Goal: Find contact information: Find contact information

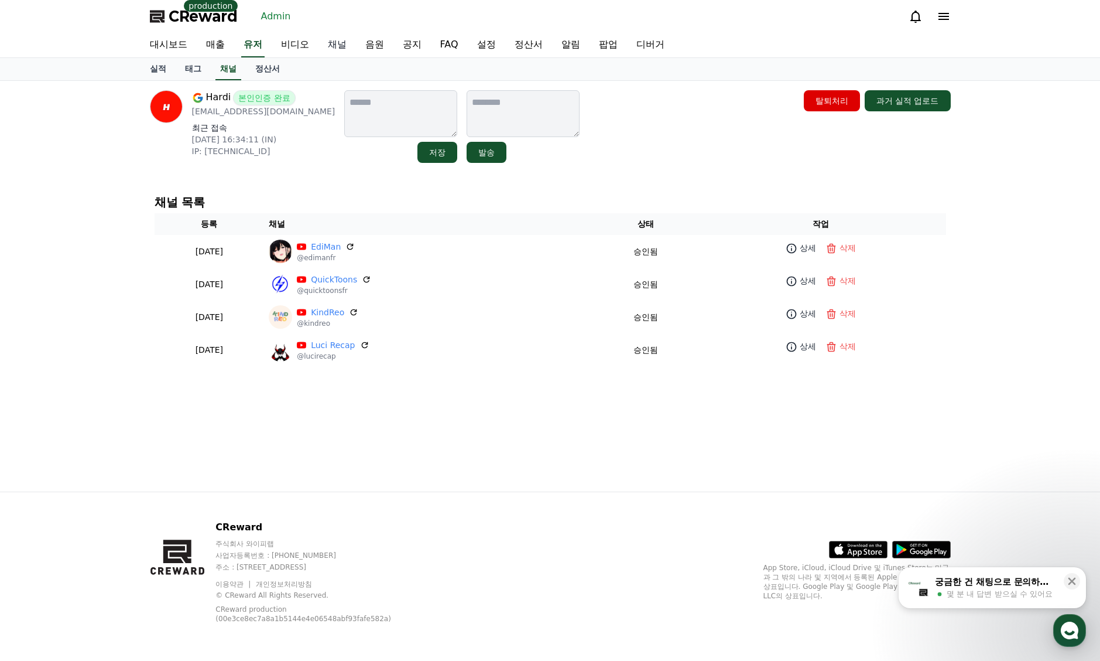
drag, startPoint x: 0, startPoint y: 0, endPoint x: 329, endPoint y: 45, distance: 332.2
click at [333, 43] on link "채널" at bounding box center [337, 45] width 37 height 25
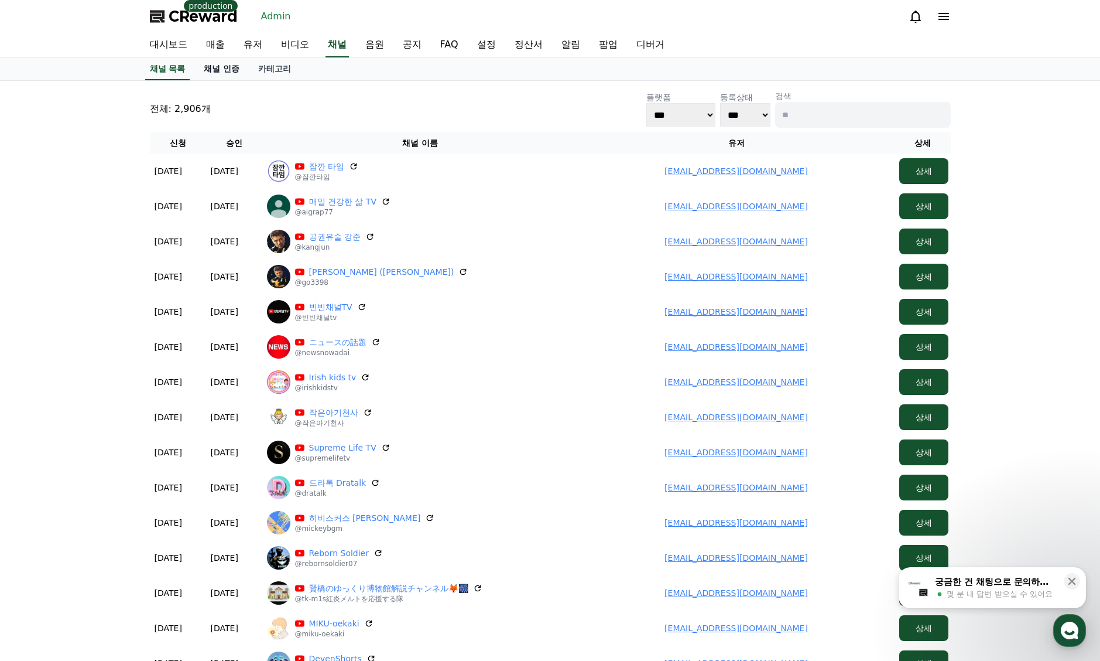
click at [223, 70] on link "채널 인증" at bounding box center [221, 69] width 54 height 22
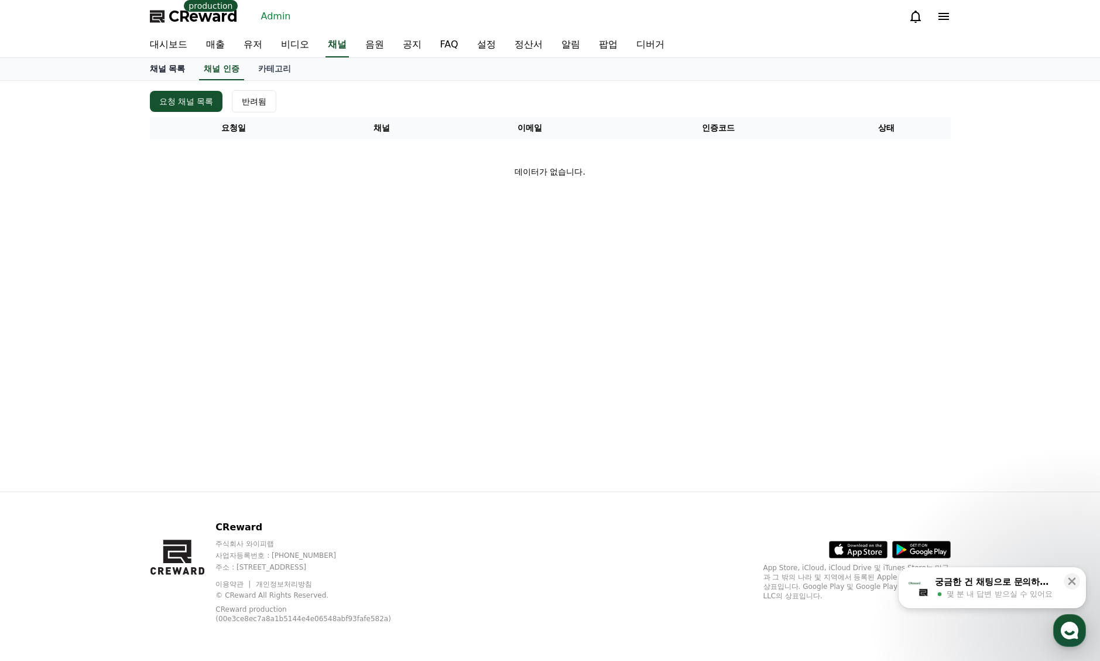
click at [162, 73] on link "채널 목록" at bounding box center [168, 69] width 54 height 22
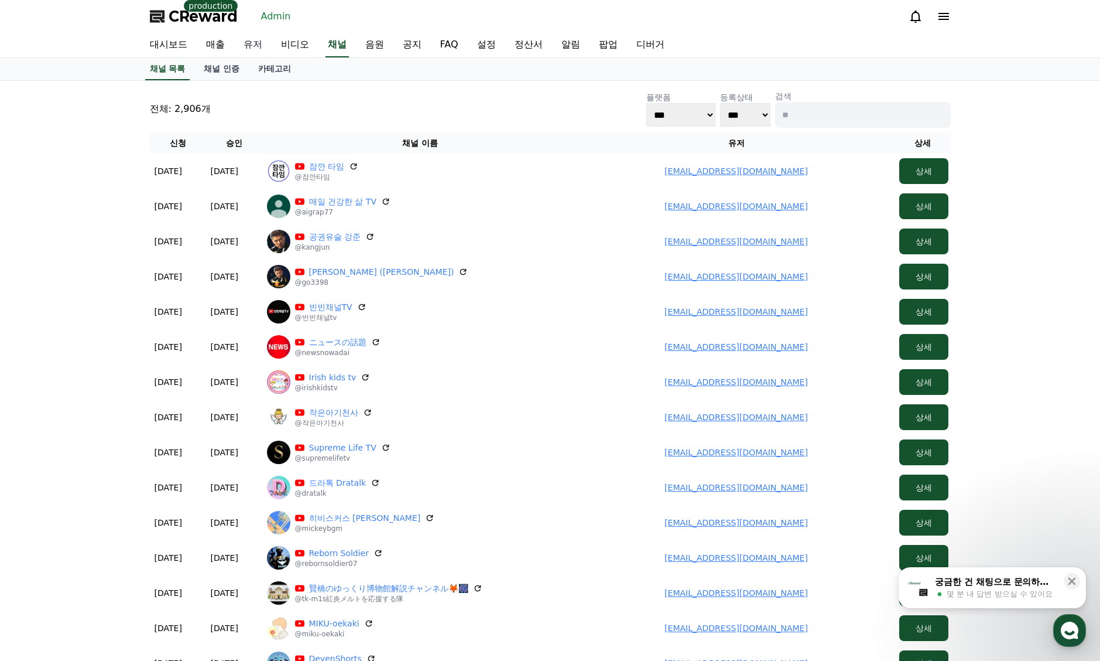
click at [242, 46] on link "유저" at bounding box center [252, 45] width 37 height 25
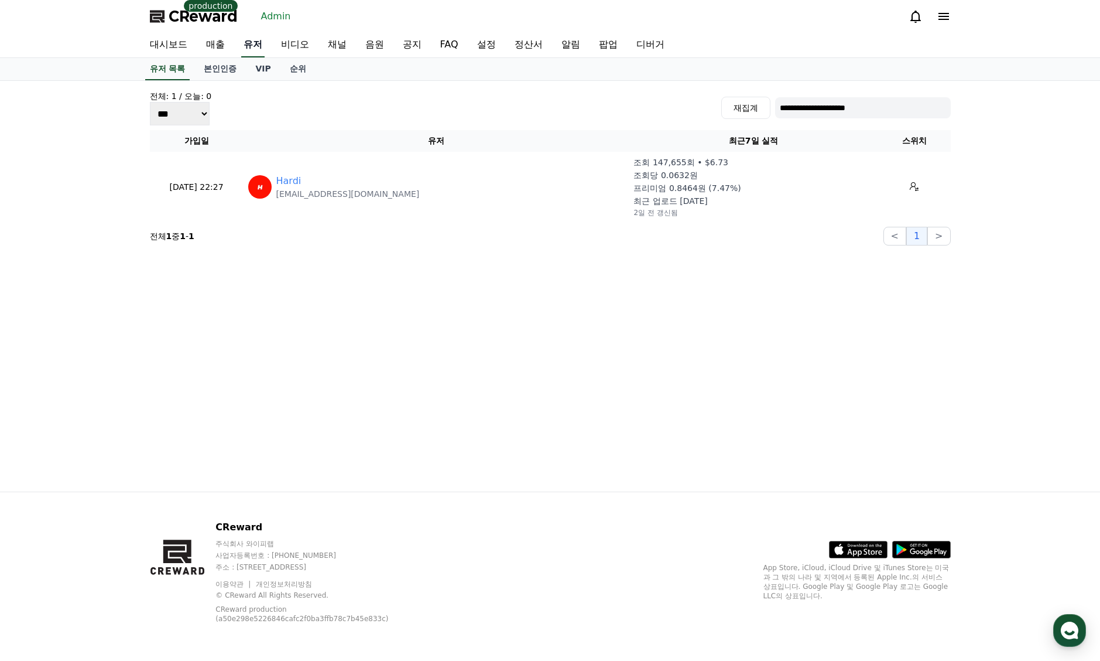
click at [244, 43] on link "유저" at bounding box center [252, 45] width 23 height 25
click at [815, 104] on input "**********" at bounding box center [863, 107] width 176 height 21
paste input
type input "**********"
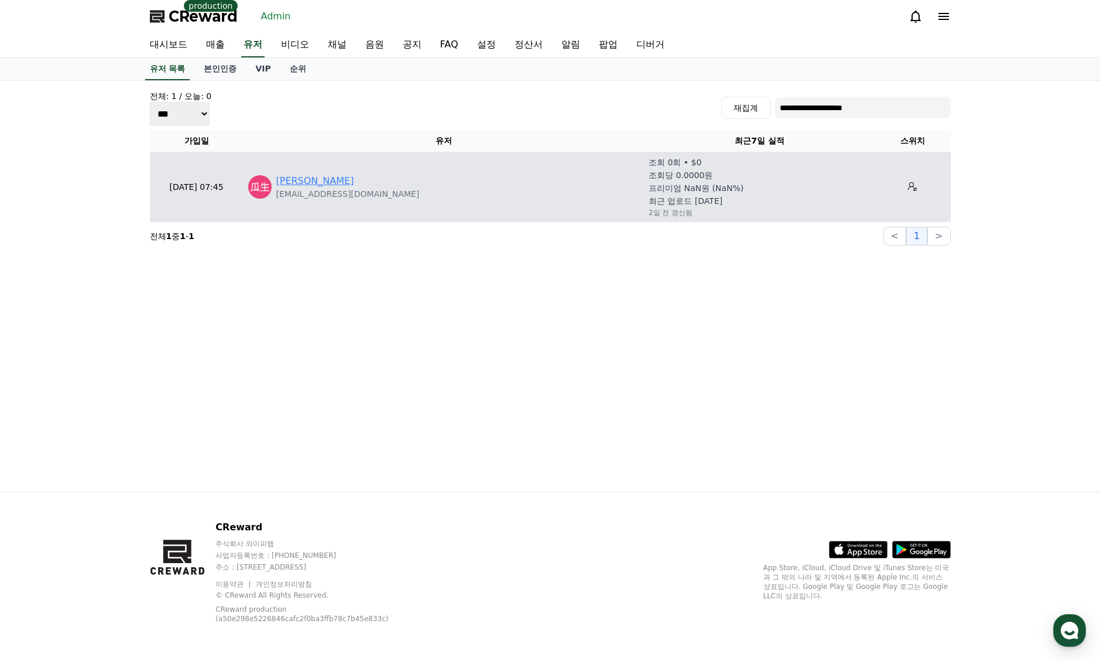
click at [312, 180] on link "瓜生有一郎" at bounding box center [315, 181] width 78 height 14
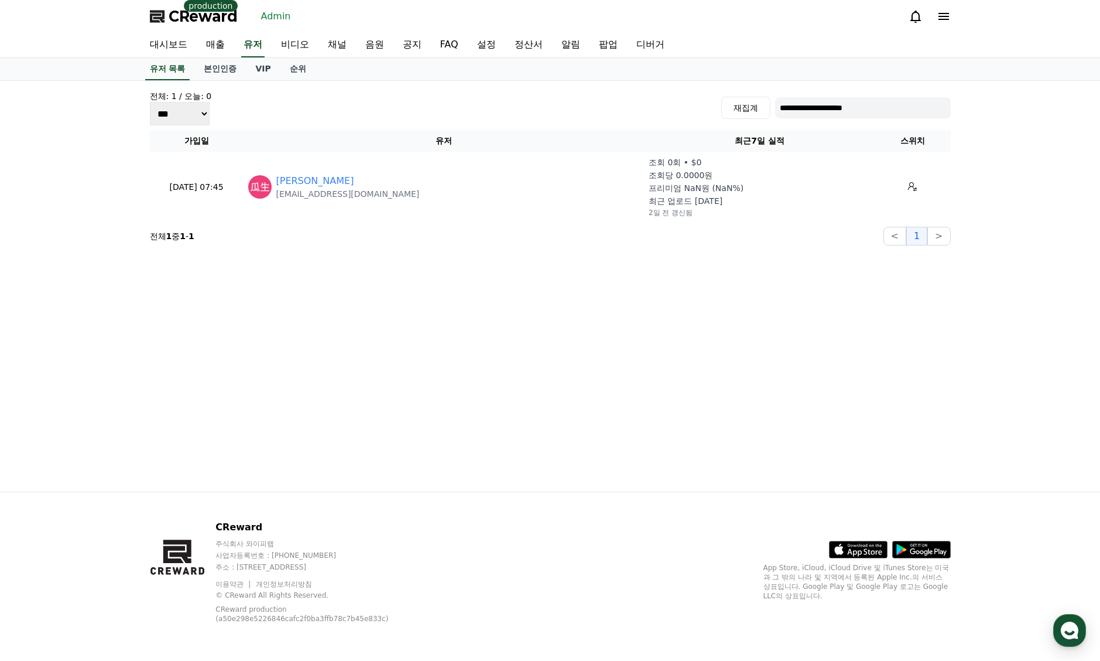
click at [199, 20] on span "CReward" at bounding box center [203, 16] width 69 height 19
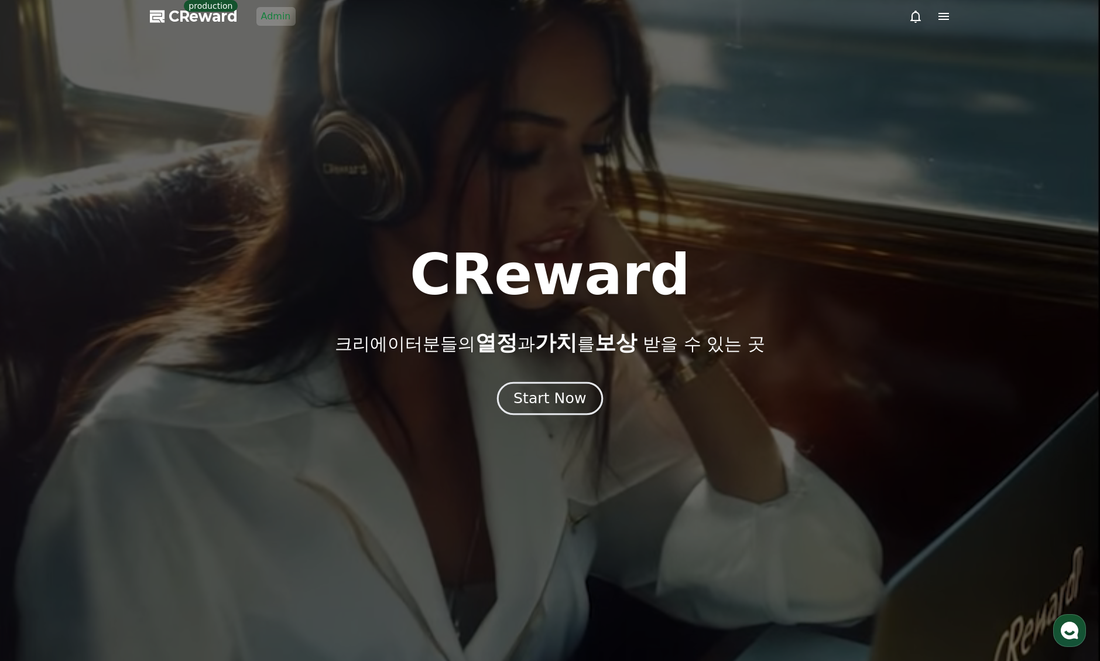
click at [556, 385] on button "Start Now" at bounding box center [550, 398] width 106 height 33
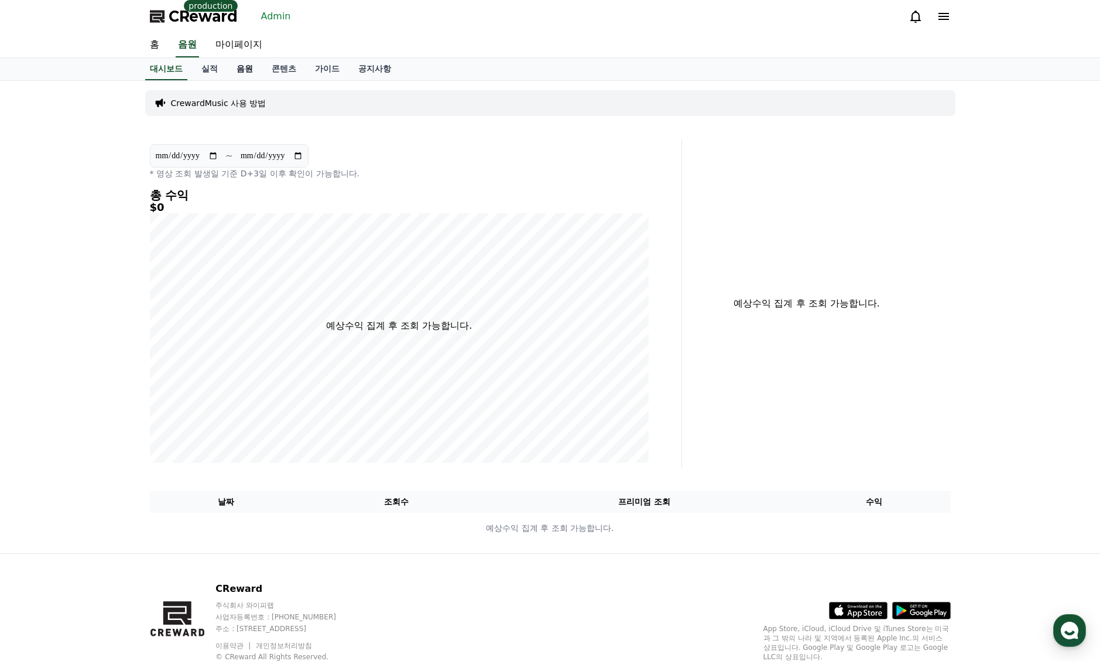
click at [240, 72] on link "음원" at bounding box center [244, 69] width 35 height 22
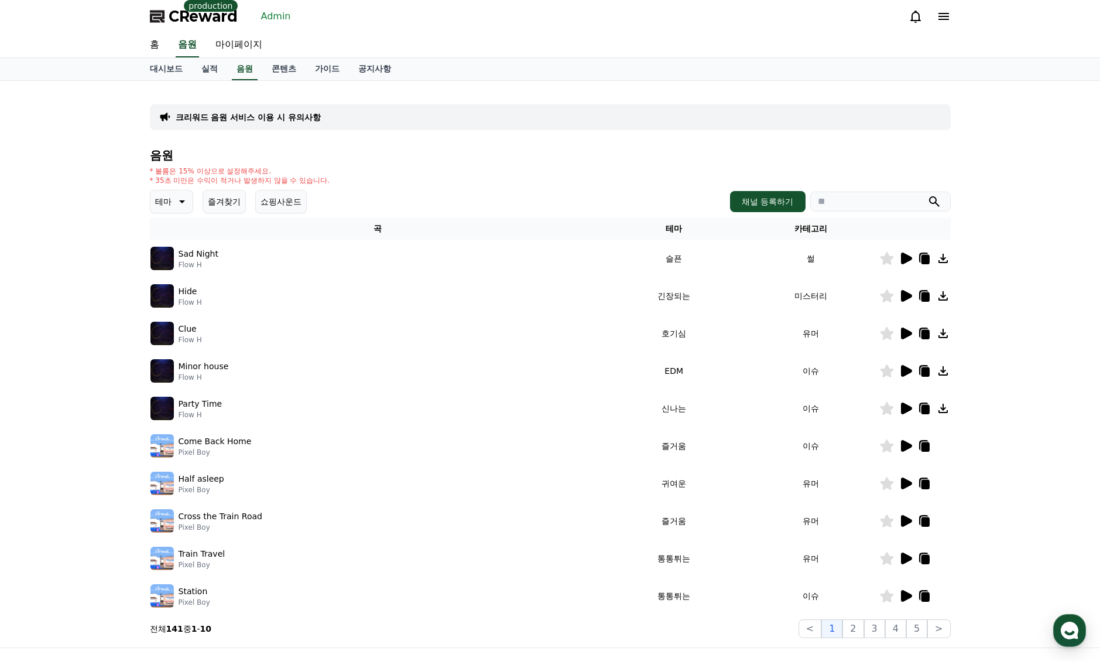
click at [334, 109] on div "크리워드 음원 서비스 이용 시 유의사항" at bounding box center [550, 117] width 801 height 26
click at [296, 111] on p "크리워드 음원 서비스 이용 시 유의사항" at bounding box center [248, 117] width 145 height 12
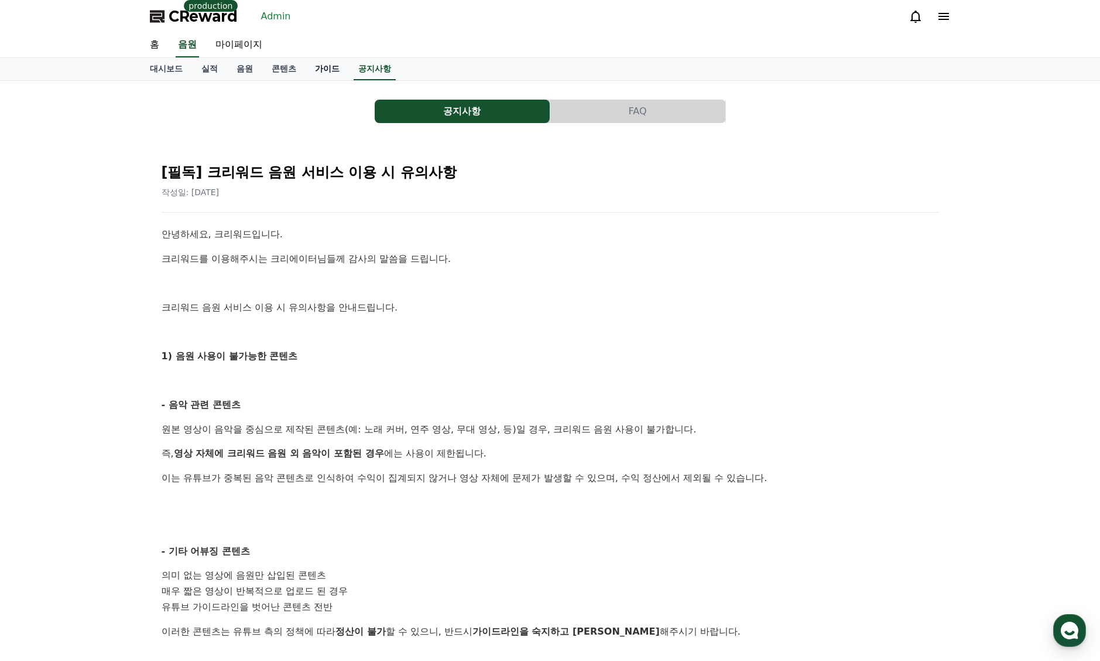
click at [322, 68] on link "가이드" at bounding box center [327, 69] width 43 height 22
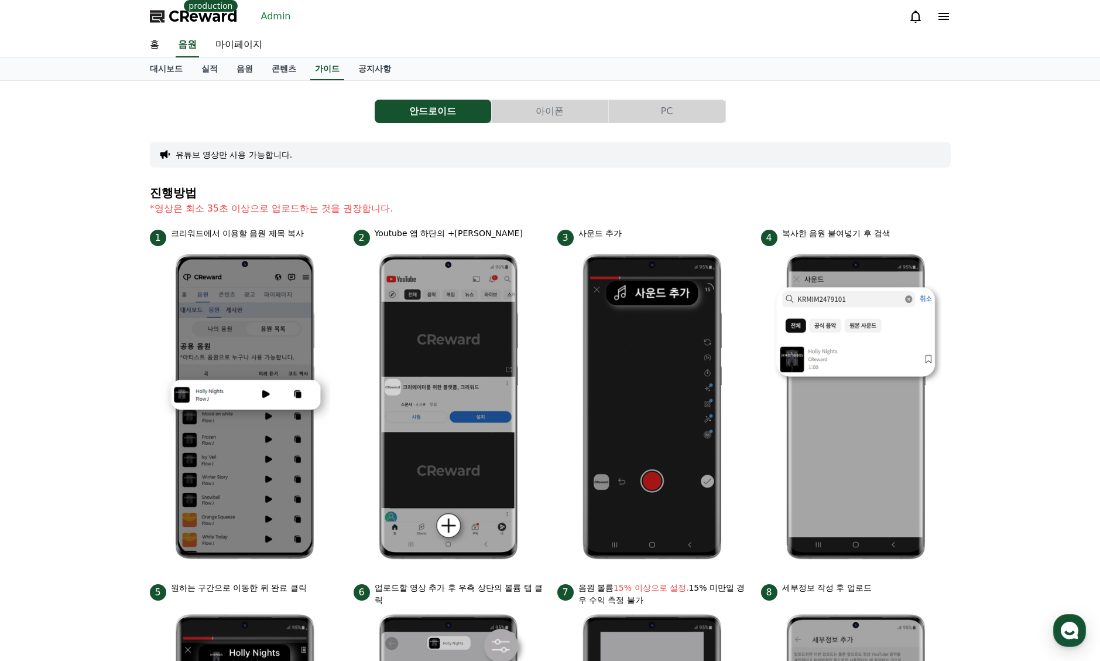
click at [560, 115] on button "아이폰" at bounding box center [550, 111] width 117 height 23
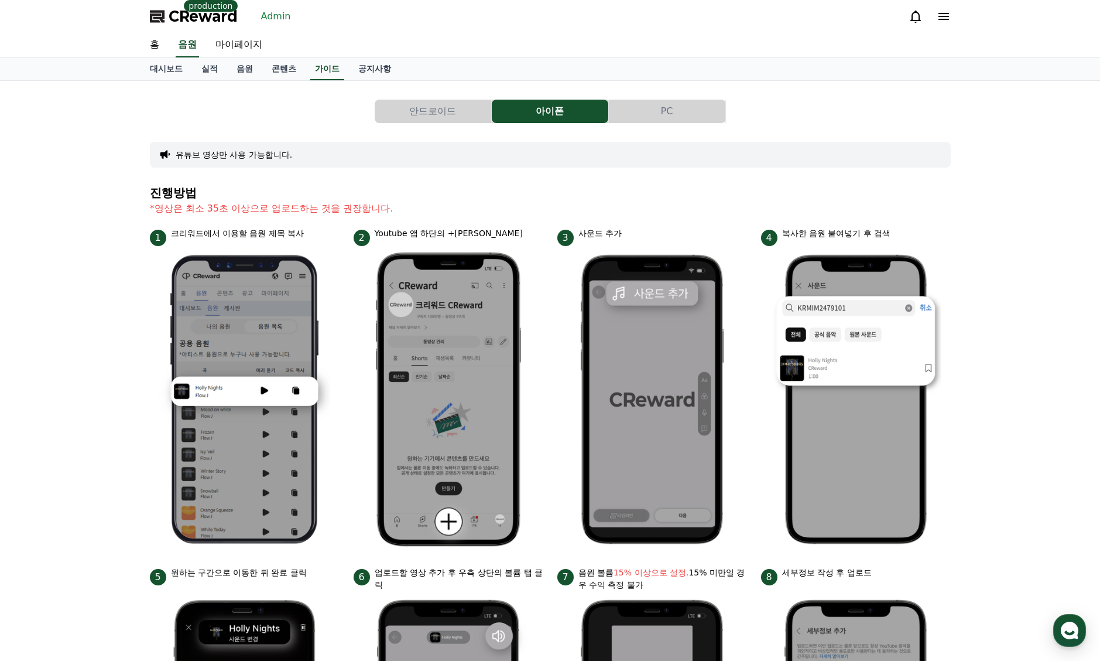
click at [669, 117] on button "PC" at bounding box center [667, 111] width 117 height 23
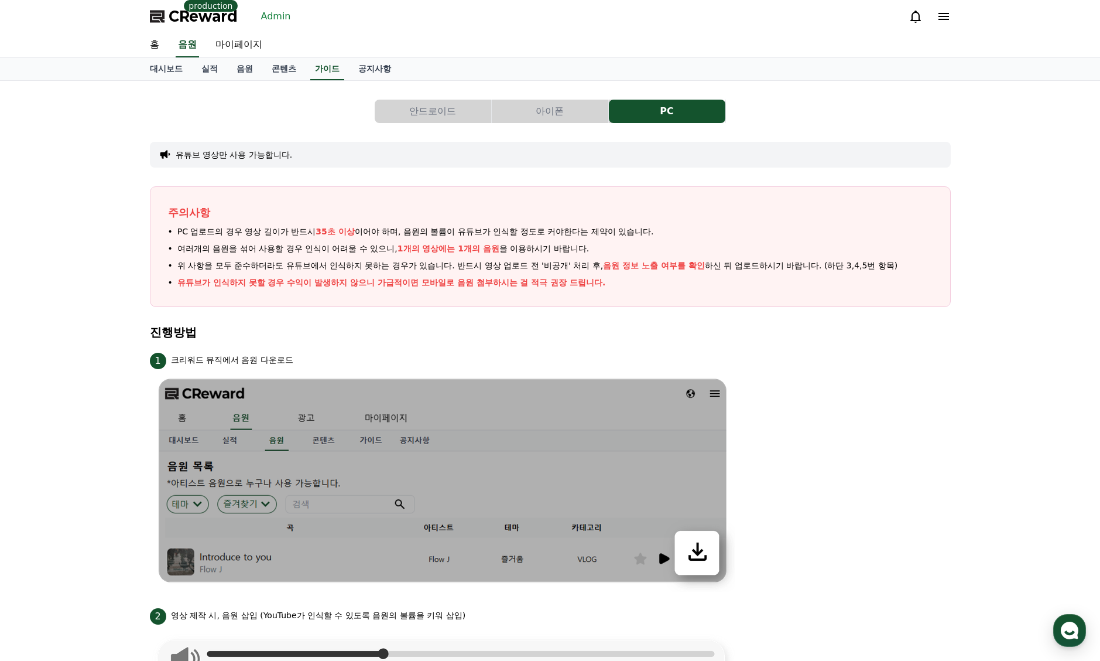
click at [271, 15] on link "Admin" at bounding box center [276, 16] width 39 height 19
click at [241, 43] on link "마이페이지" at bounding box center [239, 45] width 66 height 25
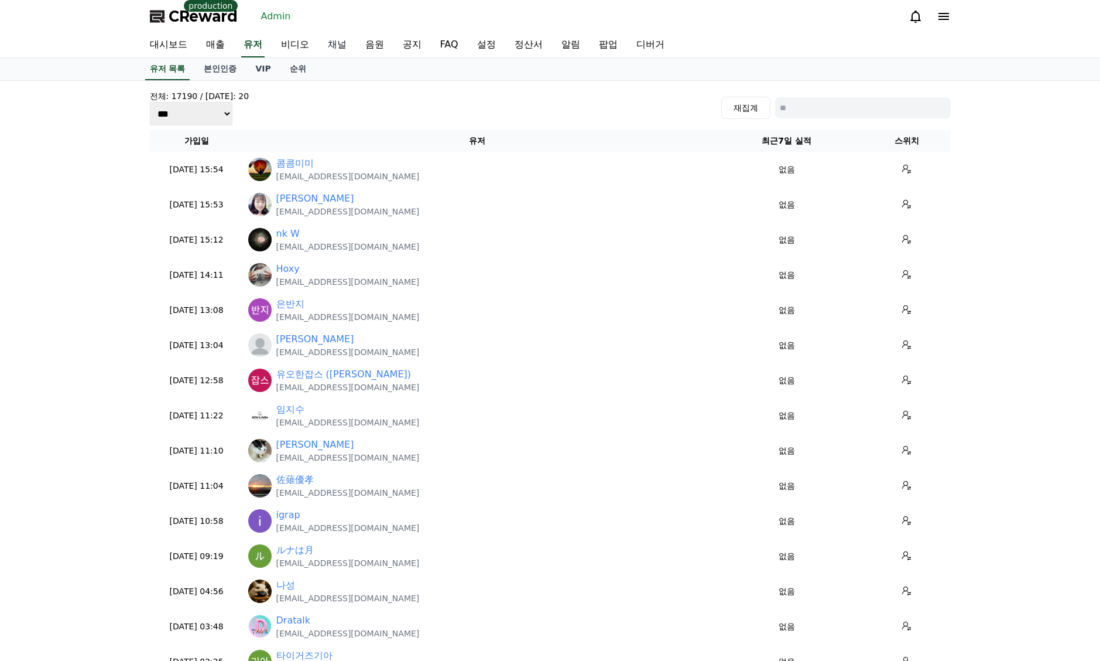
click at [345, 43] on link "채널" at bounding box center [337, 45] width 37 height 25
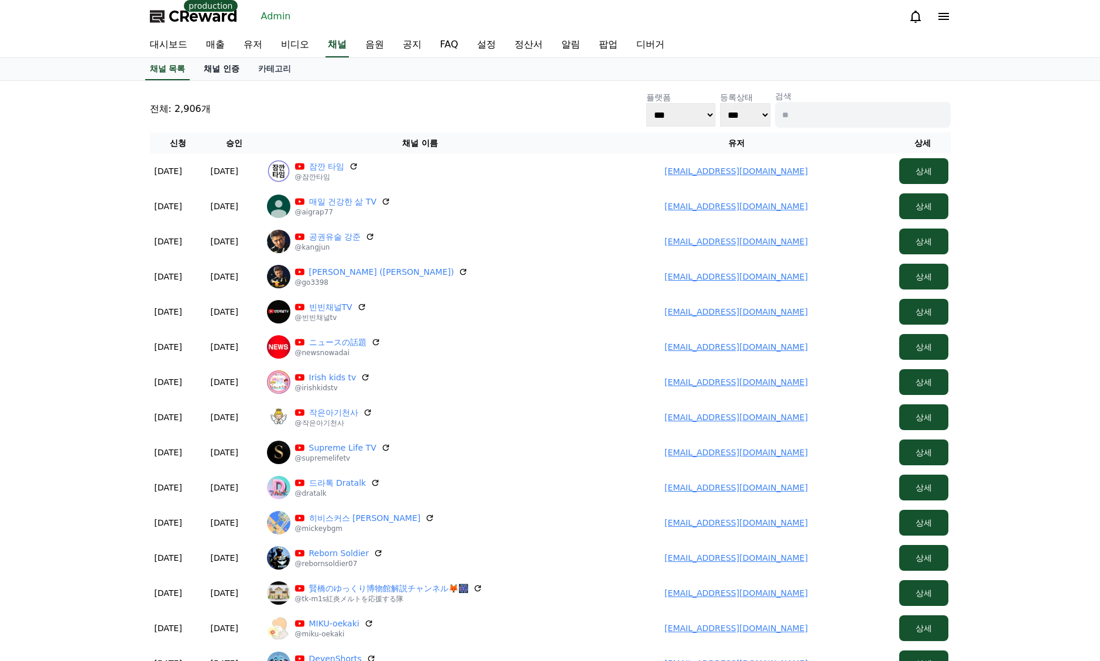
click at [220, 68] on link "채널 인증" at bounding box center [221, 69] width 54 height 22
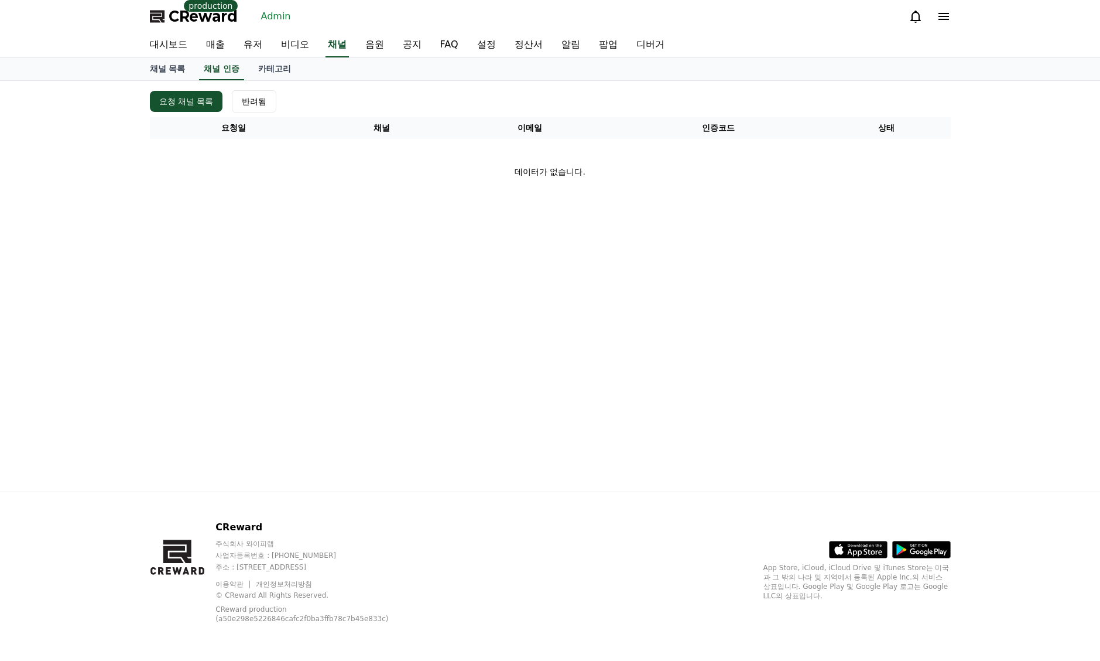
click at [269, 17] on link "Admin" at bounding box center [276, 16] width 39 height 19
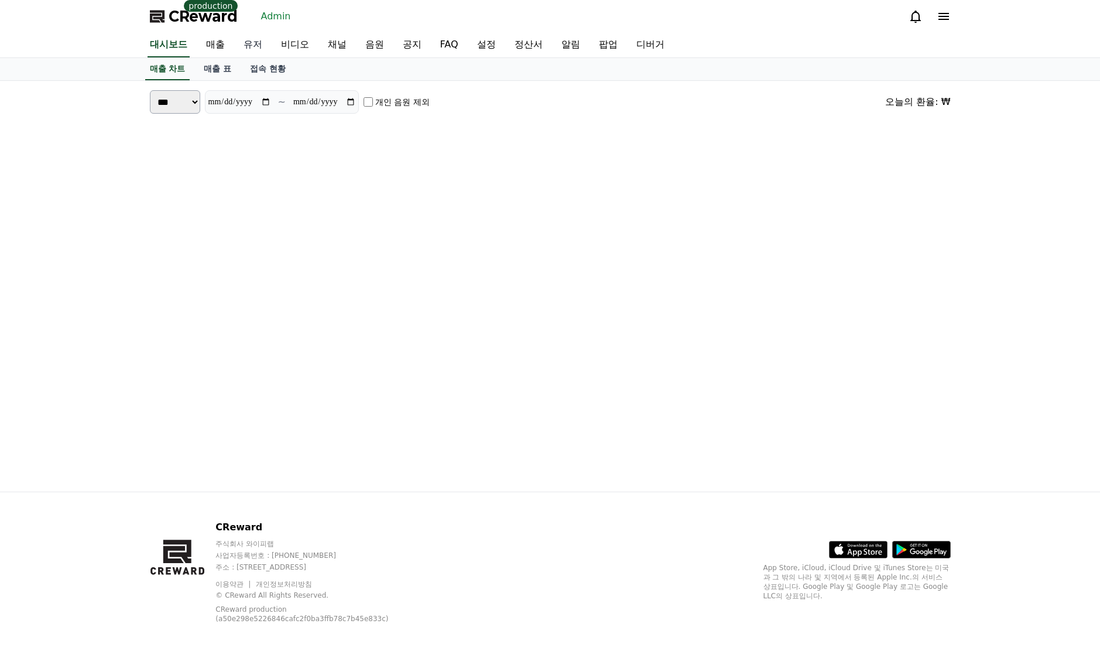
click at [249, 43] on link "유저" at bounding box center [252, 45] width 37 height 25
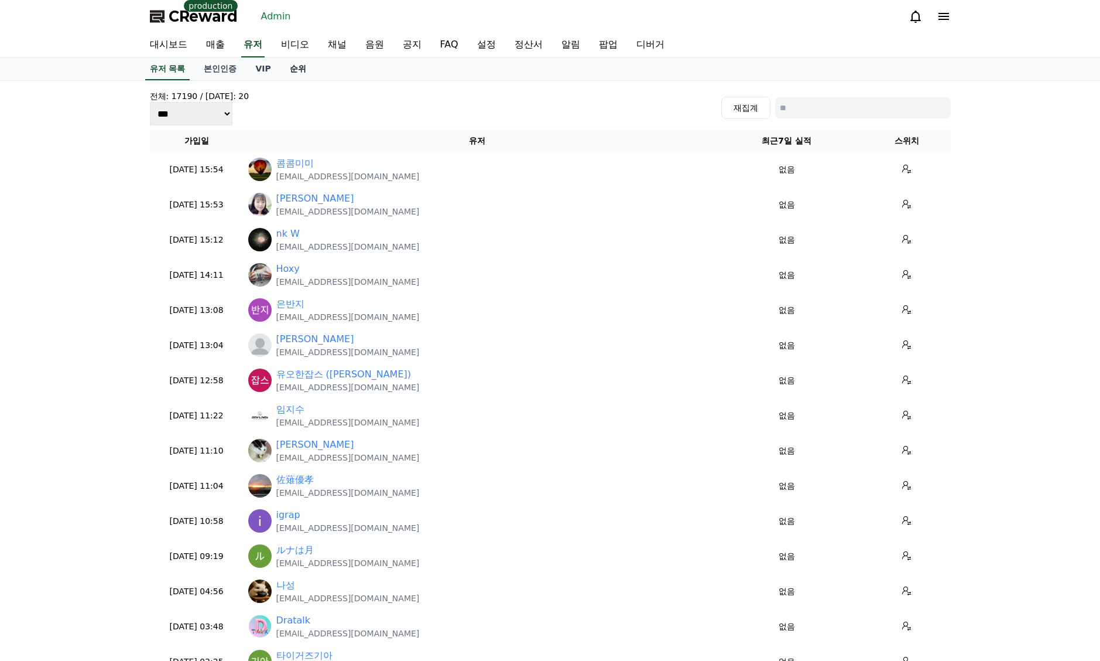
click at [293, 70] on link "순위" at bounding box center [298, 69] width 35 height 22
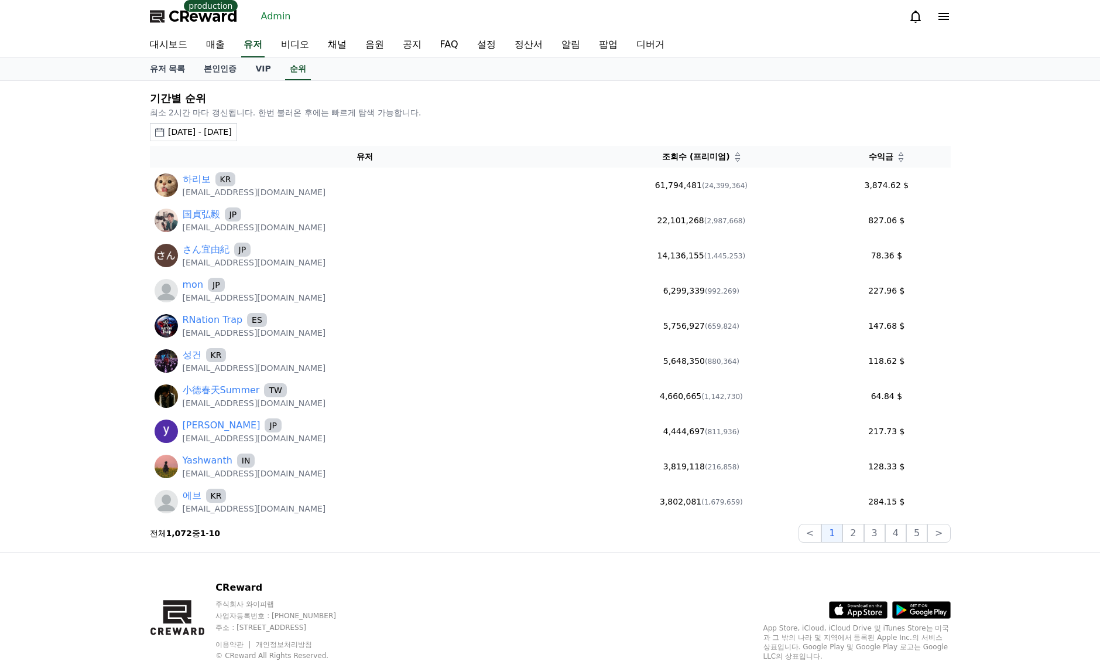
click at [257, 151] on th "유저" at bounding box center [365, 157] width 430 height 22
click at [237, 128] on button "2025-08-11 - 2025-09-11" at bounding box center [193, 132] width 87 height 18
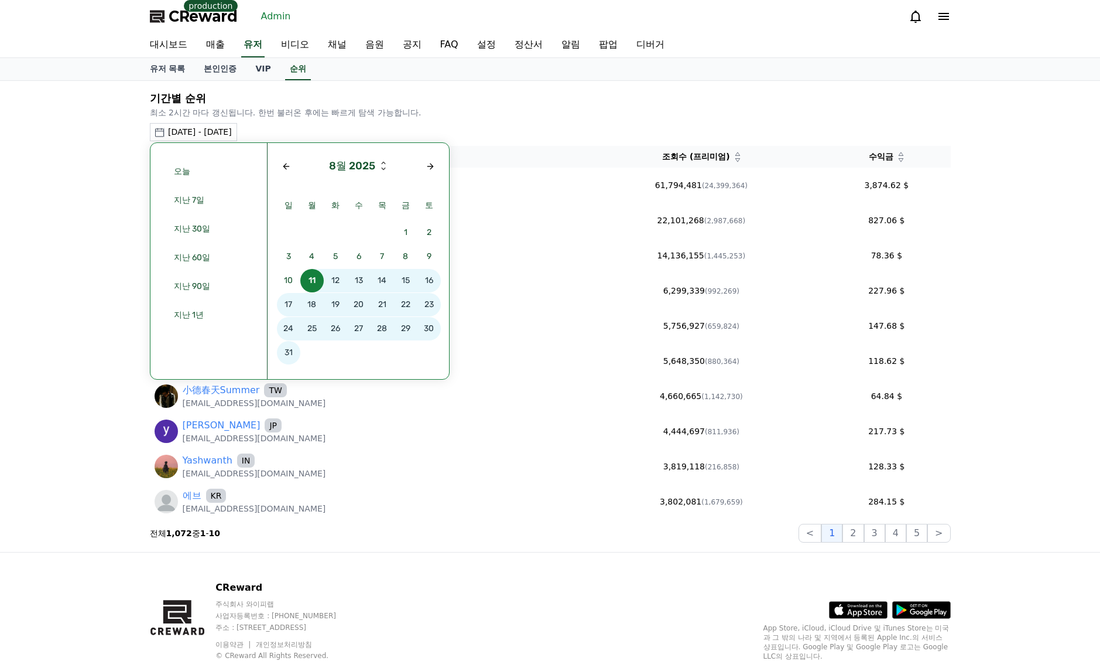
click at [440, 164] on div "8월 2025 일 월 화 수 목 금 토 1 2 3 4 5 6 7 8 9 10 11 12 13 14 15 16 17 18 19 20 21 22 …" at bounding box center [359, 261] width 182 height 236
click at [435, 166] on div "Next month" at bounding box center [430, 166] width 9 height 9
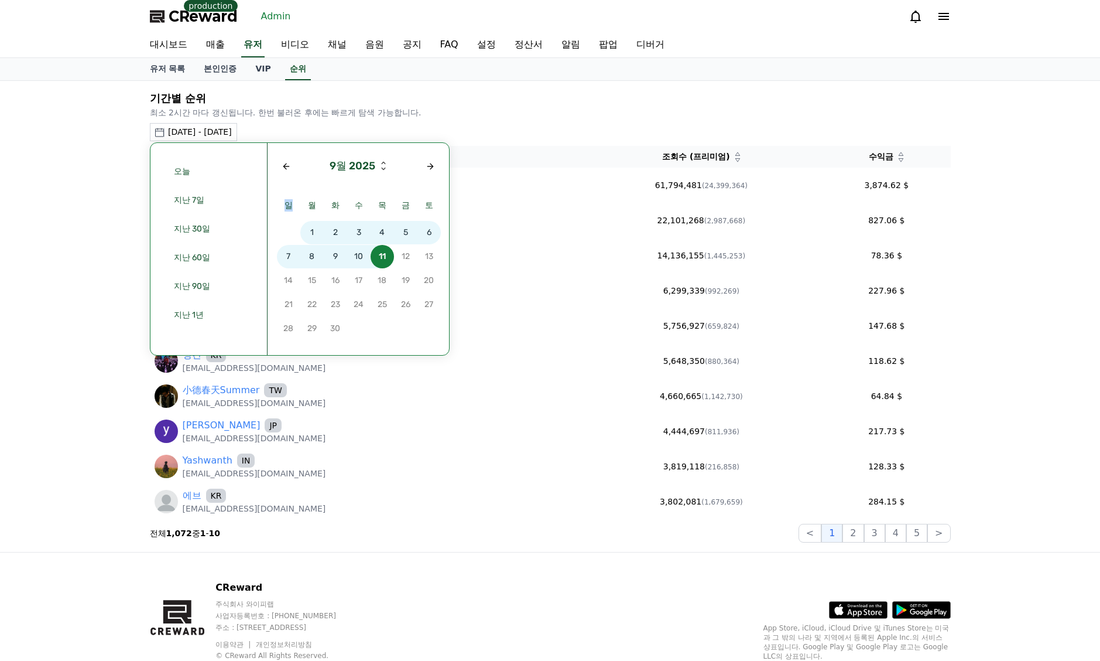
click at [317, 258] on span "8" at bounding box center [311, 256] width 23 height 23
click at [316, 257] on span "8" at bounding box center [311, 256] width 23 height 23
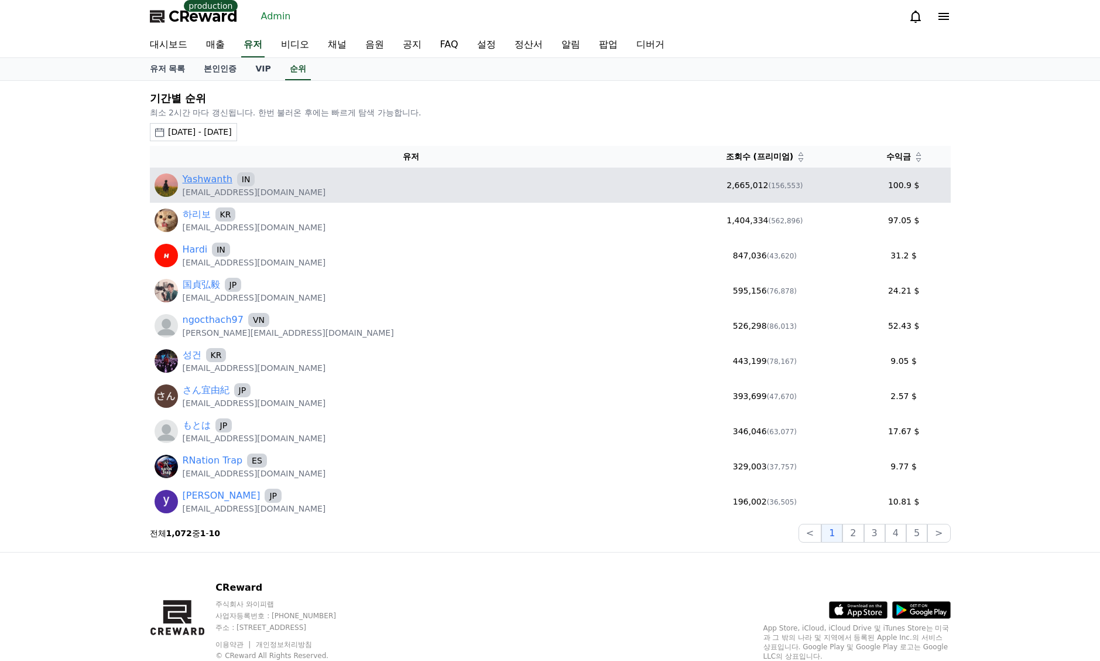
click at [210, 177] on link "Yashwanth" at bounding box center [208, 179] width 50 height 14
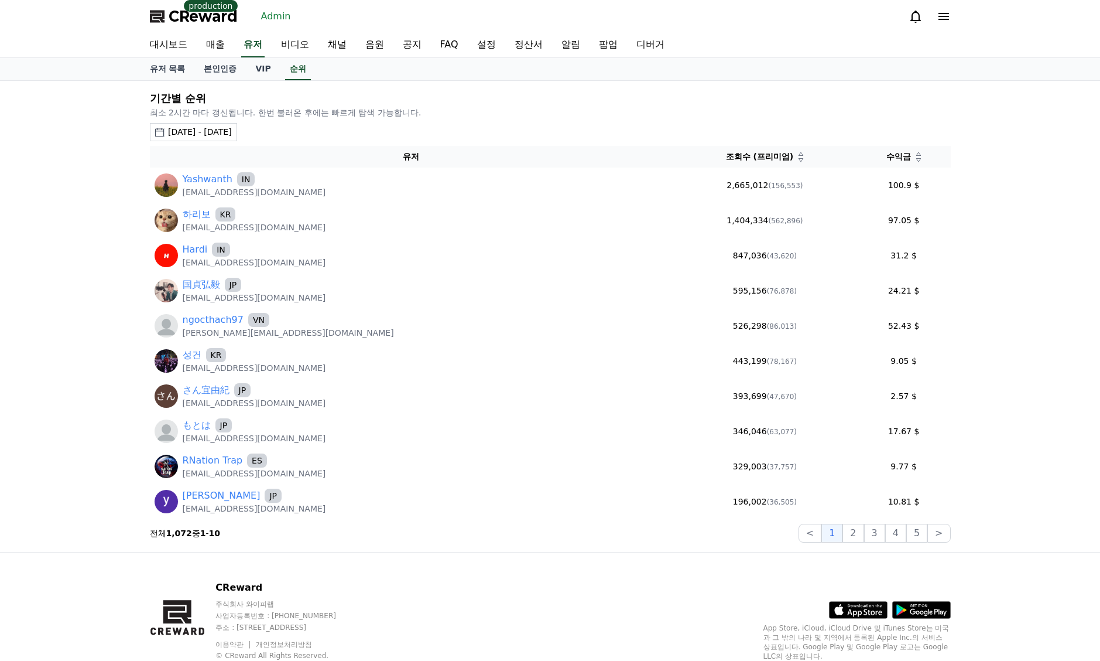
click at [228, 126] on div "2025-09-08 - 2025-09-08" at bounding box center [200, 132] width 64 height 12
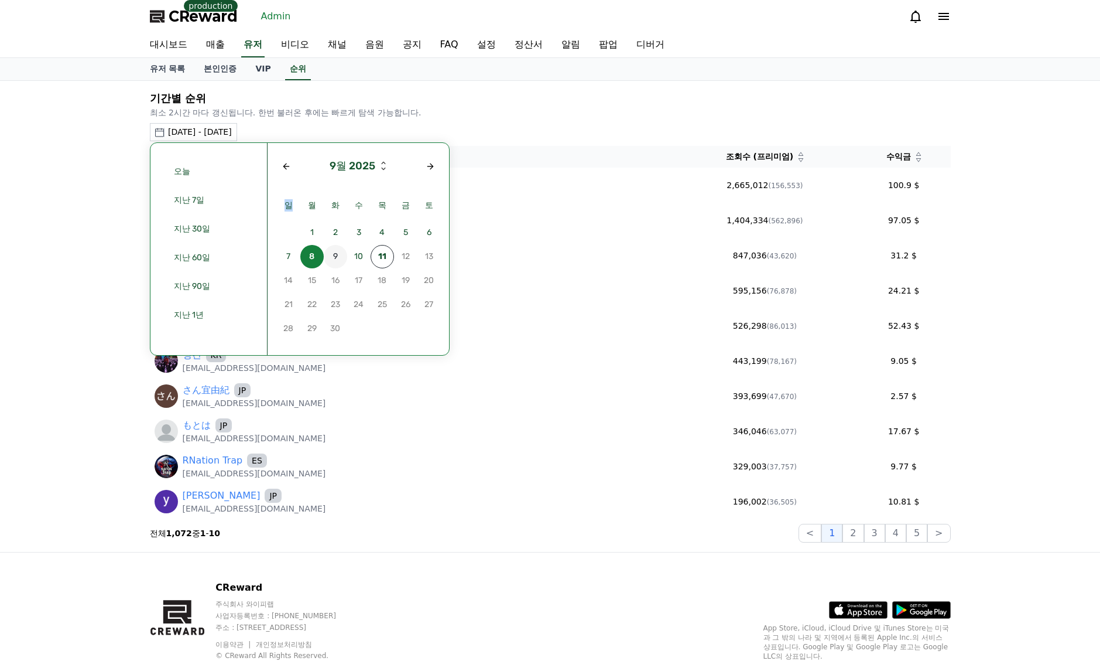
click at [339, 257] on span "9" at bounding box center [335, 256] width 23 height 23
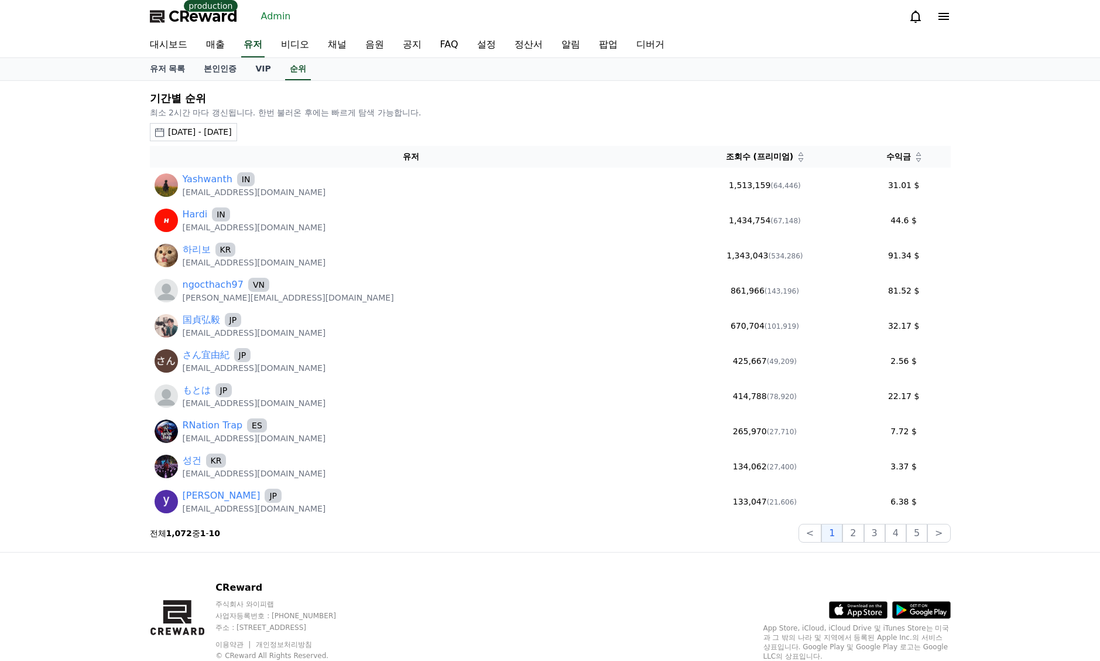
click at [507, 129] on div "2025-09-09 - 2025-09-09 오늘 지난 7일 지난 30일 지난 60일 지난 90일 지난 1년 9월 2025 일 월 화 수 목 금…" at bounding box center [550, 132] width 801 height 18
click at [916, 160] on icon at bounding box center [919, 160] width 6 height 6
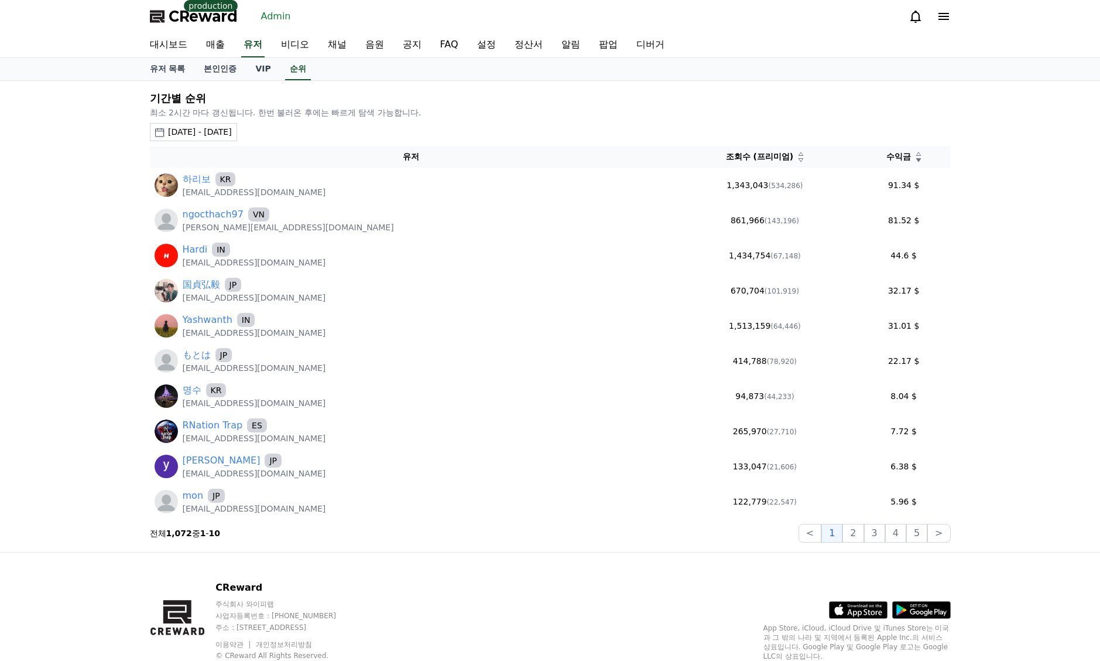
click at [798, 162] on icon at bounding box center [801, 160] width 6 height 6
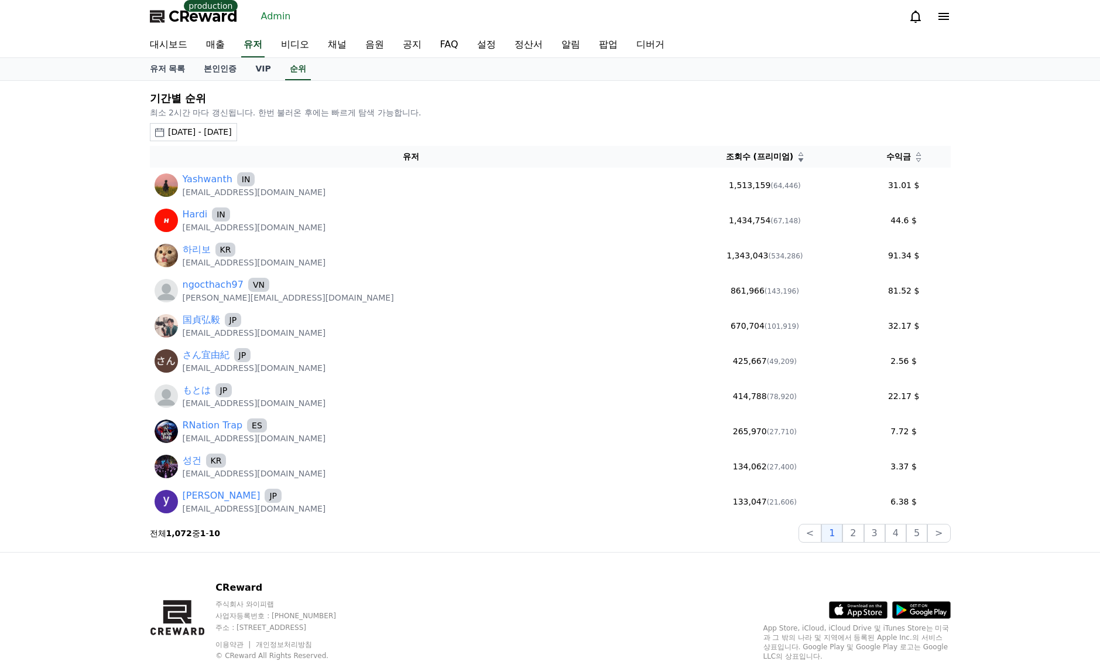
click at [908, 163] on th "수익금" at bounding box center [904, 157] width 94 height 22
click at [916, 160] on icon at bounding box center [919, 160] width 6 height 6
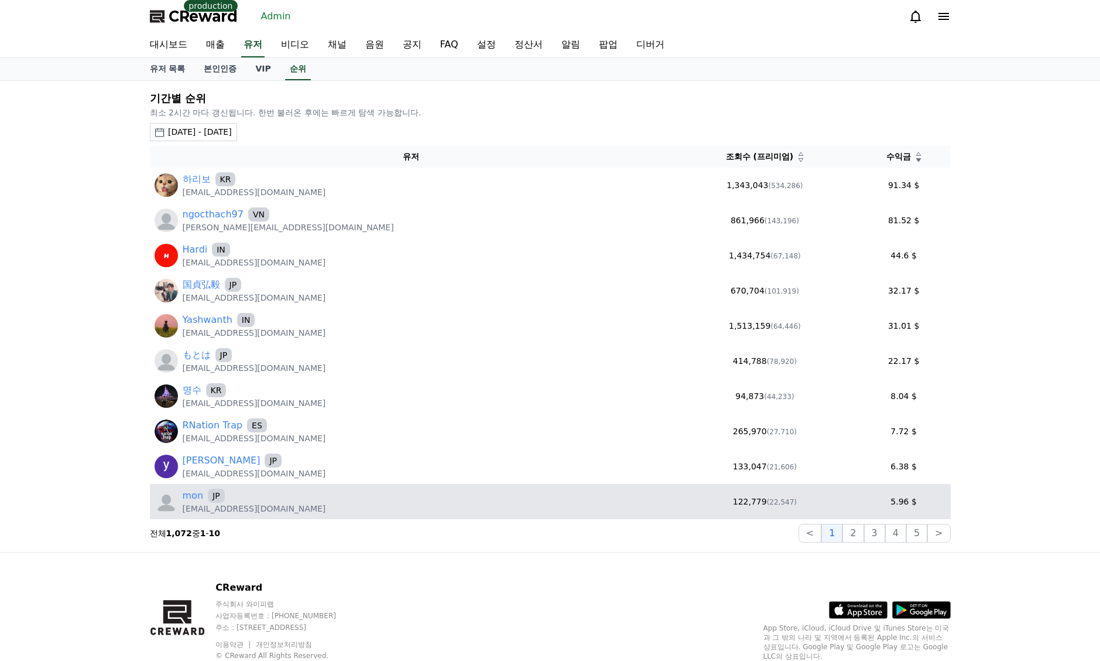
click at [202, 491] on div "mon JP" at bounding box center [254, 495] width 143 height 14
click at [201, 491] on link "mon" at bounding box center [193, 495] width 21 height 14
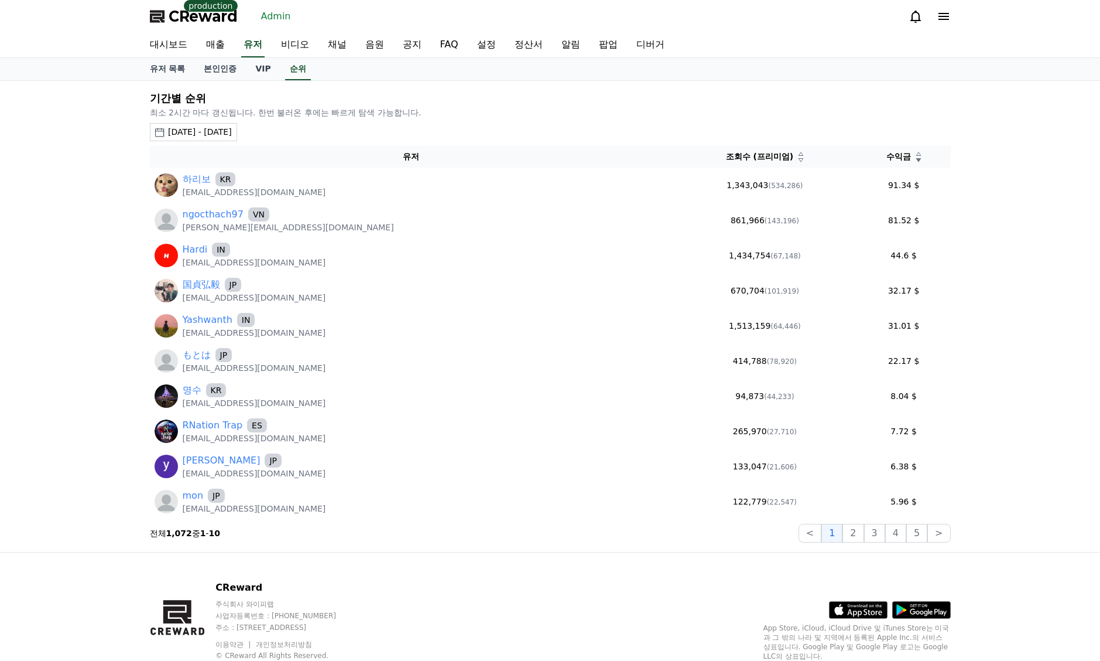
click at [266, 51] on div "대시보드 매출 유저 비디오 채널 음원 공지 FAQ 설정 정산서 알림 팝업 디버거" at bounding box center [551, 45] width 820 height 25
click at [257, 46] on link "유저" at bounding box center [252, 45] width 23 height 25
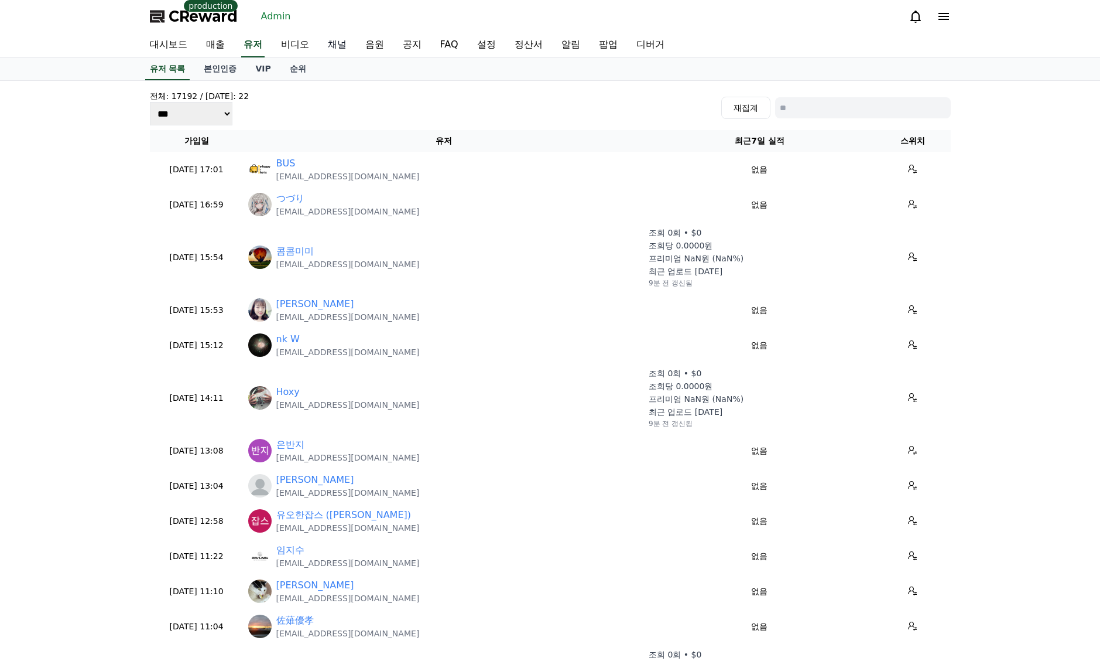
click at [337, 44] on link "채널" at bounding box center [337, 45] width 37 height 25
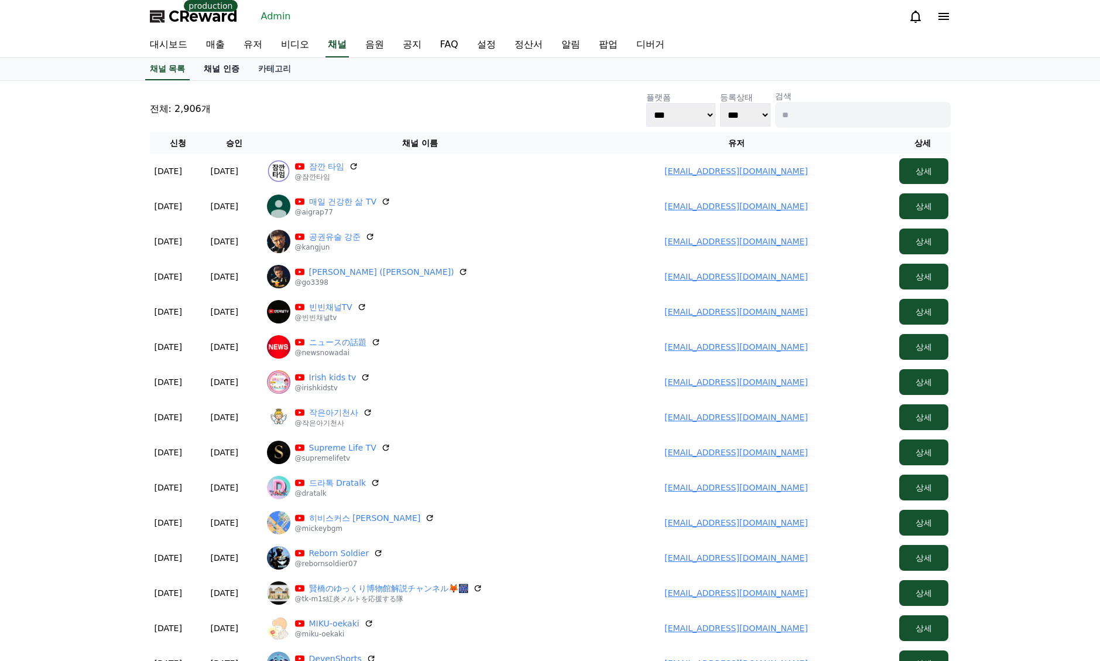
click at [224, 67] on link "채널 인증" at bounding box center [221, 69] width 54 height 22
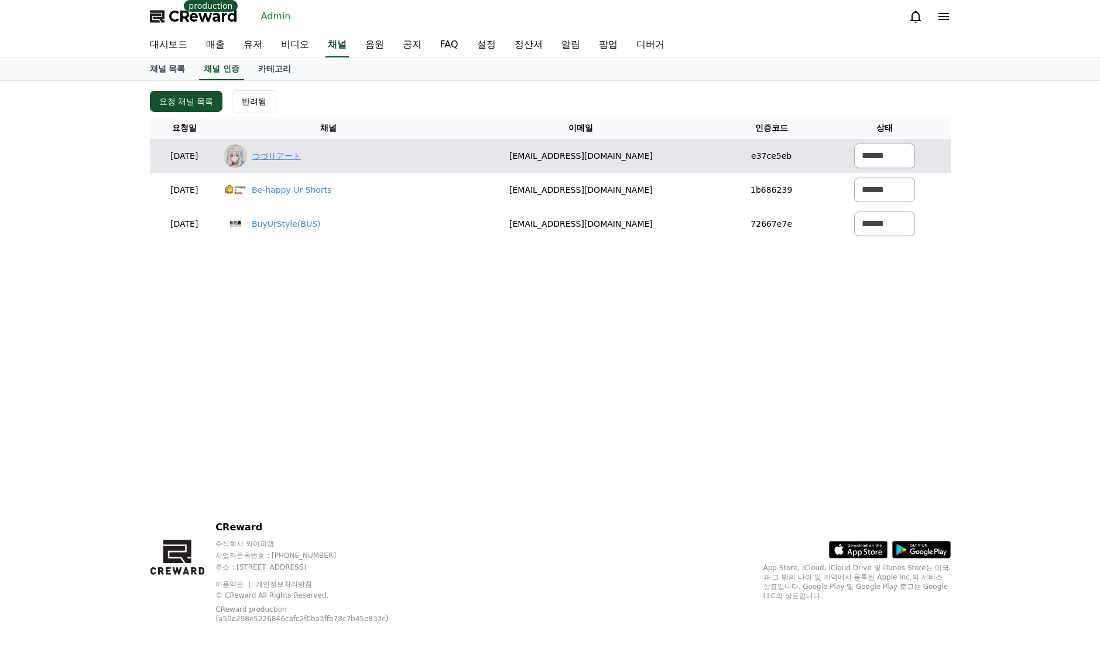
click at [301, 153] on link "つづりアート" at bounding box center [276, 156] width 49 height 12
click at [301, 156] on link "つづりアート" at bounding box center [276, 156] width 49 height 12
drag, startPoint x: 521, startPoint y: 157, endPoint x: 685, endPoint y: 158, distance: 164.6
click at [685, 158] on td "[EMAIL_ADDRESS][DOMAIN_NAME]" at bounding box center [581, 156] width 285 height 34
copy td "[EMAIL_ADDRESS][DOMAIN_NAME]"
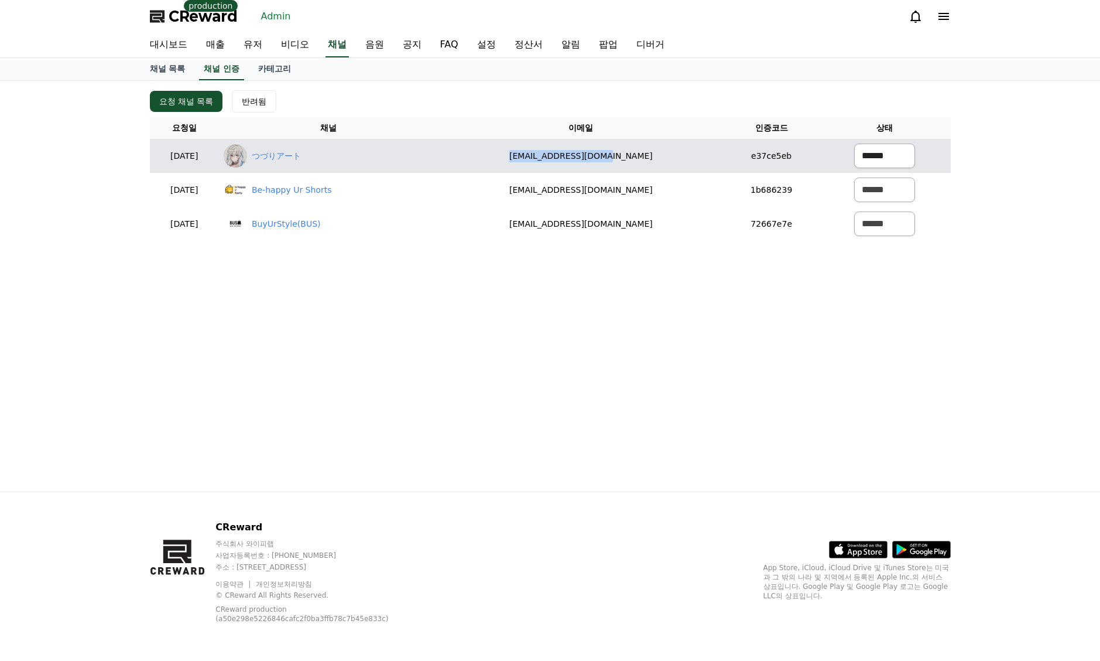
drag, startPoint x: 879, startPoint y: 145, endPoint x: 880, endPoint y: 159, distance: 13.5
click at [879, 145] on select "****** *** ***" at bounding box center [884, 155] width 61 height 25
click at [854, 143] on select "****** *** ***" at bounding box center [884, 155] width 61 height 25
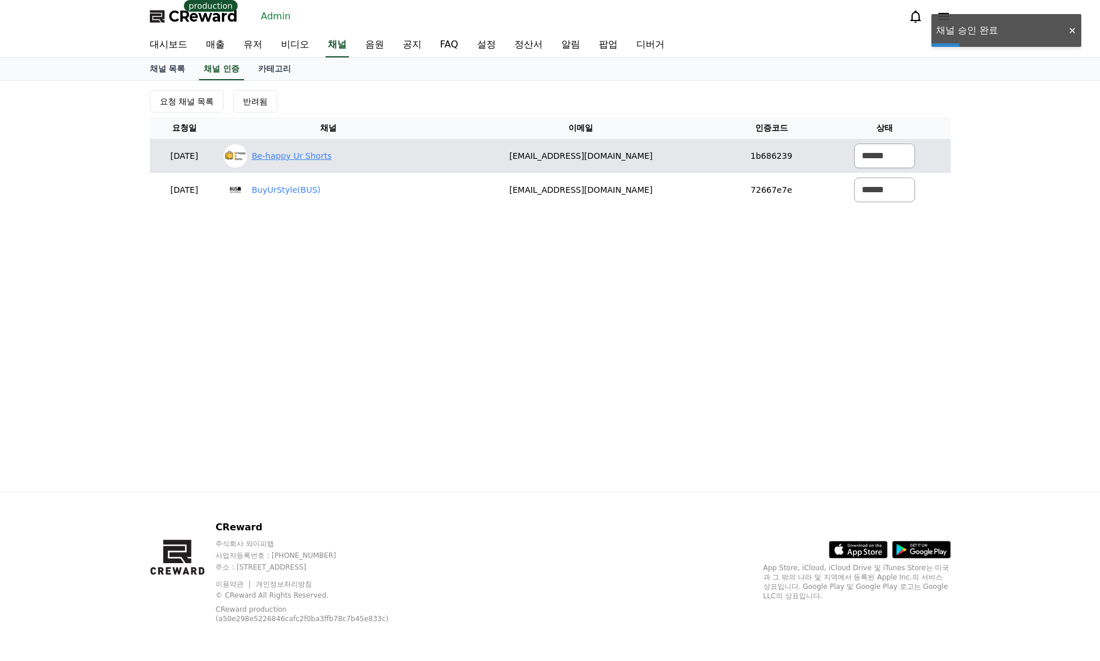
click at [326, 155] on link "Be-happy Ur Shorts" at bounding box center [292, 156] width 80 height 12
drag, startPoint x: 546, startPoint y: 156, endPoint x: 690, endPoint y: 157, distance: 144.1
click at [677, 155] on td "[EMAIL_ADDRESS][DOMAIN_NAME]" at bounding box center [581, 156] width 285 height 34
copy td "[EMAIL_ADDRESS][DOMAIN_NAME]"
click at [869, 157] on select "****** *** ***" at bounding box center [884, 155] width 61 height 25
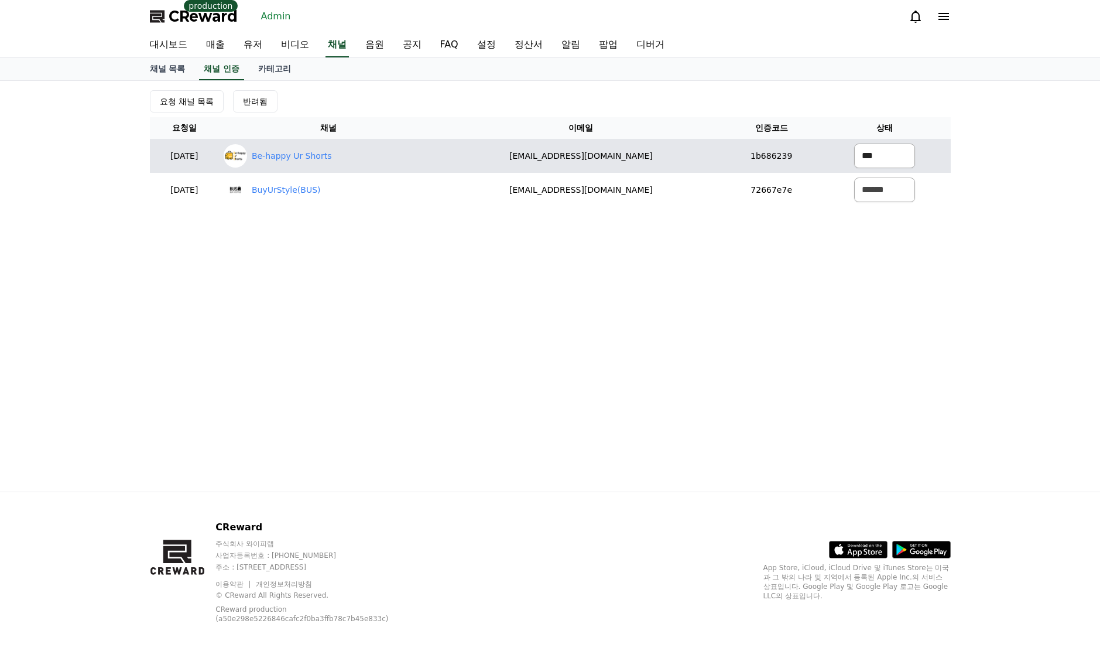
click at [854, 143] on select "****** *** ***" at bounding box center [884, 155] width 61 height 25
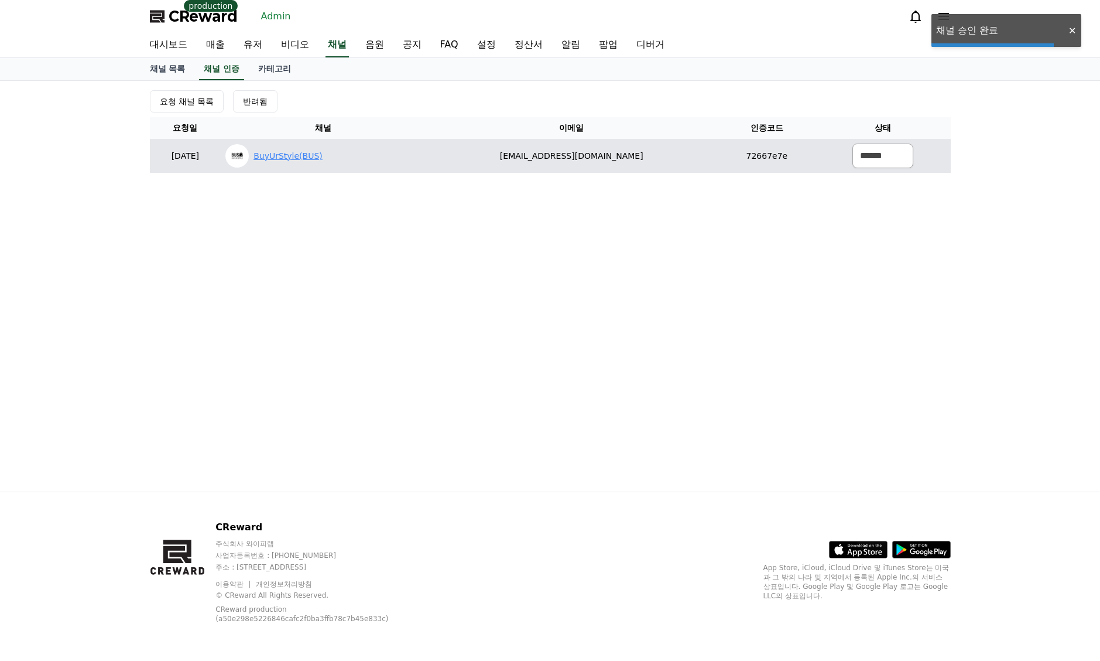
click at [323, 155] on link "BuyUrStyle(BUS)" at bounding box center [288, 156] width 69 height 12
drag, startPoint x: 871, startPoint y: 156, endPoint x: 877, endPoint y: 167, distance: 13.4
click at [871, 156] on select "****** *** ***" at bounding box center [883, 155] width 61 height 25
select select "********"
click at [853, 143] on select "****** *** ***" at bounding box center [883, 155] width 61 height 25
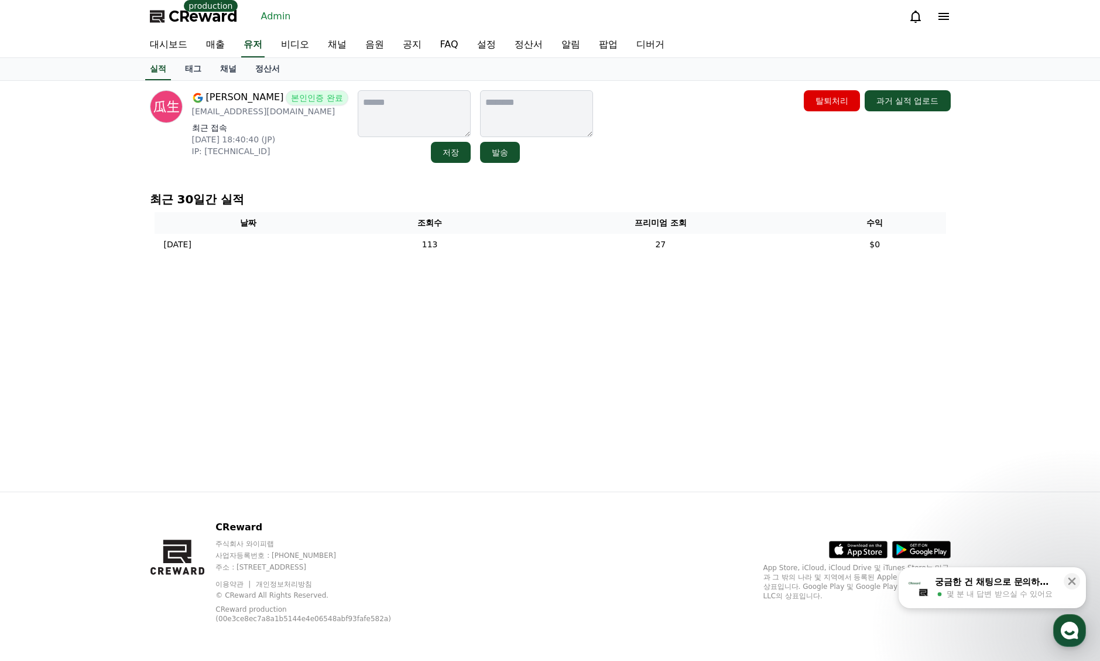
click at [230, 73] on link "채널" at bounding box center [228, 69] width 35 height 22
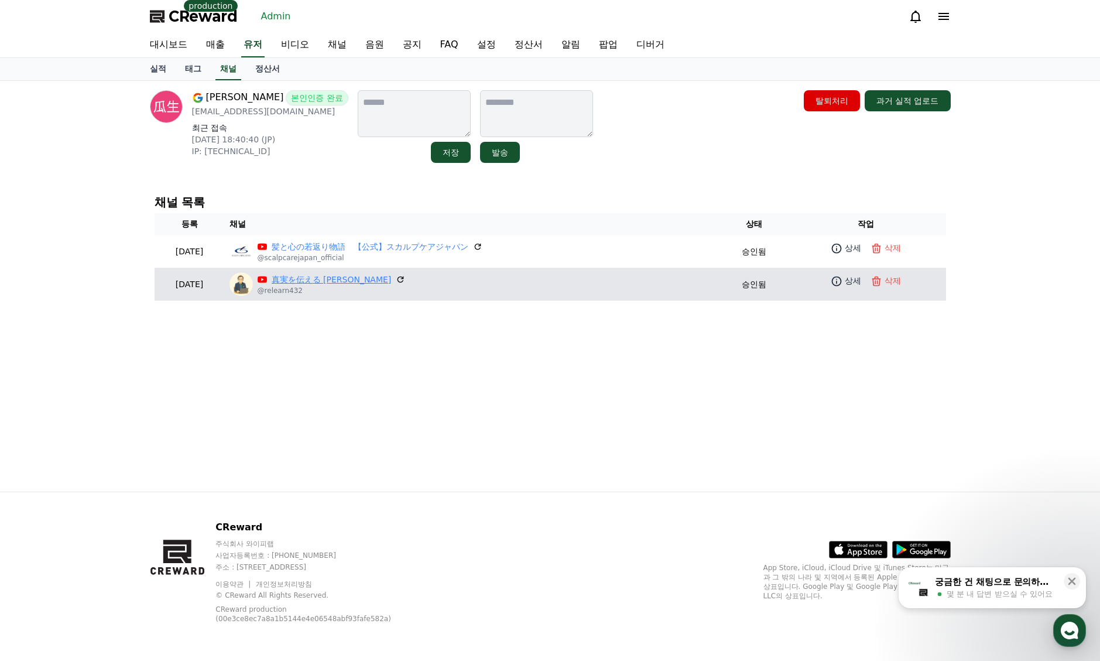
click at [337, 279] on link "真実を伝える 正直 真太郎" at bounding box center [332, 279] width 120 height 12
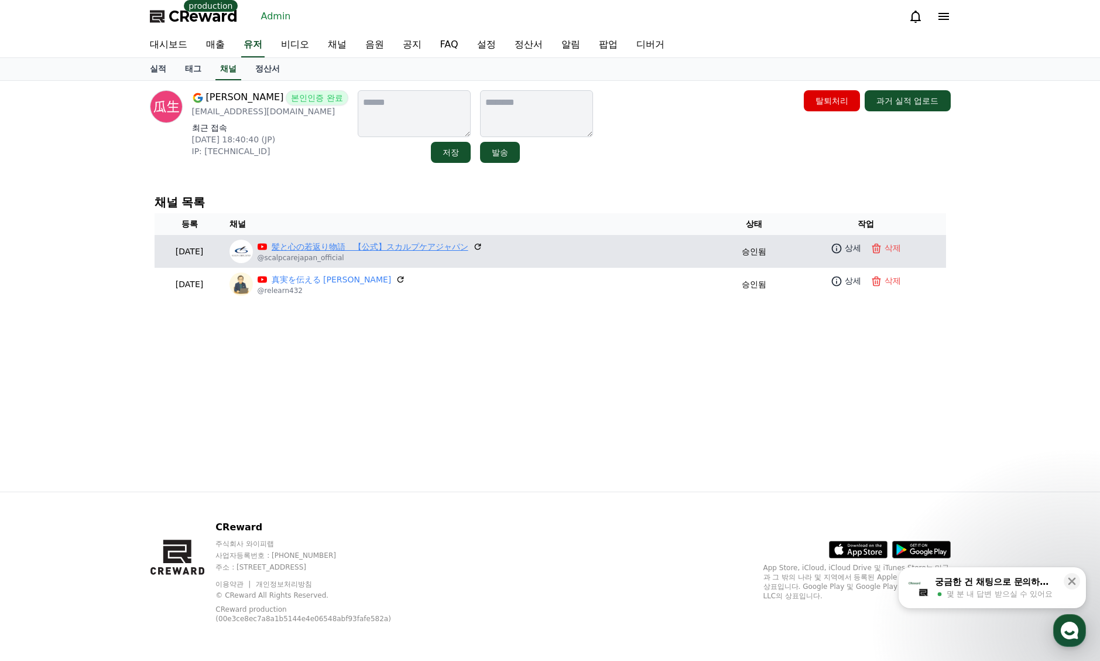
click at [351, 247] on link "髪と心の若返り物語　【公式】スカルプケアジャパン" at bounding box center [370, 247] width 197 height 12
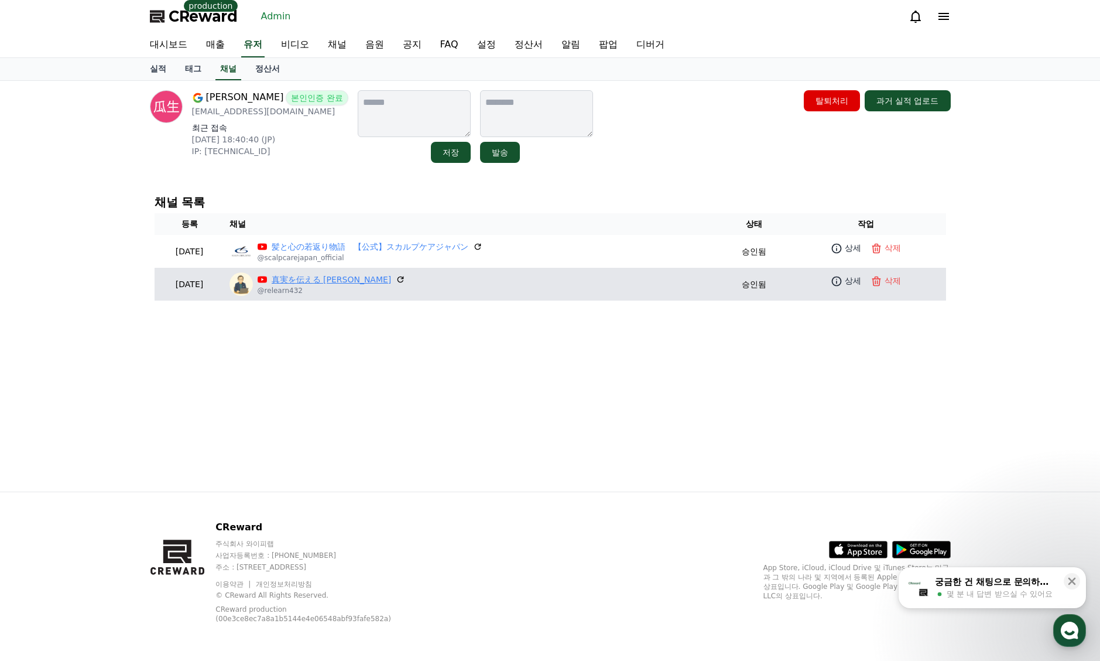
click at [363, 283] on link "真実を伝える 正直 真太郎" at bounding box center [332, 279] width 120 height 12
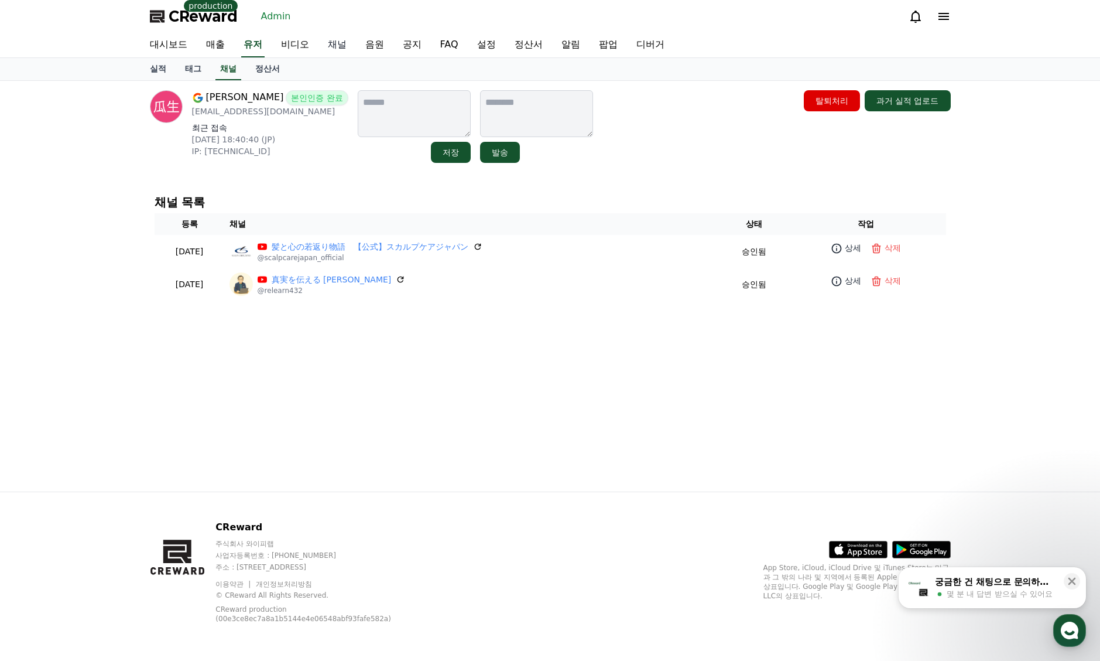
click at [332, 54] on link "채널" at bounding box center [337, 45] width 37 height 25
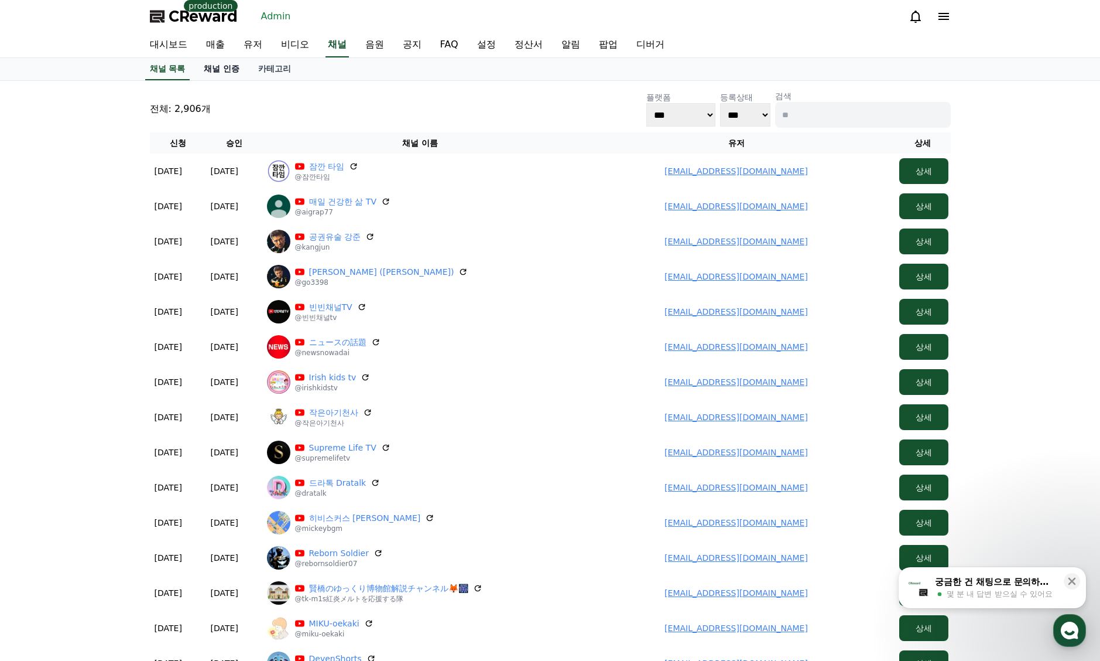
click at [227, 64] on link "채널 인증" at bounding box center [221, 69] width 54 height 22
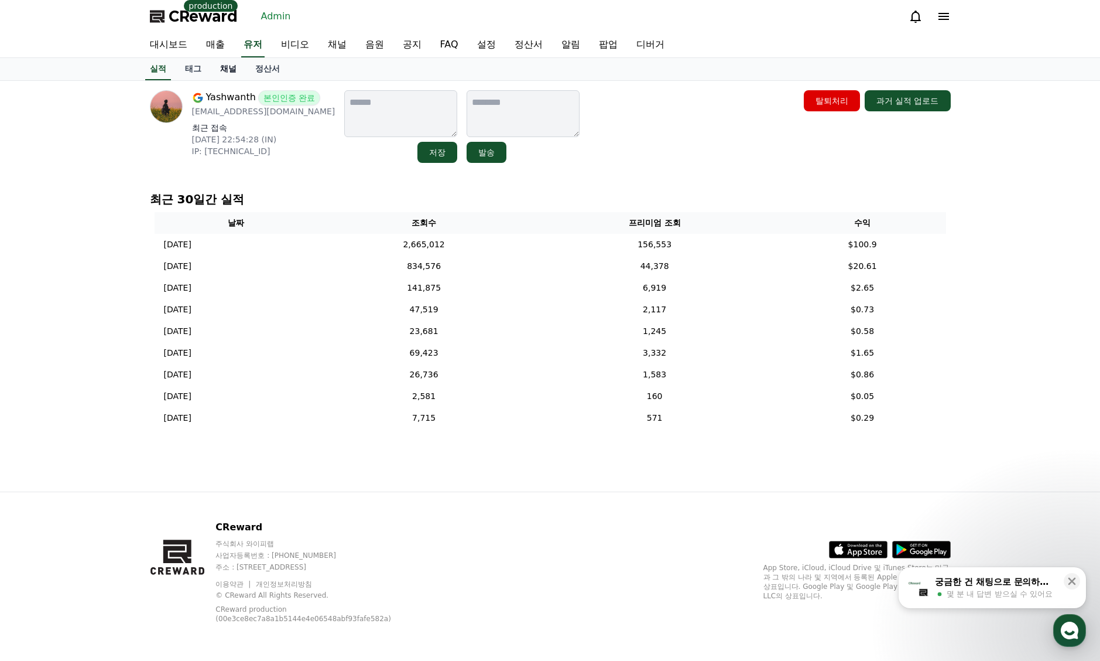
click at [221, 67] on link "채널" at bounding box center [228, 69] width 35 height 22
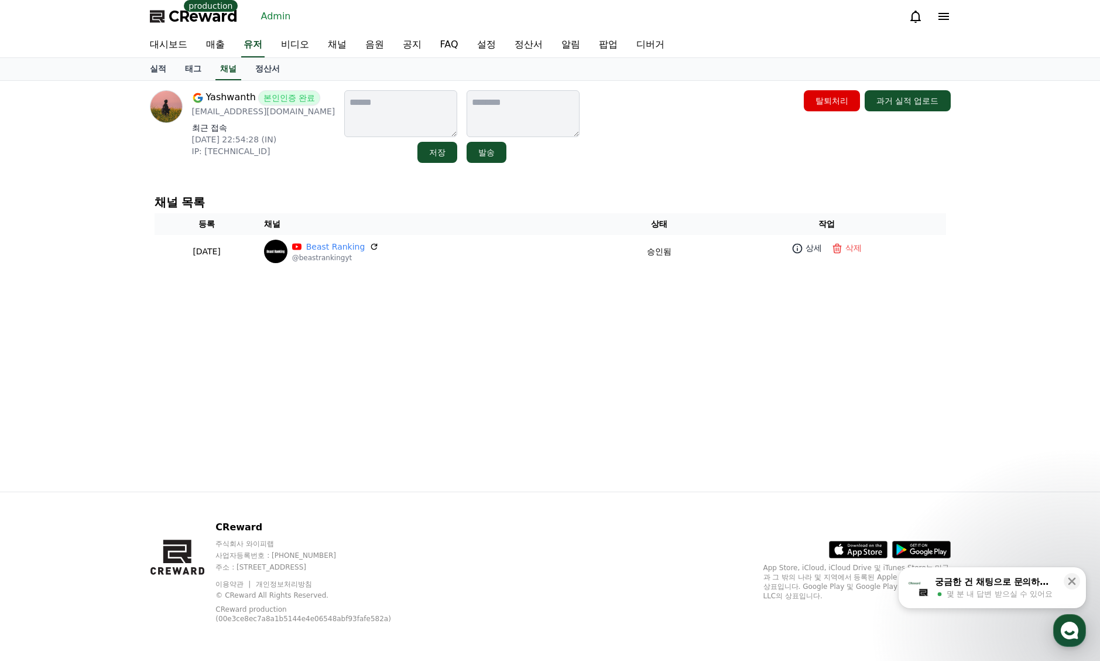
drag, startPoint x: 260, startPoint y: 159, endPoint x: 289, endPoint y: 175, distance: 32.5
drag, startPoint x: 289, startPoint y: 175, endPoint x: 278, endPoint y: 195, distance: 23.0
click at [268, 190] on div "채널 목록 등록 채널 상태 작업 2025-08-31 08-31 Beast Ranking @beastrankingyt 승인됨 상세 삭제" at bounding box center [550, 231] width 811 height 91
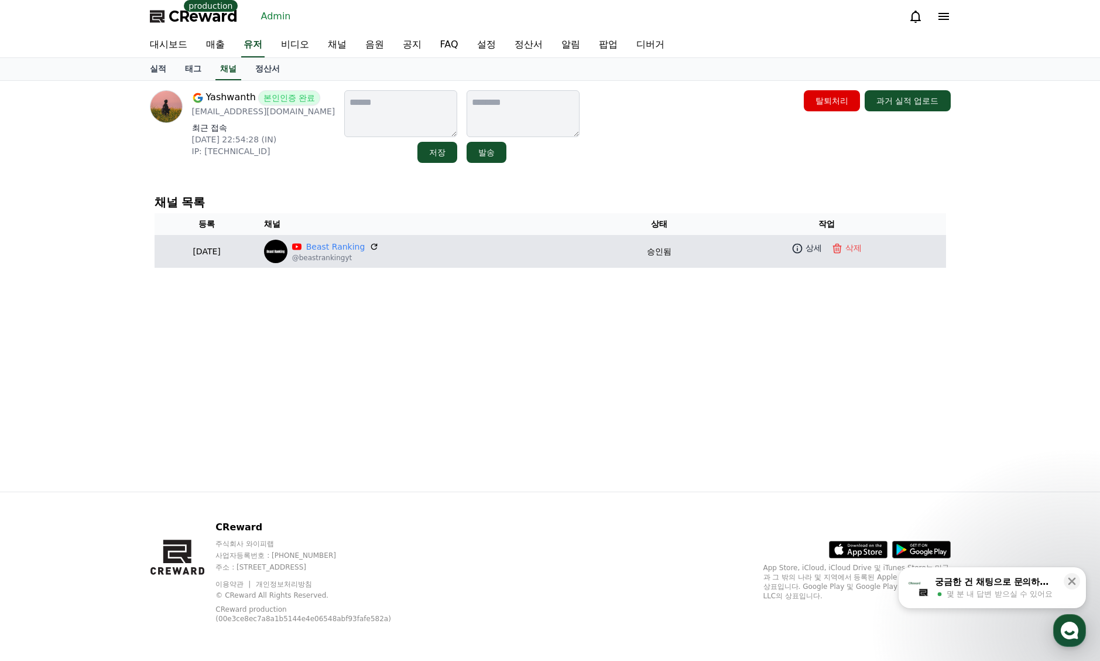
click at [364, 254] on p "@beastrankingyt" at bounding box center [335, 257] width 87 height 9
click at [364, 253] on p "@beastrankingyt" at bounding box center [335, 257] width 87 height 9
click at [363, 247] on link "Beast Ranking" at bounding box center [335, 247] width 59 height 12
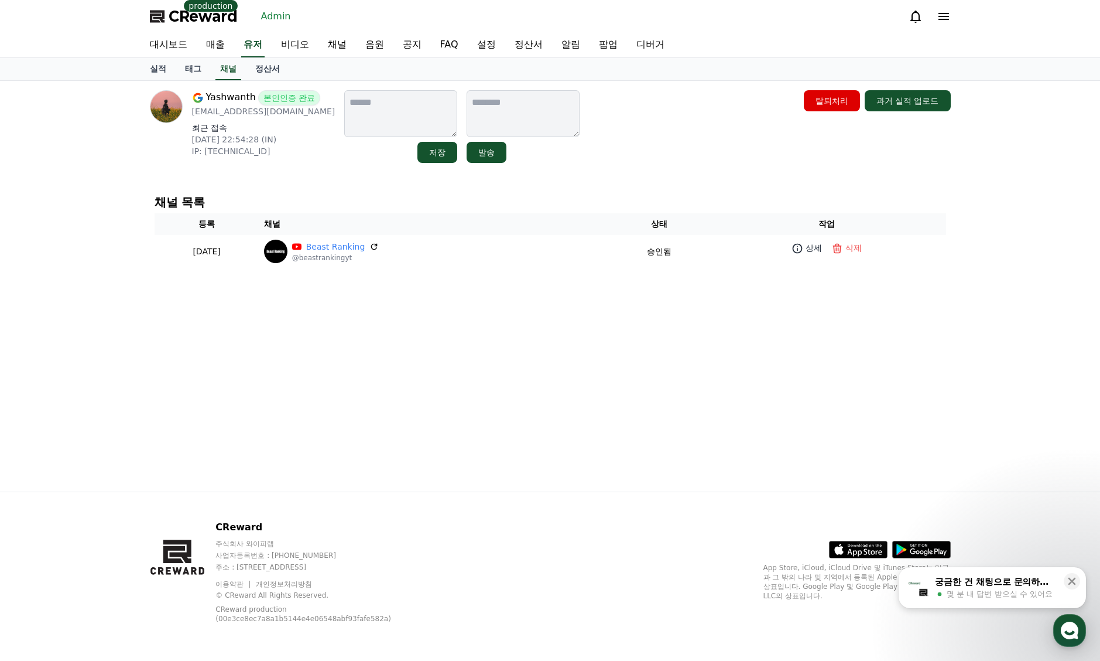
drag, startPoint x: 276, startPoint y: 141, endPoint x: 270, endPoint y: 143, distance: 6.5
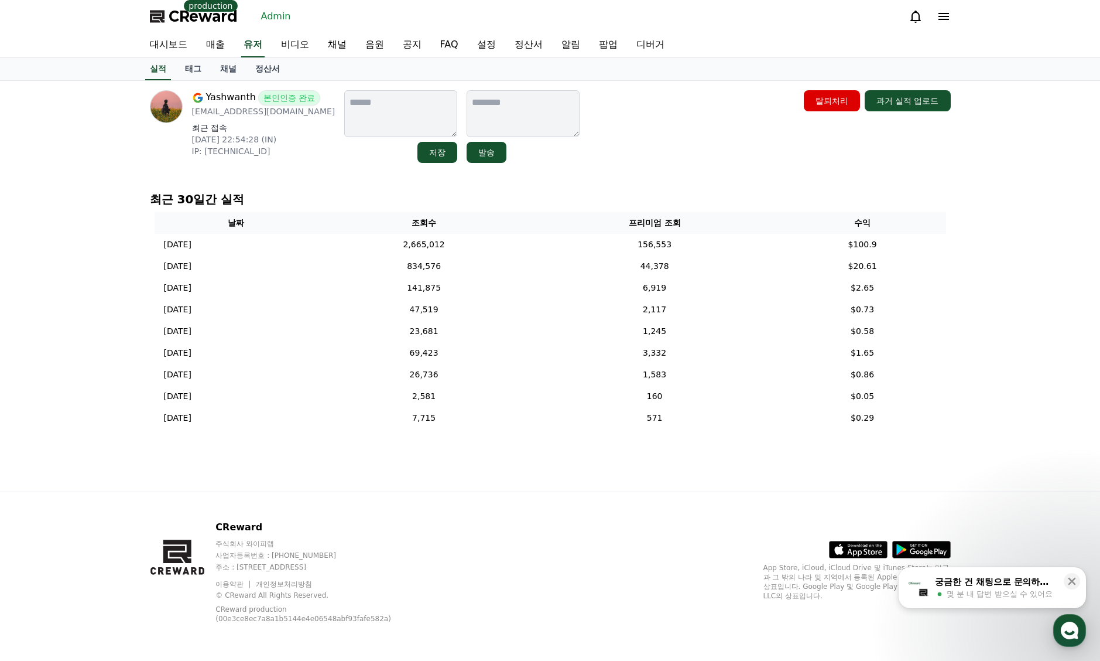
drag, startPoint x: 297, startPoint y: 176, endPoint x: 290, endPoint y: 176, distance: 7.0
click at [244, 48] on link "유저" at bounding box center [252, 45] width 23 height 25
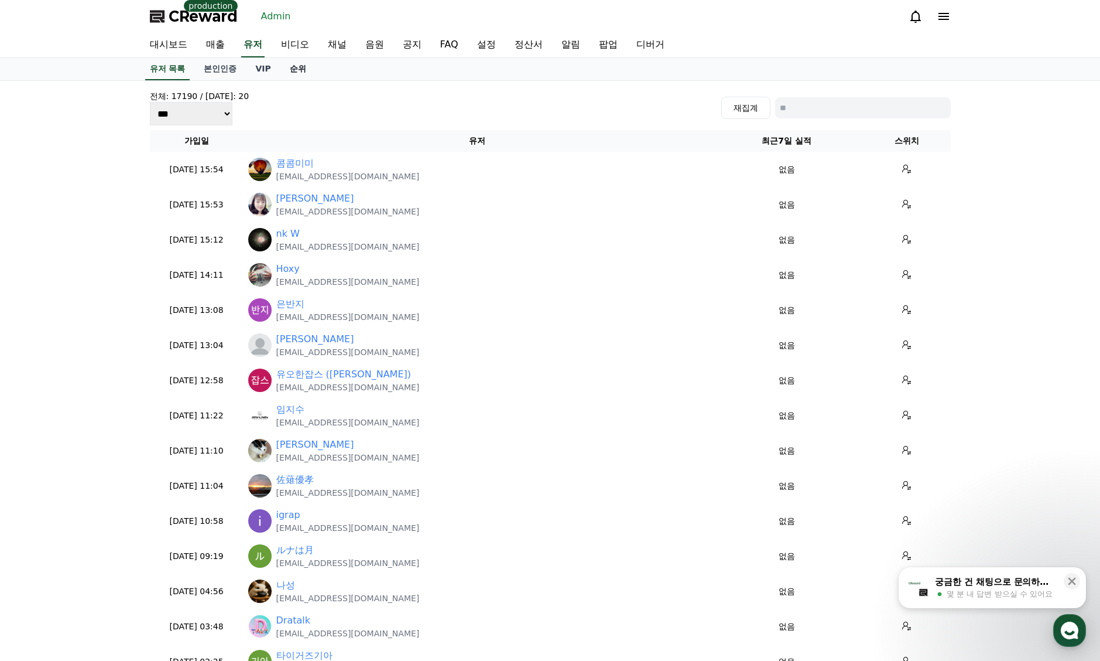
click at [300, 69] on link "순위" at bounding box center [298, 69] width 35 height 22
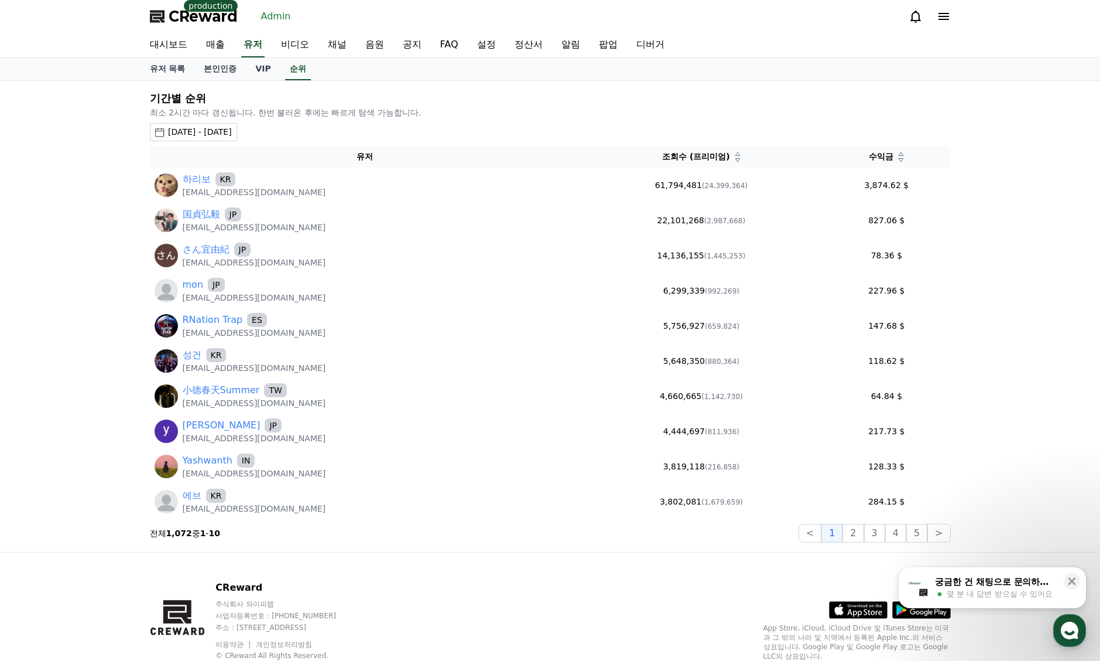
click at [232, 135] on div "[DATE] - [DATE]" at bounding box center [200, 132] width 64 height 12
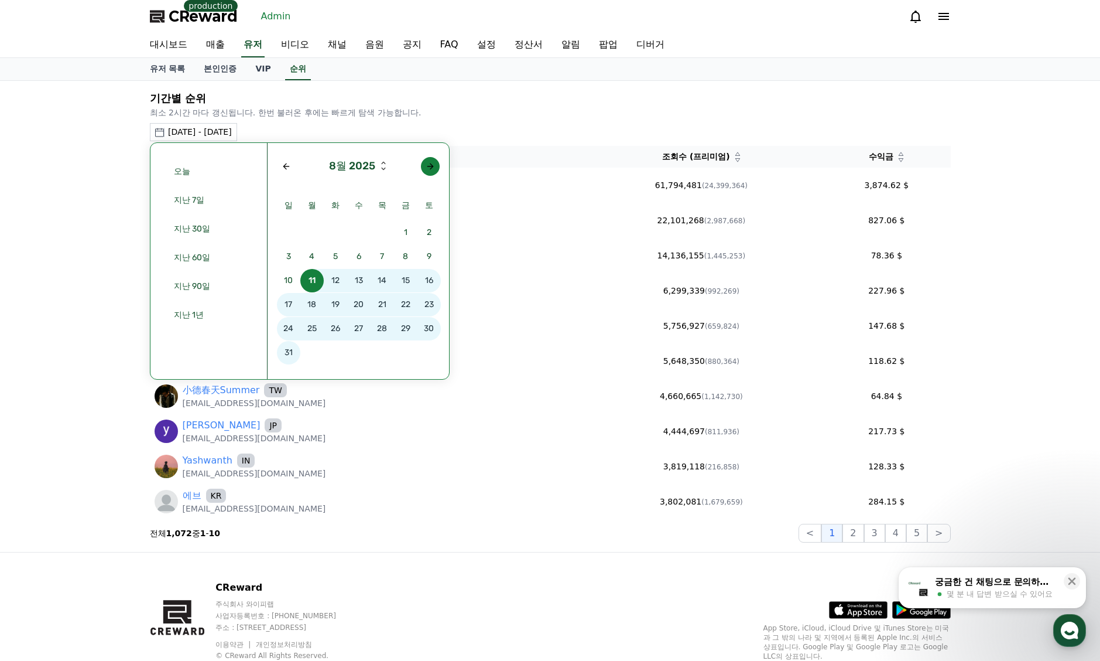
click at [438, 164] on button "button" at bounding box center [430, 166] width 19 height 19
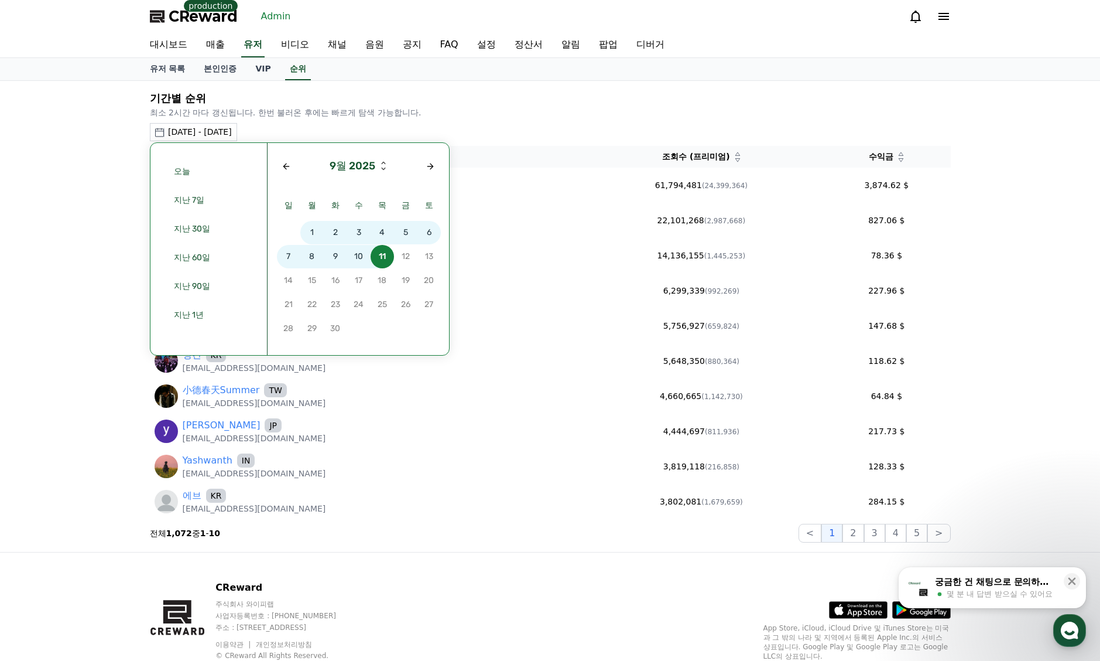
click at [309, 253] on span "8" at bounding box center [311, 256] width 23 height 23
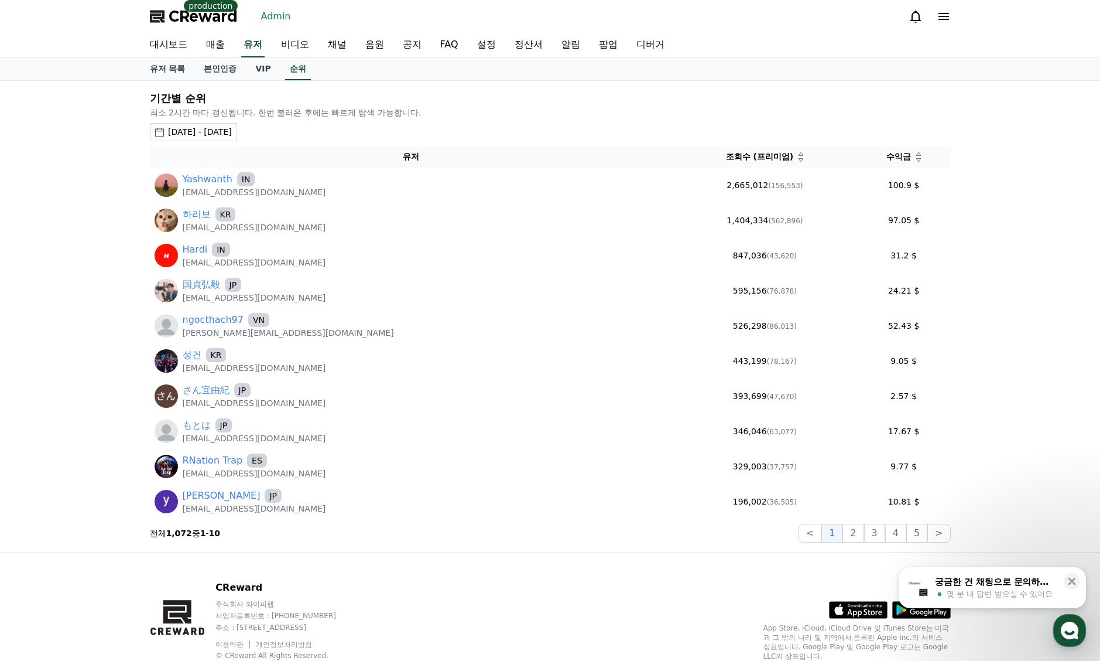
click at [916, 160] on icon at bounding box center [918, 160] width 5 height 4
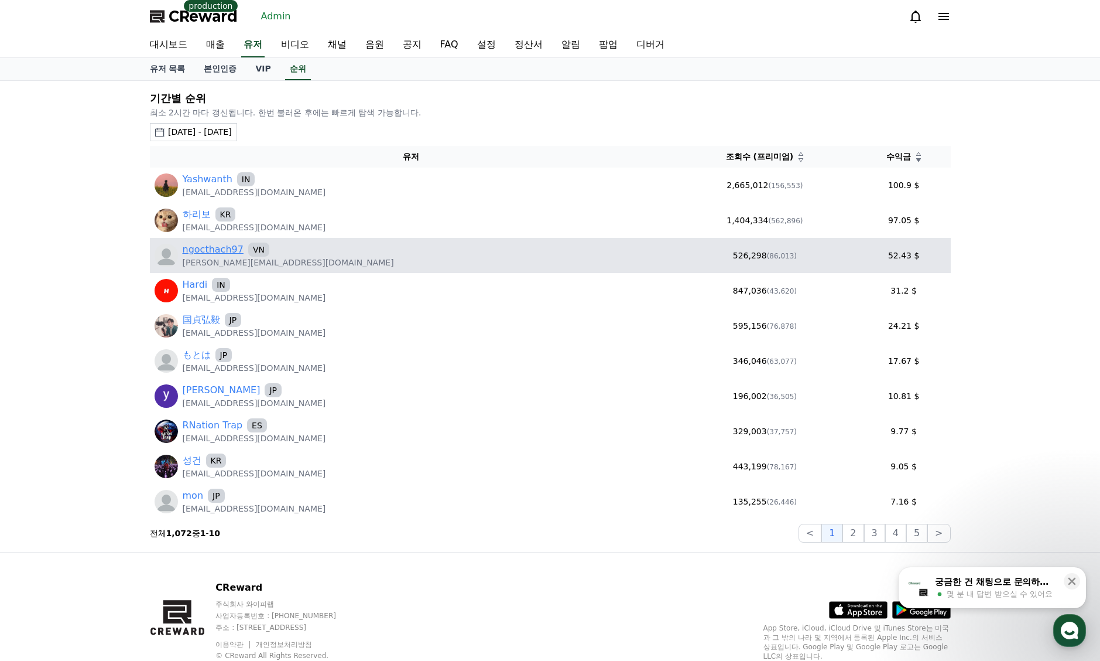
click at [222, 250] on link "ngocthach97" at bounding box center [213, 249] width 61 height 14
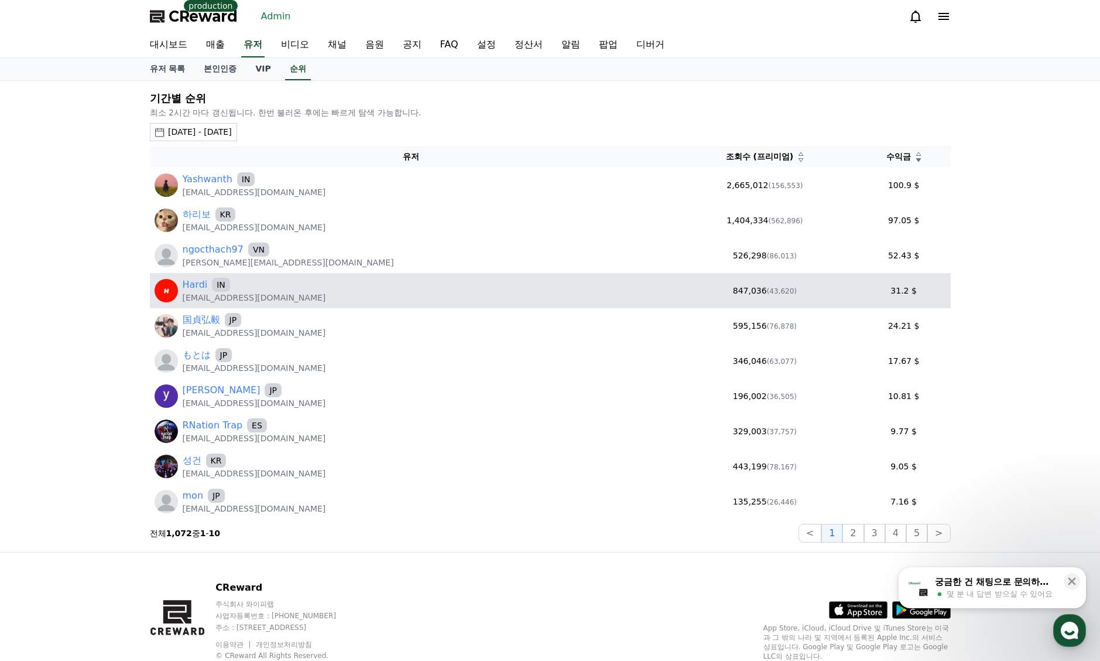
click at [200, 276] on td "Hardi IN workforhardi@gmail.com" at bounding box center [412, 290] width 524 height 35
click at [198, 285] on link "Hardi" at bounding box center [195, 285] width 25 height 14
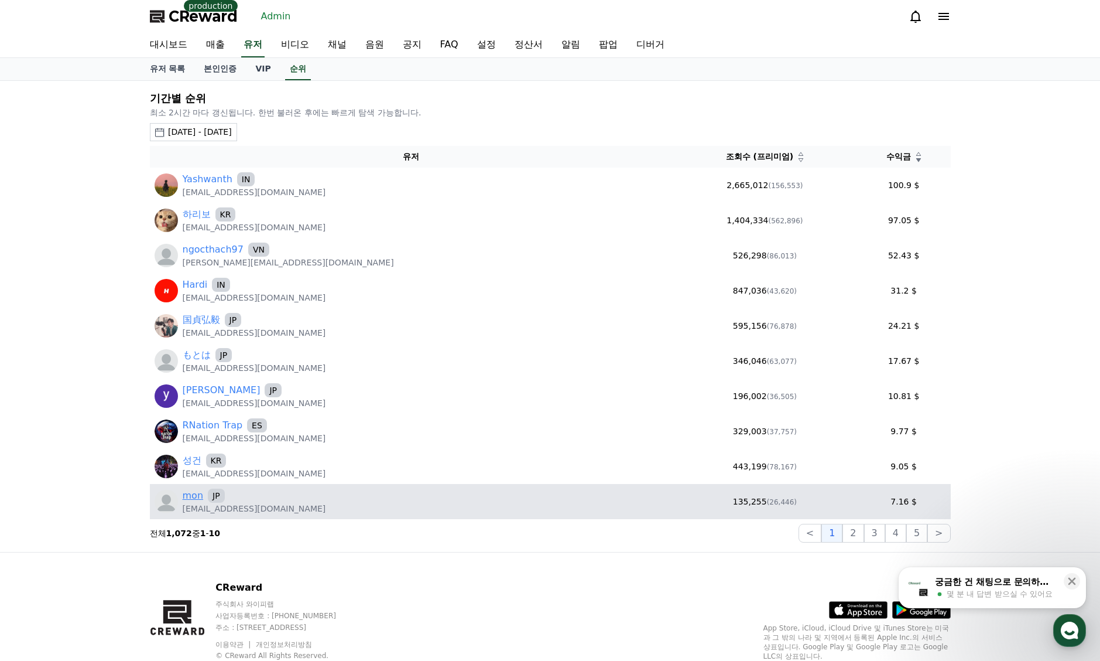
click at [199, 494] on link "mon" at bounding box center [193, 495] width 21 height 14
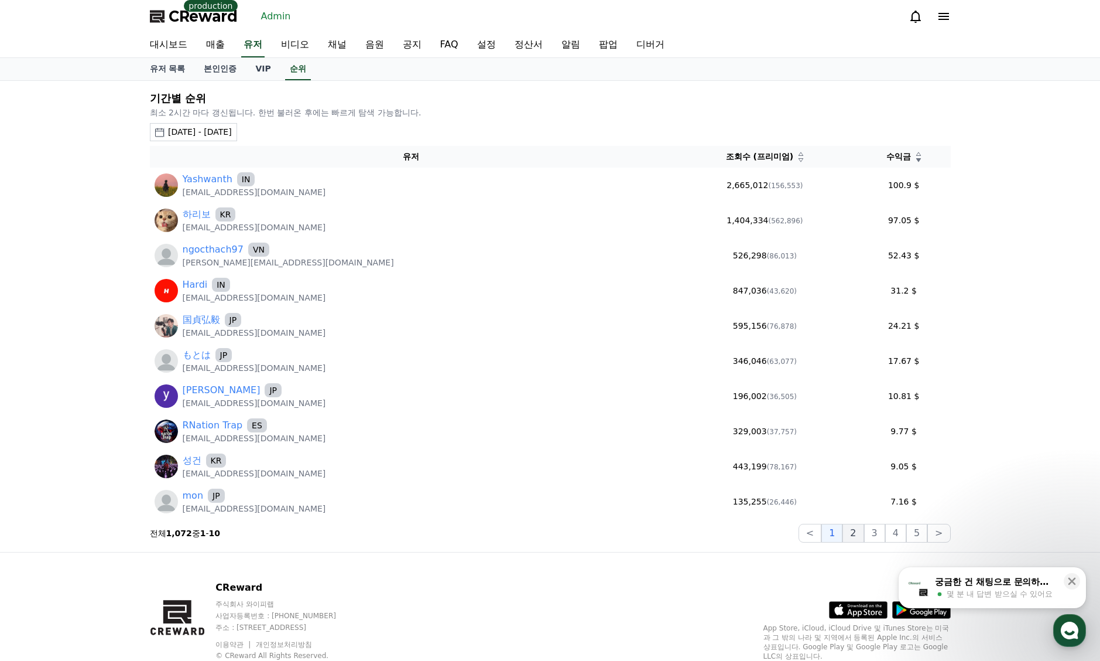
click at [855, 532] on button "2" at bounding box center [853, 533] width 21 height 19
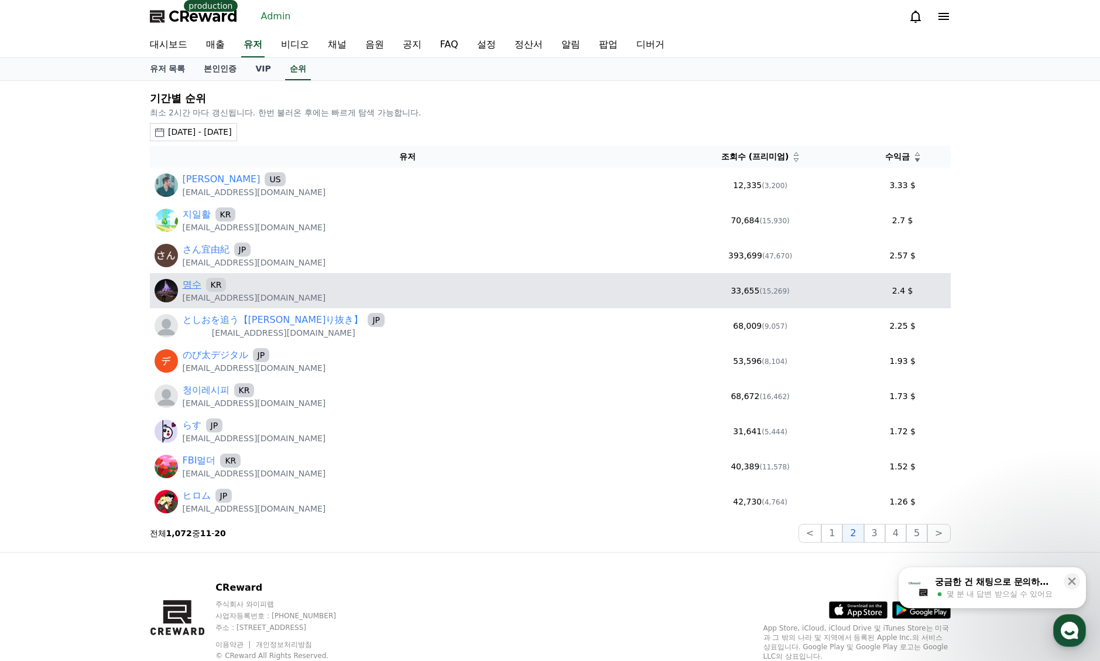
click at [189, 285] on link "명수" at bounding box center [192, 285] width 19 height 14
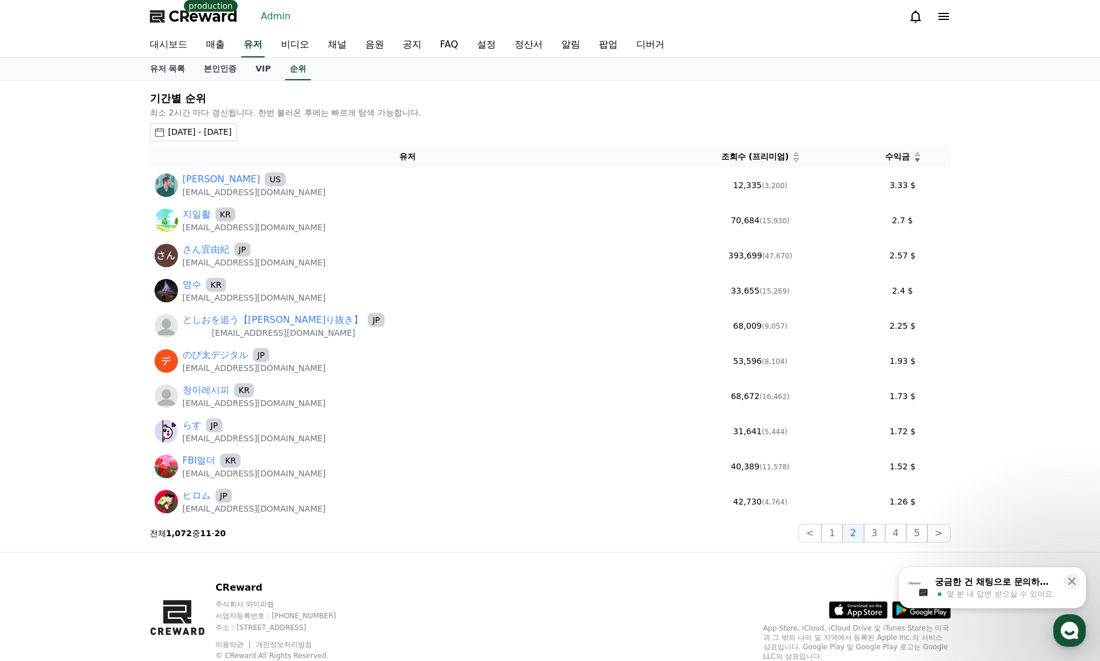
click at [145, 49] on link "대시보드" at bounding box center [169, 45] width 56 height 25
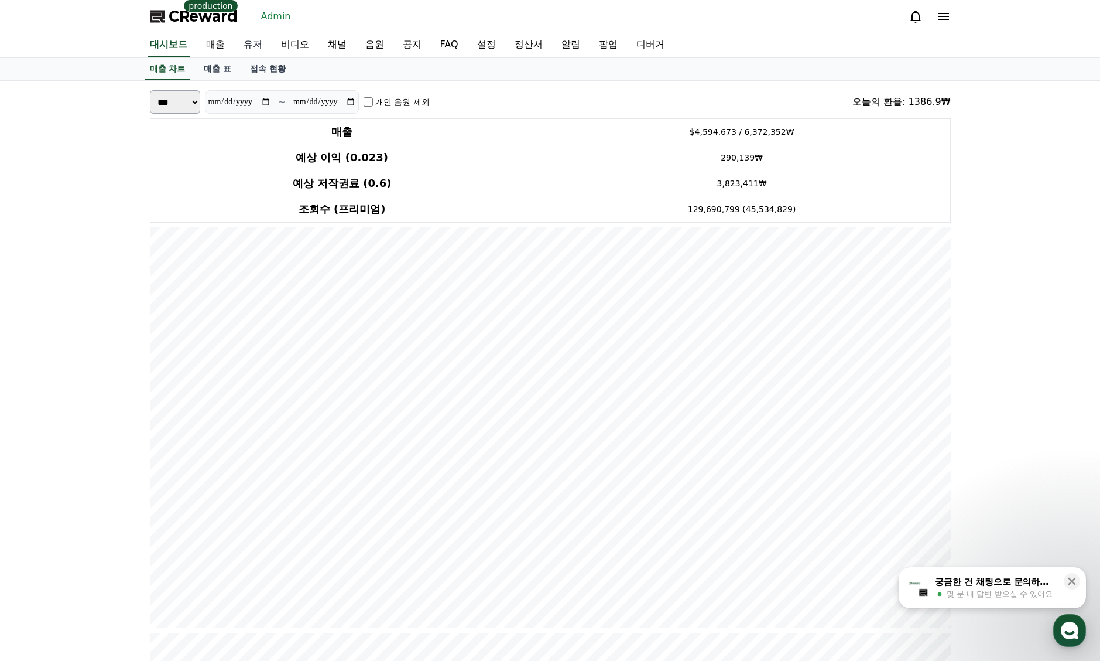
click at [257, 52] on link "유저" at bounding box center [252, 45] width 37 height 25
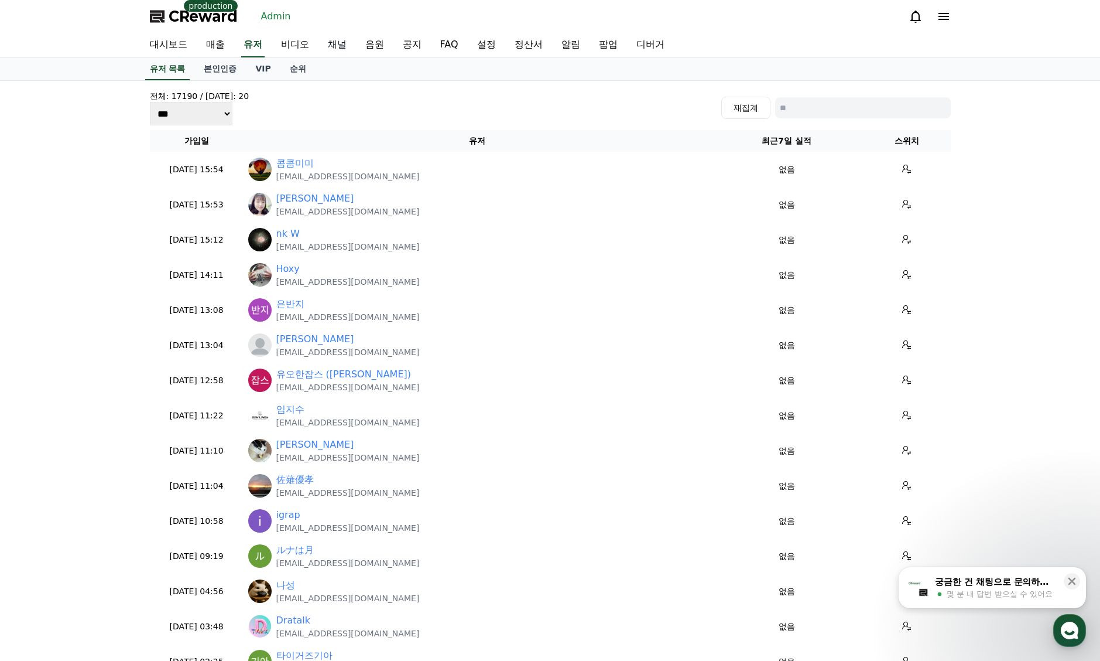
click at [341, 50] on link "채널" at bounding box center [337, 45] width 37 height 25
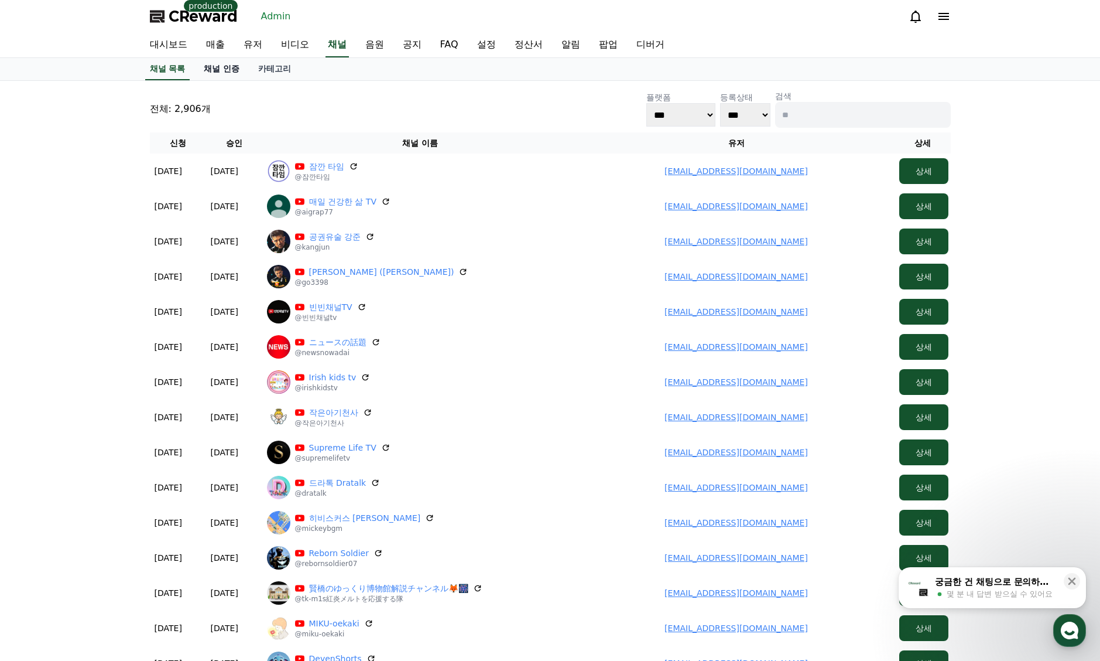
click at [239, 74] on link "채널 인증" at bounding box center [221, 69] width 54 height 22
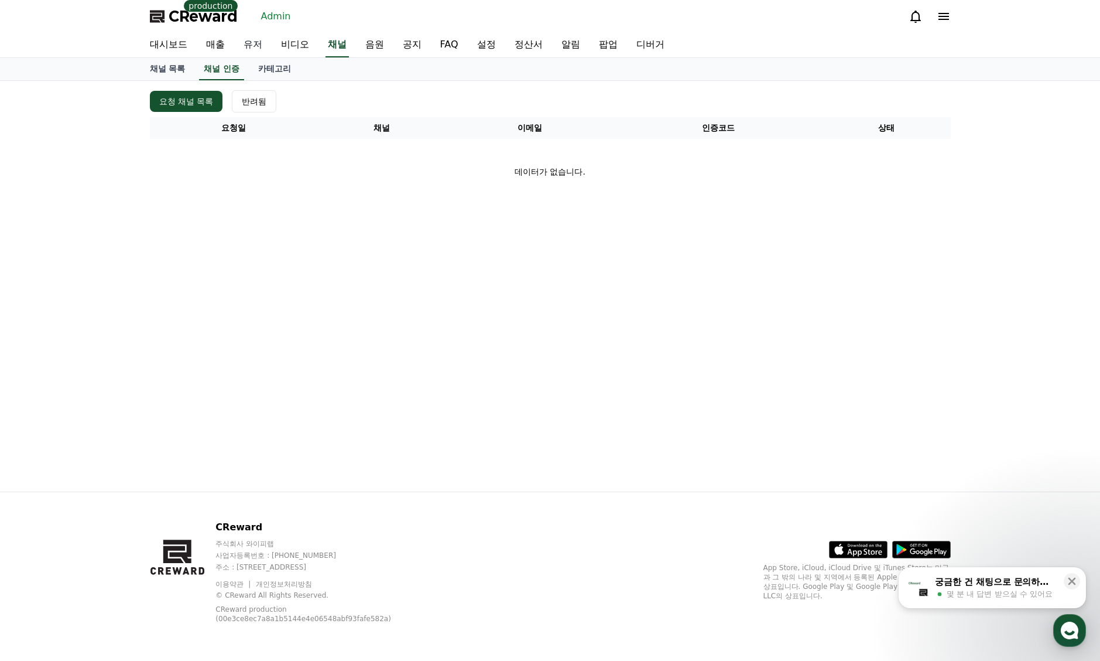
click at [241, 45] on link "유저" at bounding box center [252, 45] width 37 height 25
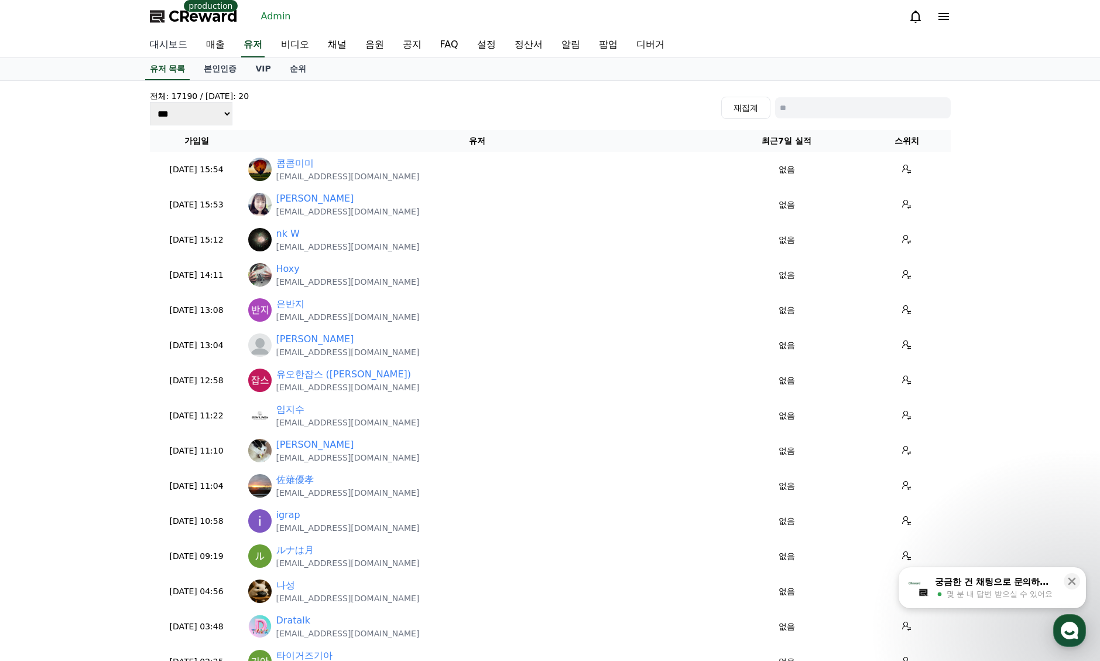
click at [164, 52] on link "대시보드" at bounding box center [169, 45] width 56 height 25
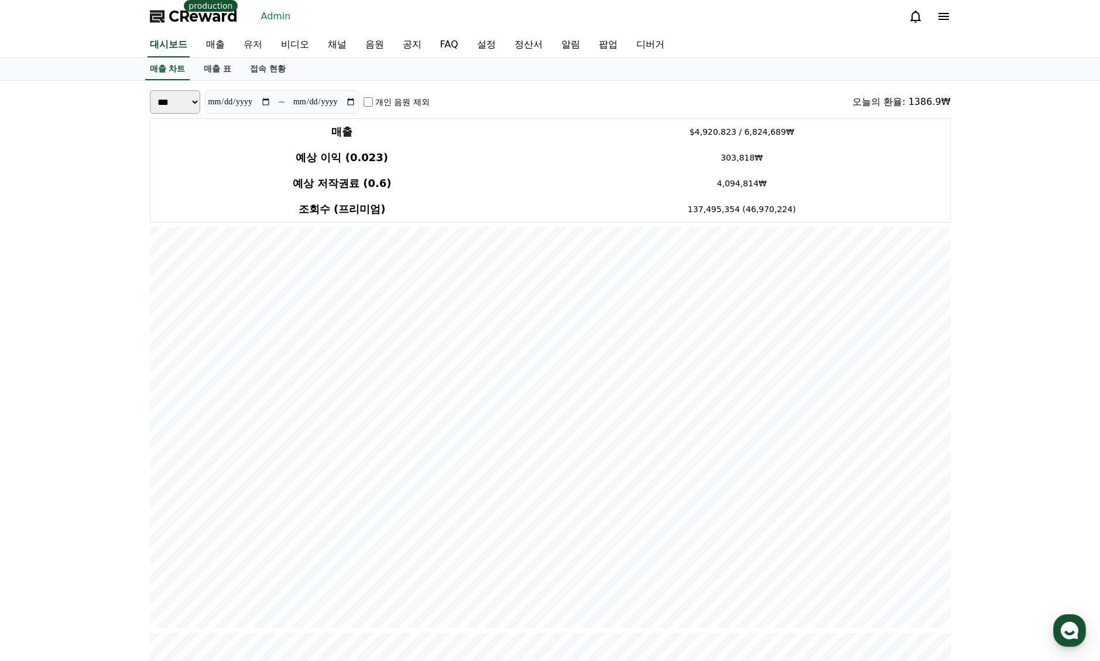
click at [249, 47] on link "유저" at bounding box center [252, 45] width 37 height 25
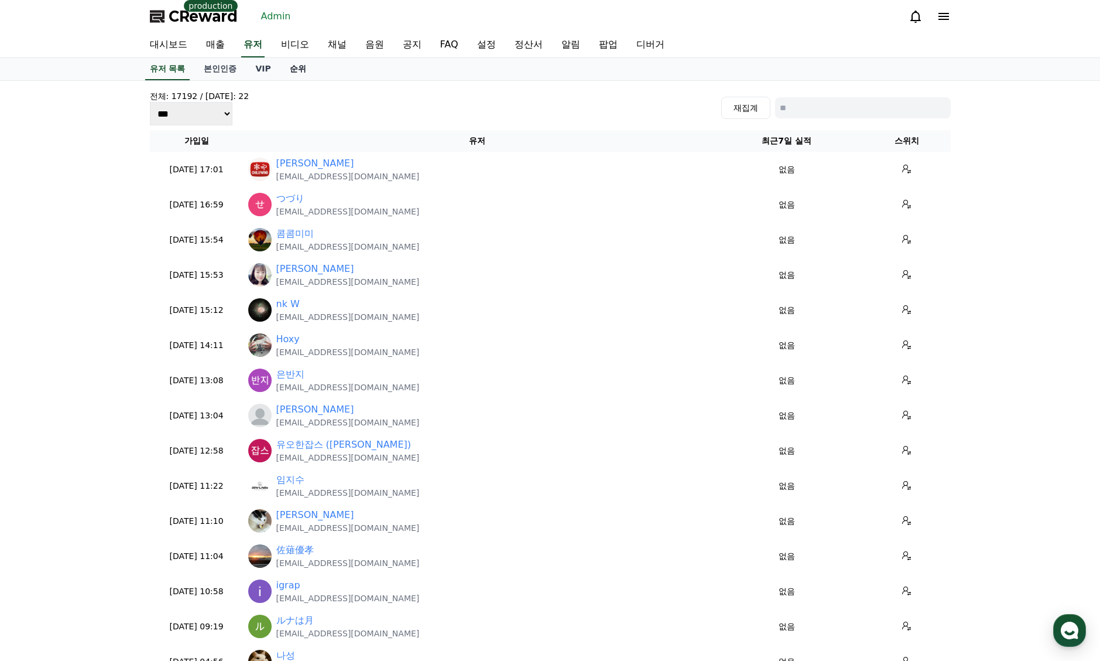
click at [306, 69] on link "순위" at bounding box center [298, 69] width 35 height 22
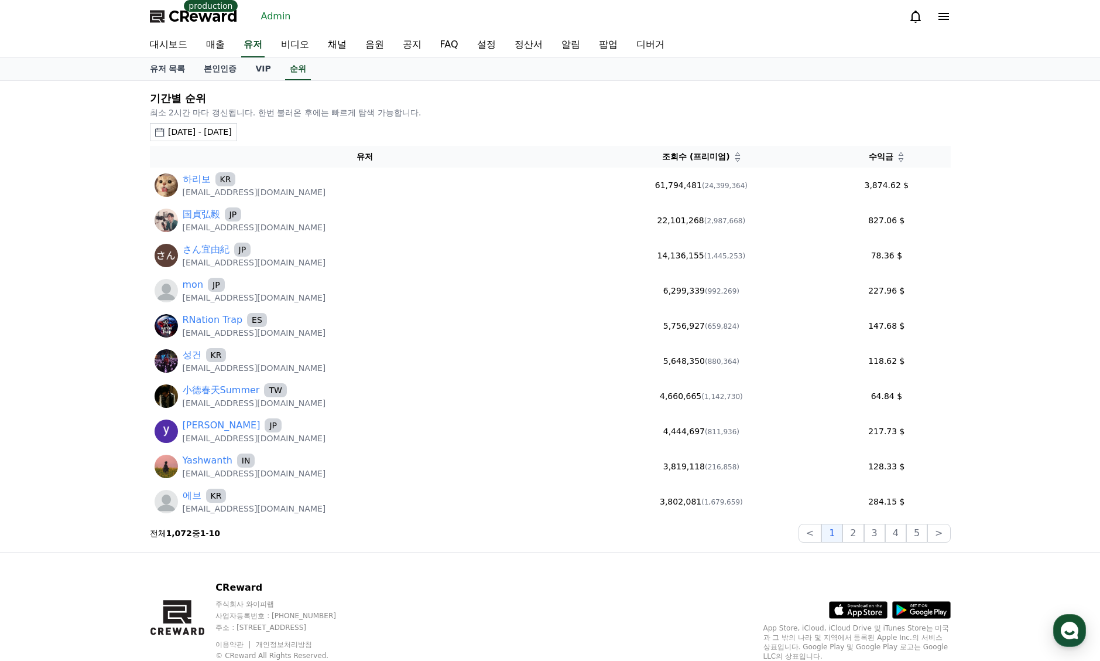
click at [231, 135] on div "2025-08-11 - 2025-09-11" at bounding box center [200, 132] width 64 height 12
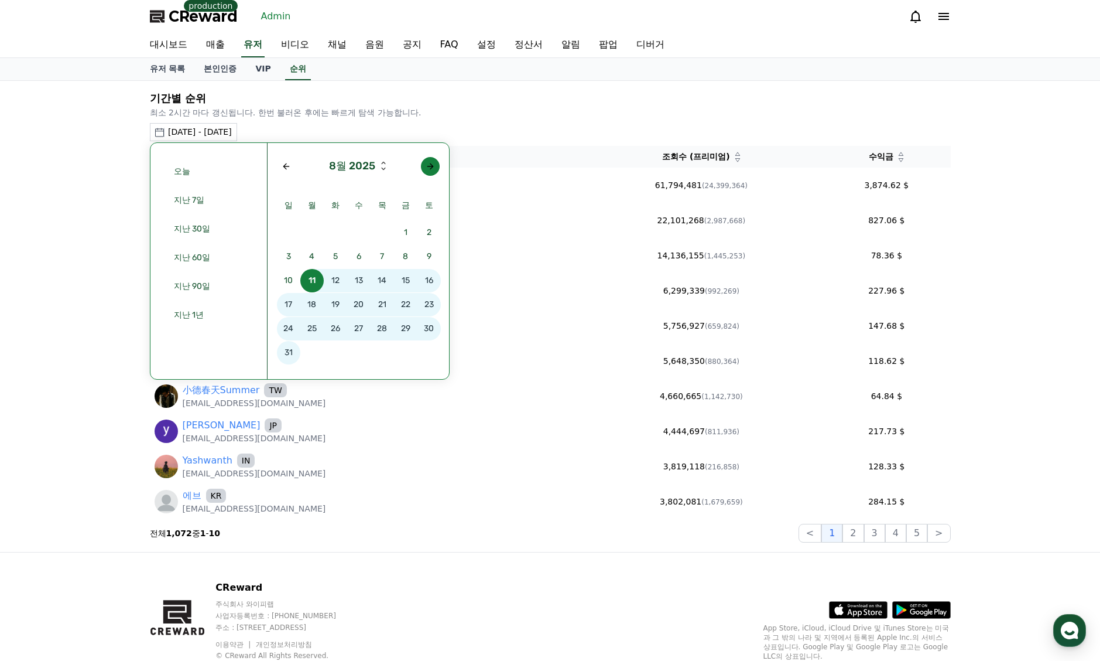
click at [426, 166] on div "Next month" at bounding box center [430, 166] width 9 height 9
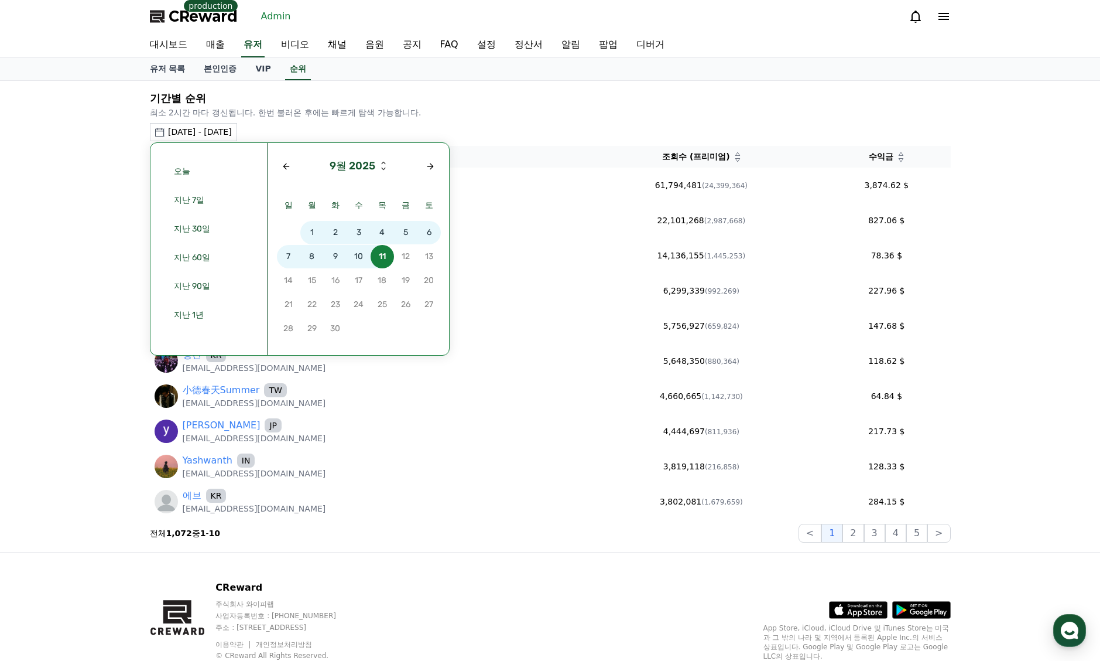
click at [331, 254] on span "9" at bounding box center [335, 256] width 23 height 23
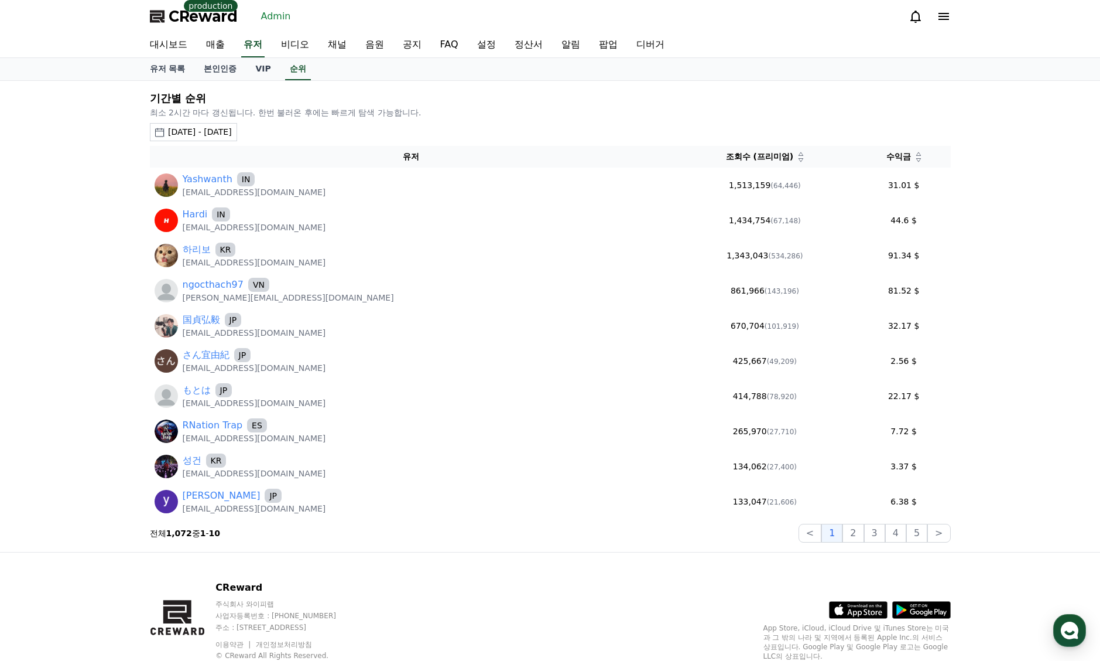
click at [902, 163] on th "수익금" at bounding box center [904, 157] width 94 height 22
click at [916, 159] on icon at bounding box center [919, 160] width 6 height 6
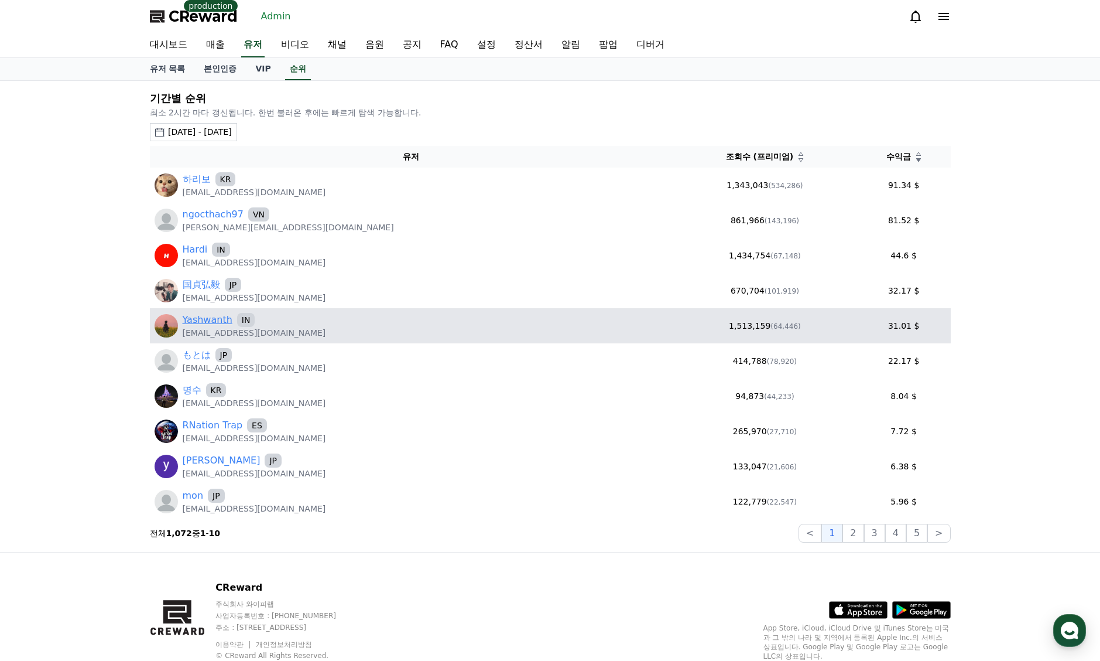
click at [207, 319] on link "Yashwanth" at bounding box center [208, 320] width 50 height 14
click at [199, 319] on link "Yashwanth" at bounding box center [208, 320] width 50 height 14
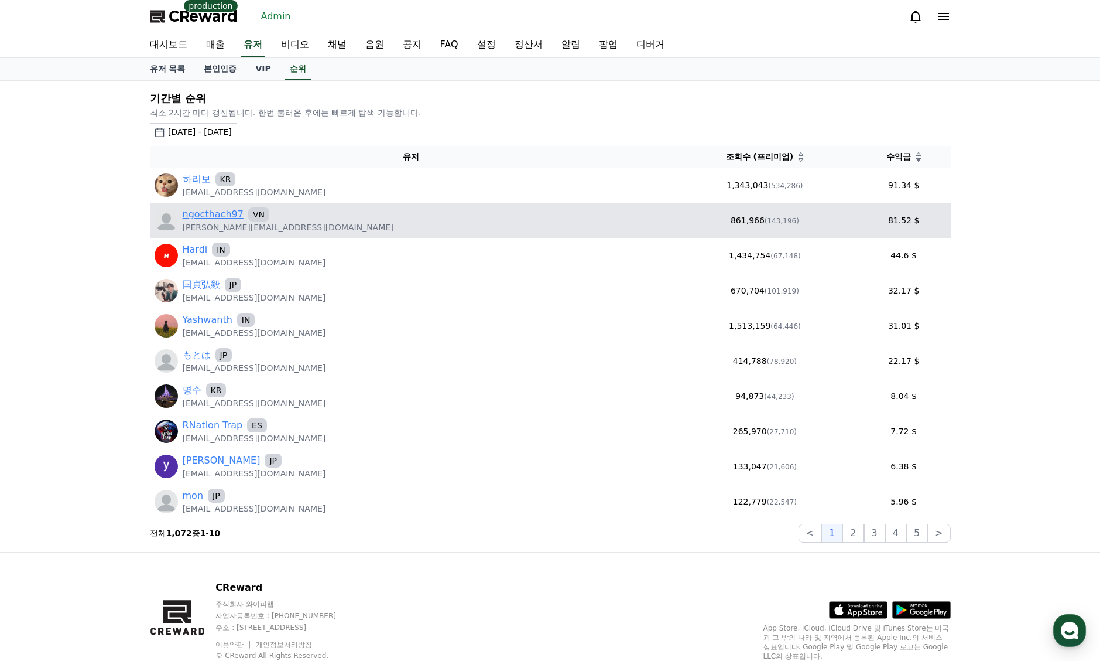
click at [211, 216] on link "ngocthach97" at bounding box center [213, 214] width 61 height 14
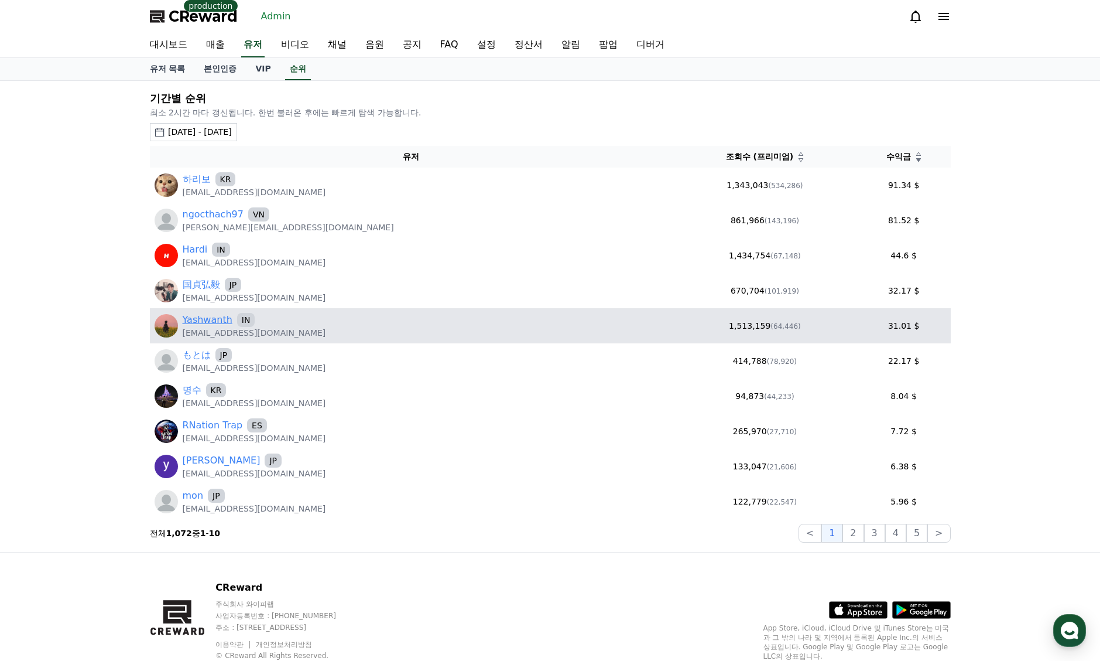
click at [211, 319] on link "Yashwanth" at bounding box center [208, 320] width 50 height 14
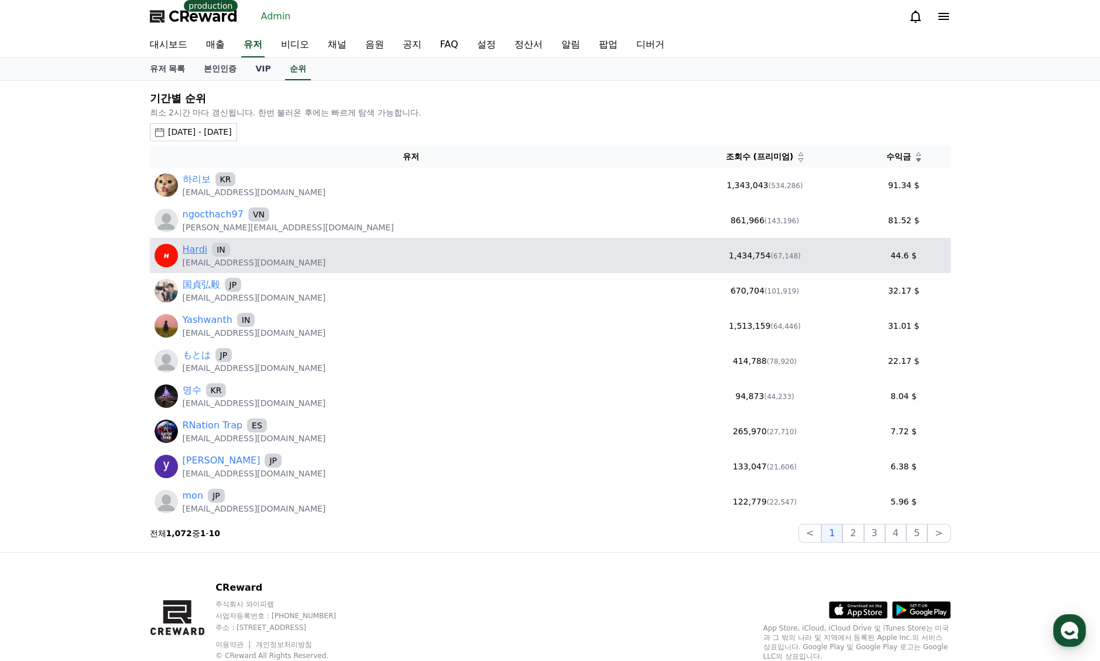
click at [198, 245] on link "Hardi" at bounding box center [195, 249] width 25 height 14
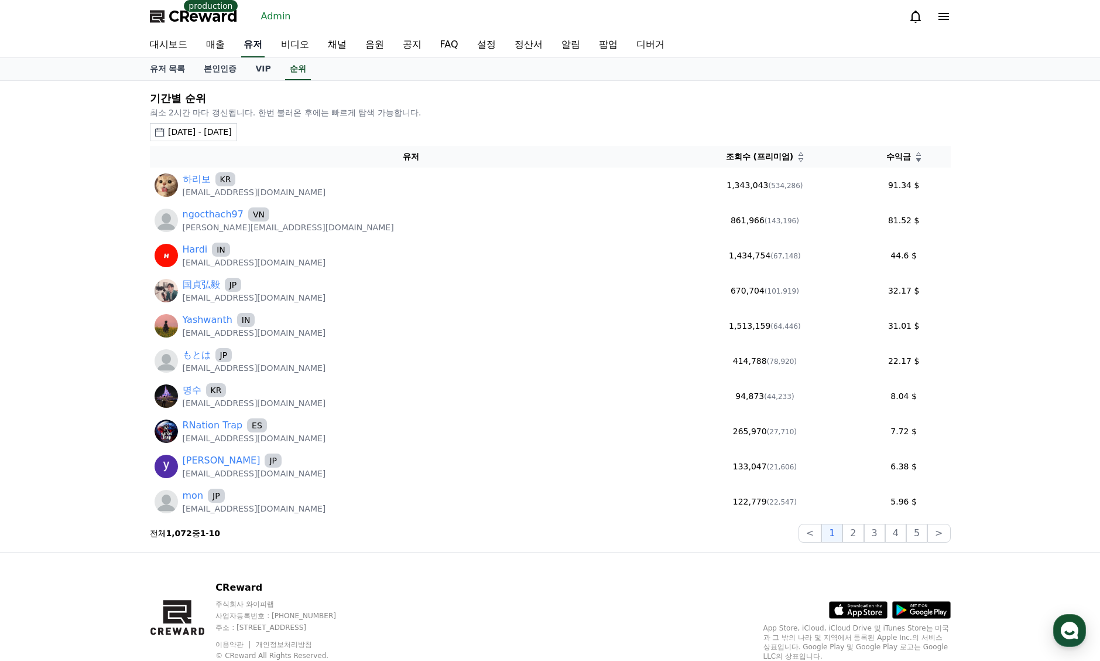
click at [263, 48] on link "유저" at bounding box center [252, 45] width 23 height 25
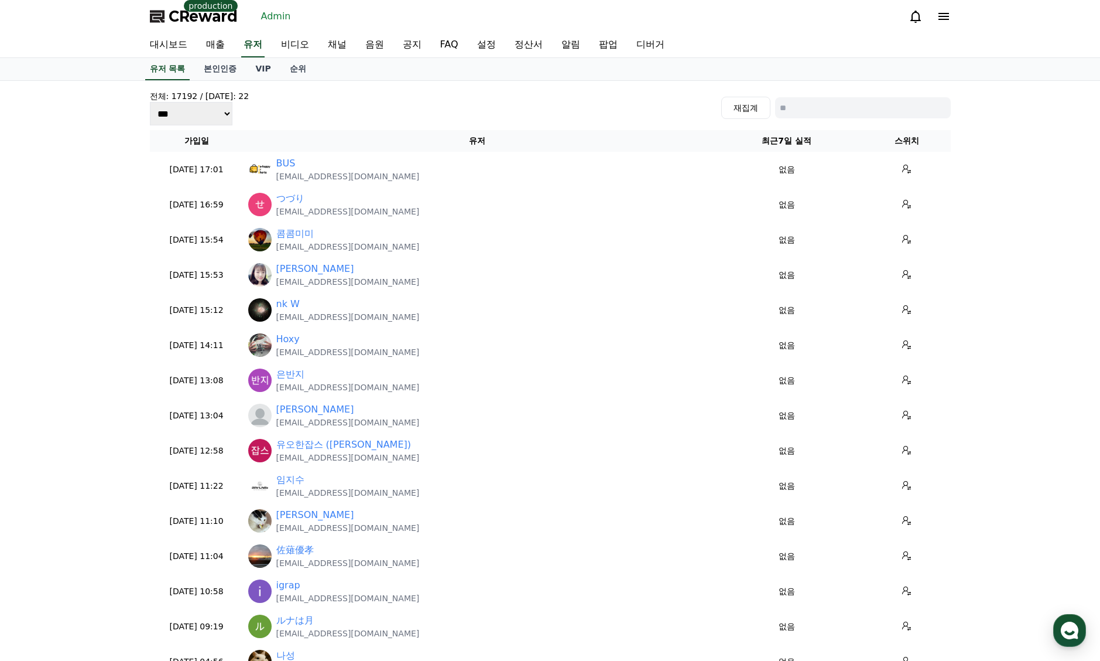
click at [870, 102] on input at bounding box center [863, 107] width 176 height 21
paste input "**********"
type input "**********"
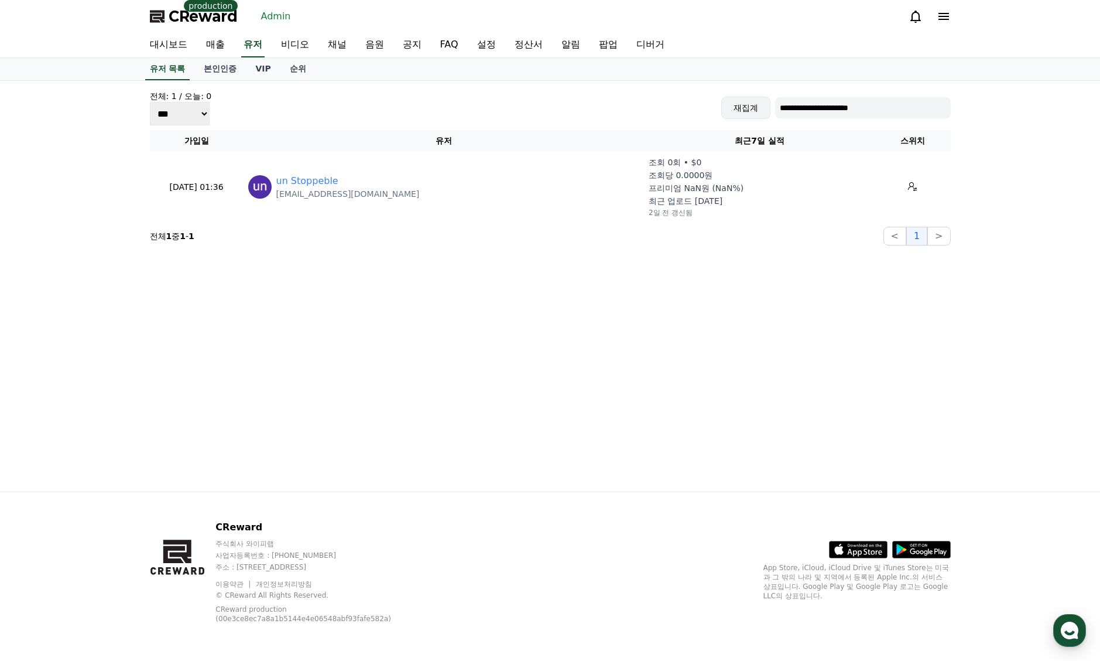
click at [746, 113] on button "재집계" at bounding box center [746, 108] width 49 height 22
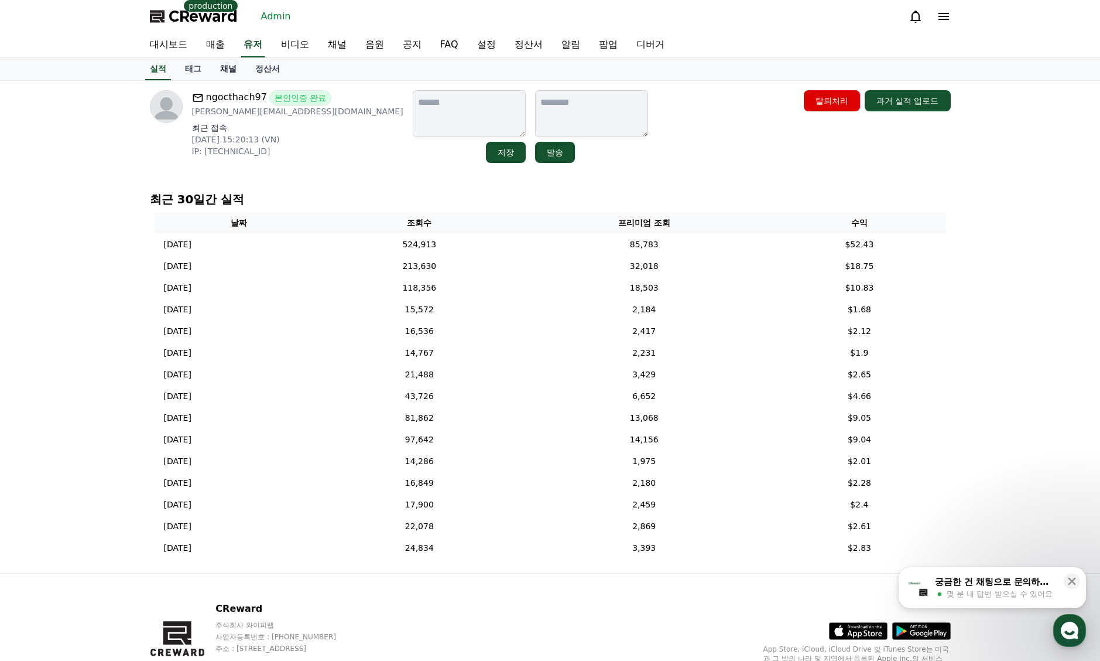
click at [229, 71] on link "채널" at bounding box center [228, 69] width 35 height 22
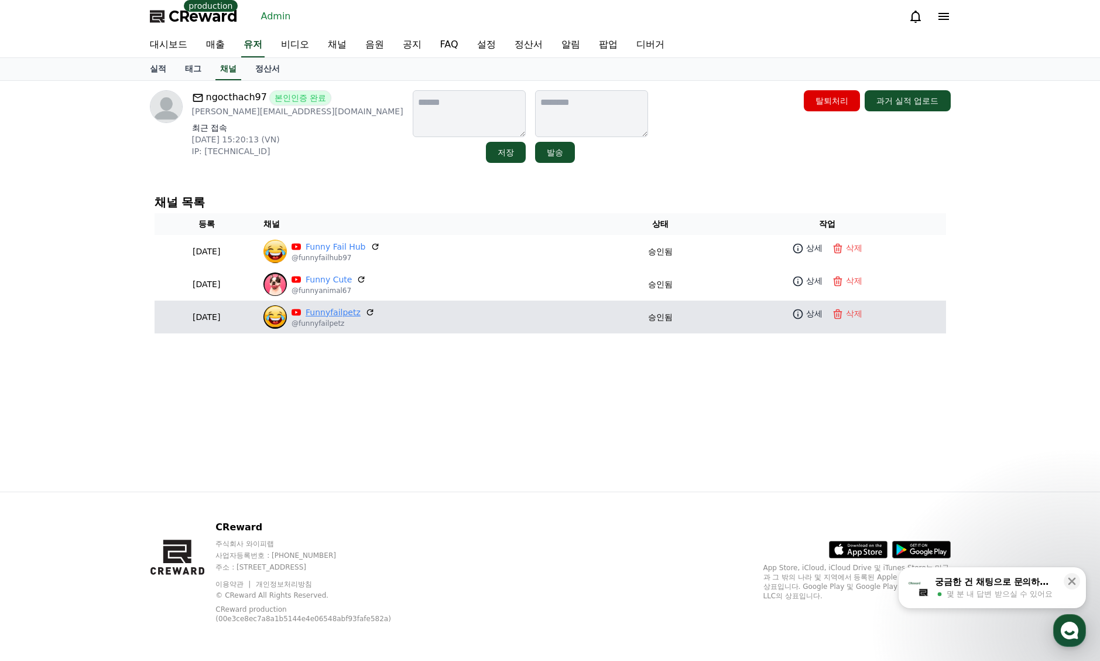
click at [360, 307] on link "Funnyfailpetz" at bounding box center [333, 312] width 55 height 12
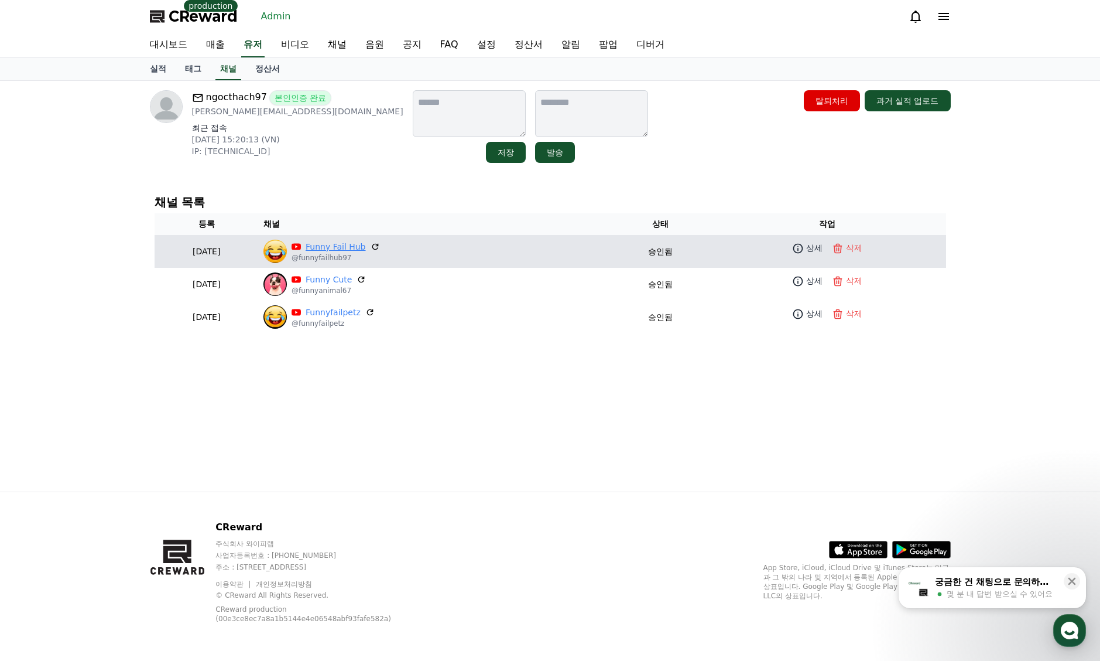
click at [366, 251] on link "Funny Fail Hub" at bounding box center [336, 247] width 60 height 12
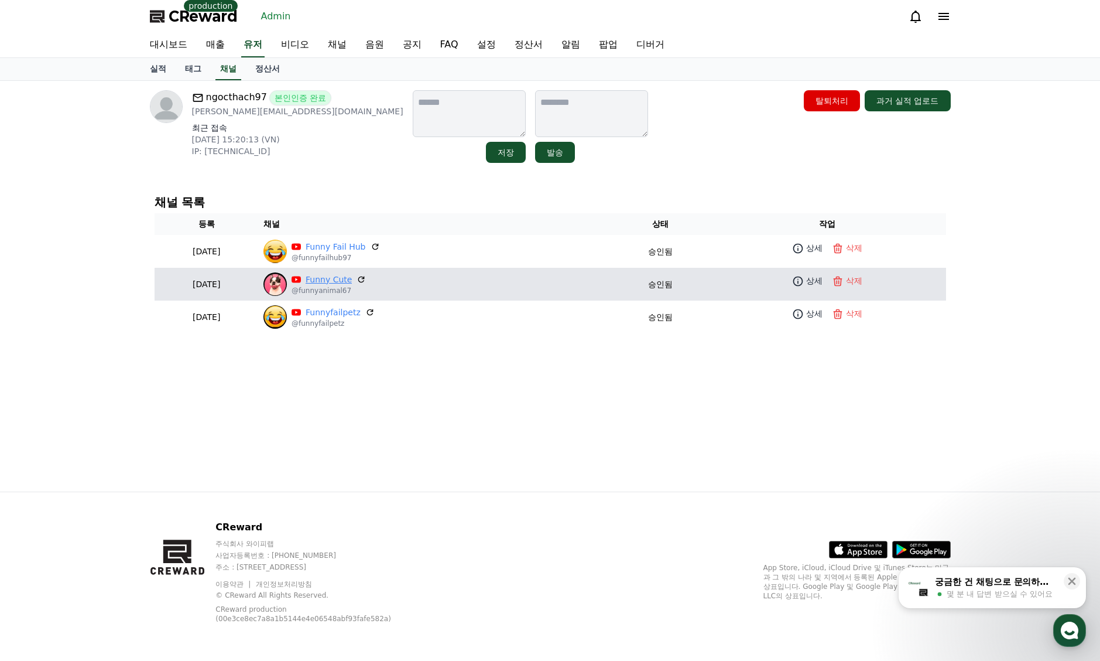
click at [352, 277] on link "Funny Cute" at bounding box center [329, 279] width 46 height 12
click at [352, 275] on link "Funny Cute" at bounding box center [329, 279] width 46 height 12
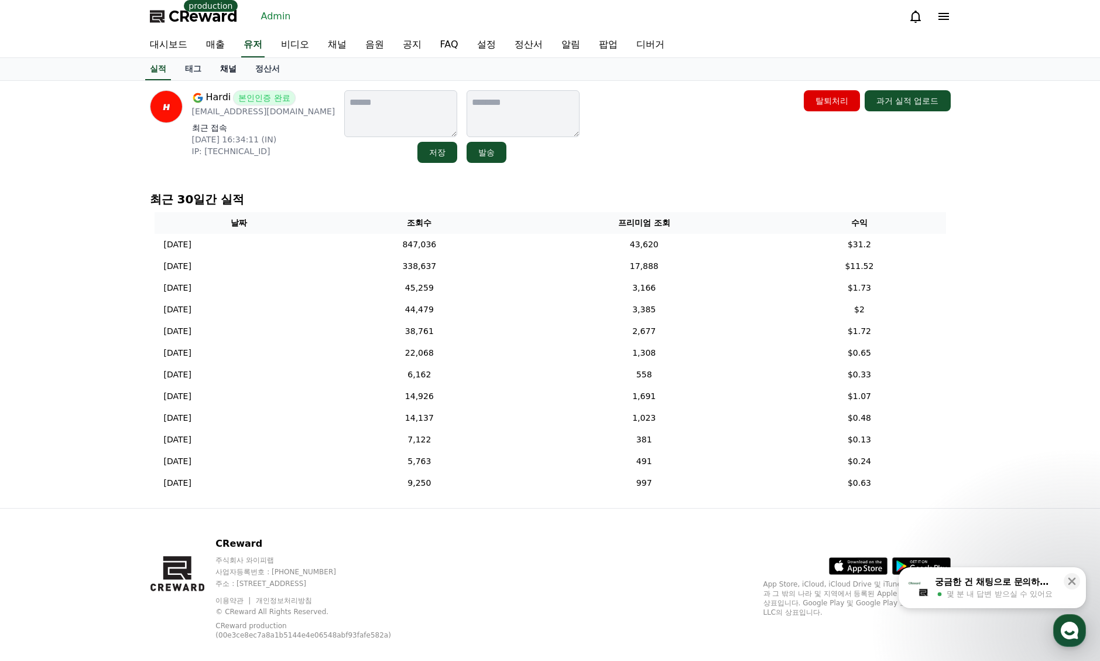
click at [224, 70] on link "채널" at bounding box center [228, 69] width 35 height 22
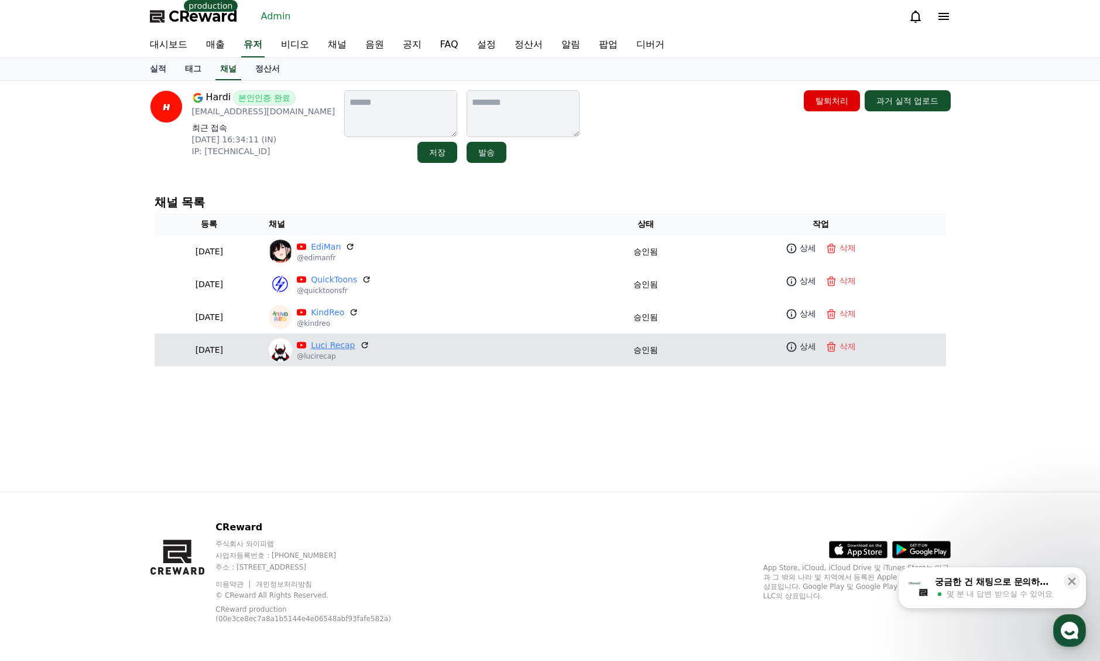
click at [355, 347] on link "Luci Recap" at bounding box center [333, 345] width 44 height 12
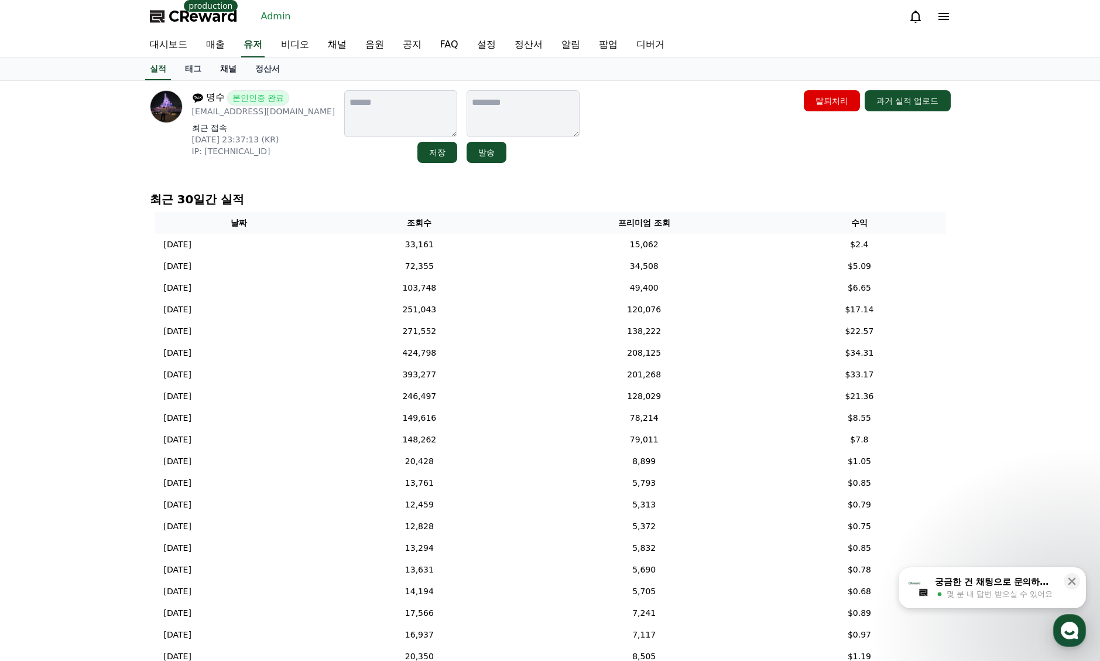
click at [227, 70] on link "채널" at bounding box center [228, 69] width 35 height 22
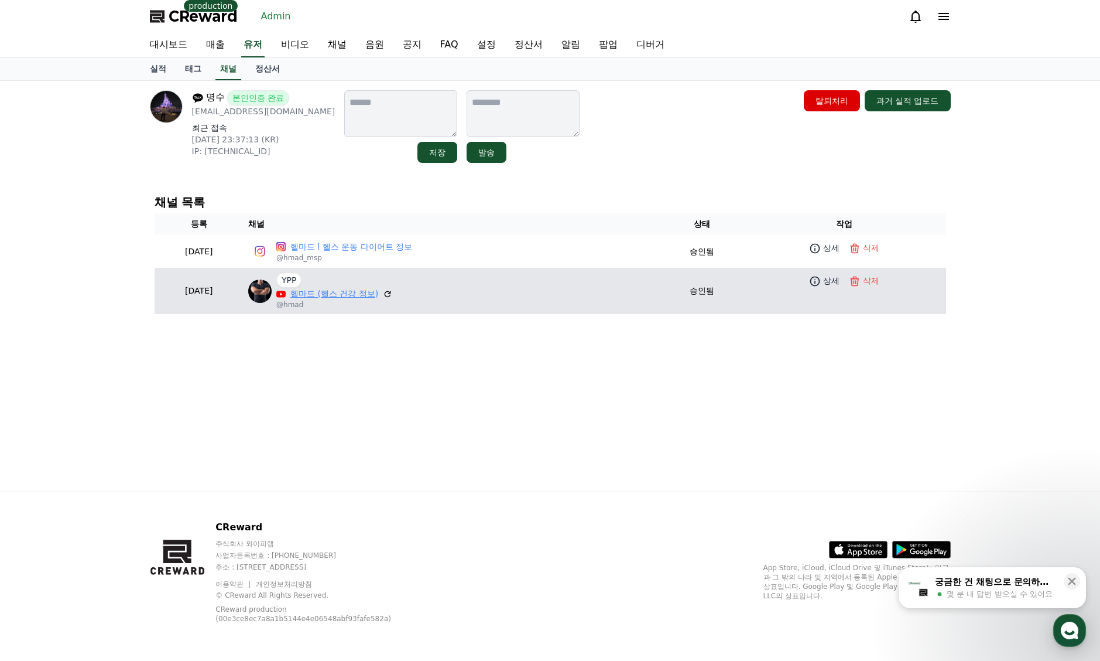
click at [361, 291] on link "헬마드 (헬스 건강 정보)" at bounding box center [334, 294] width 88 height 12
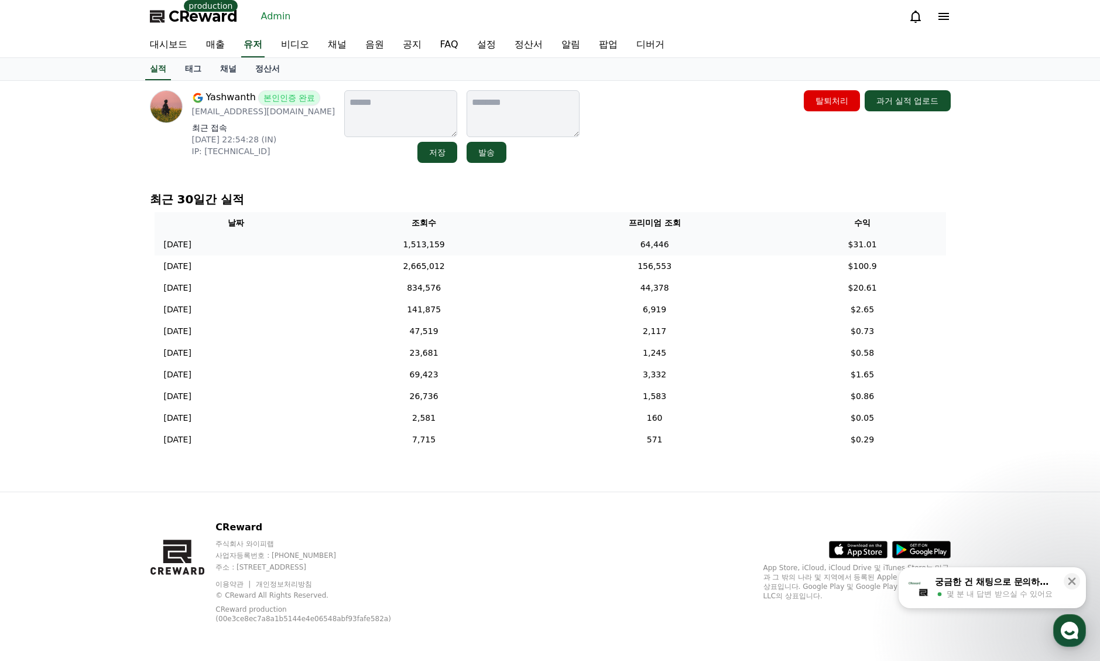
click at [513, 250] on td "1,513,159" at bounding box center [424, 245] width 213 height 22
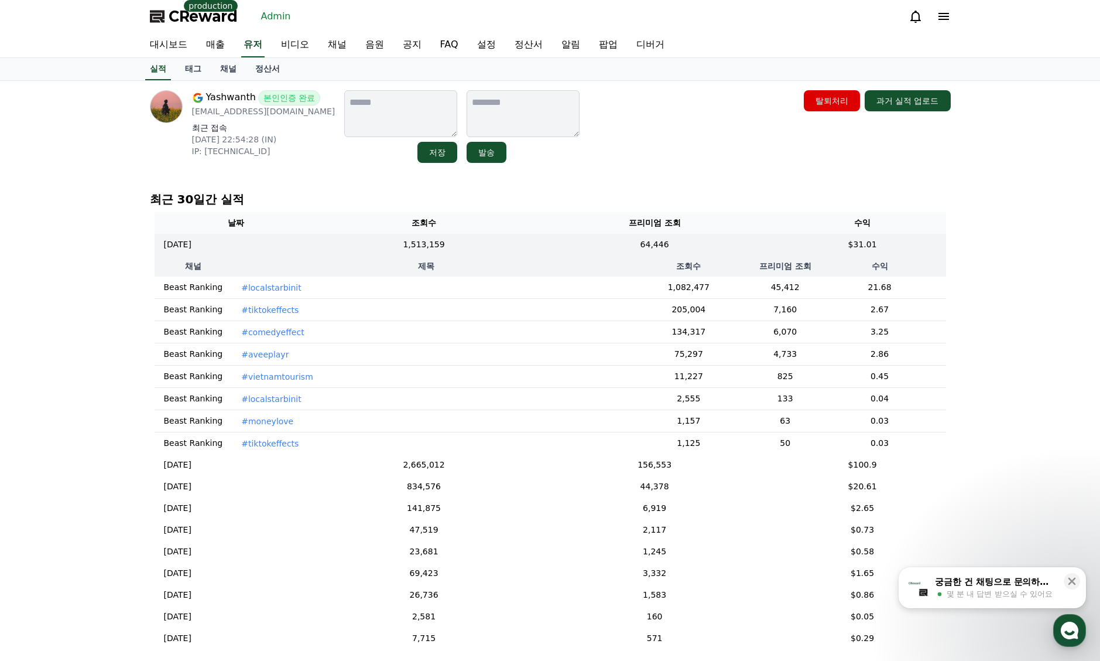
click at [261, 290] on p "#localstarbinit" at bounding box center [271, 288] width 60 height 12
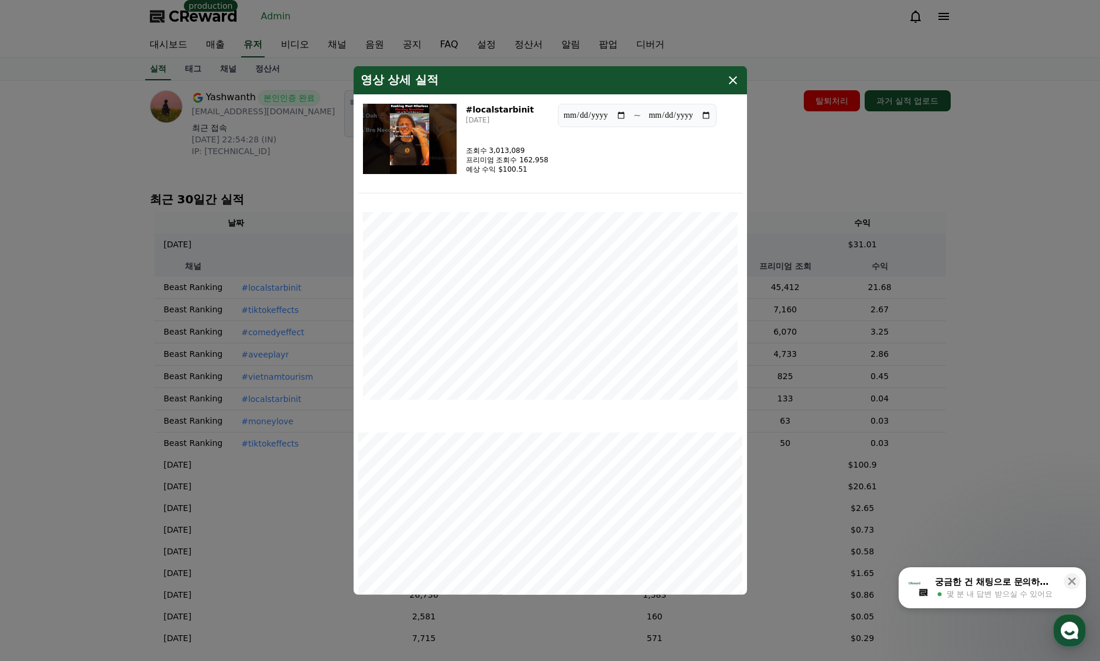
click at [860, 158] on button "close modal" at bounding box center [550, 330] width 1100 height 661
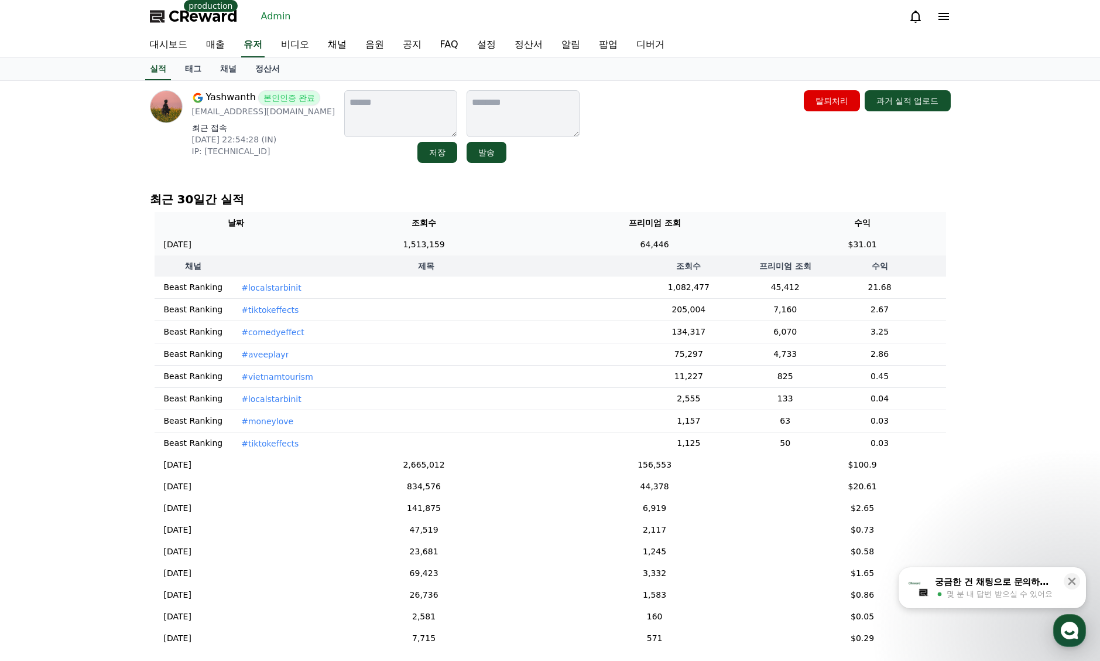
click at [647, 245] on td "64,446" at bounding box center [655, 245] width 249 height 22
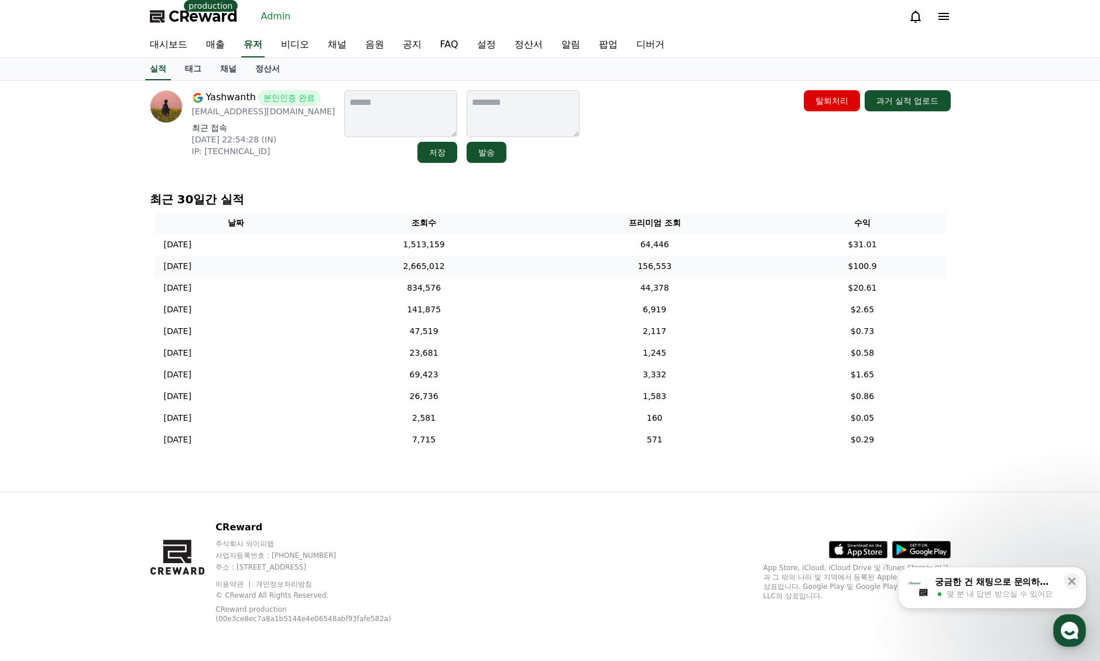
click at [654, 269] on td "156,553" at bounding box center [655, 266] width 249 height 22
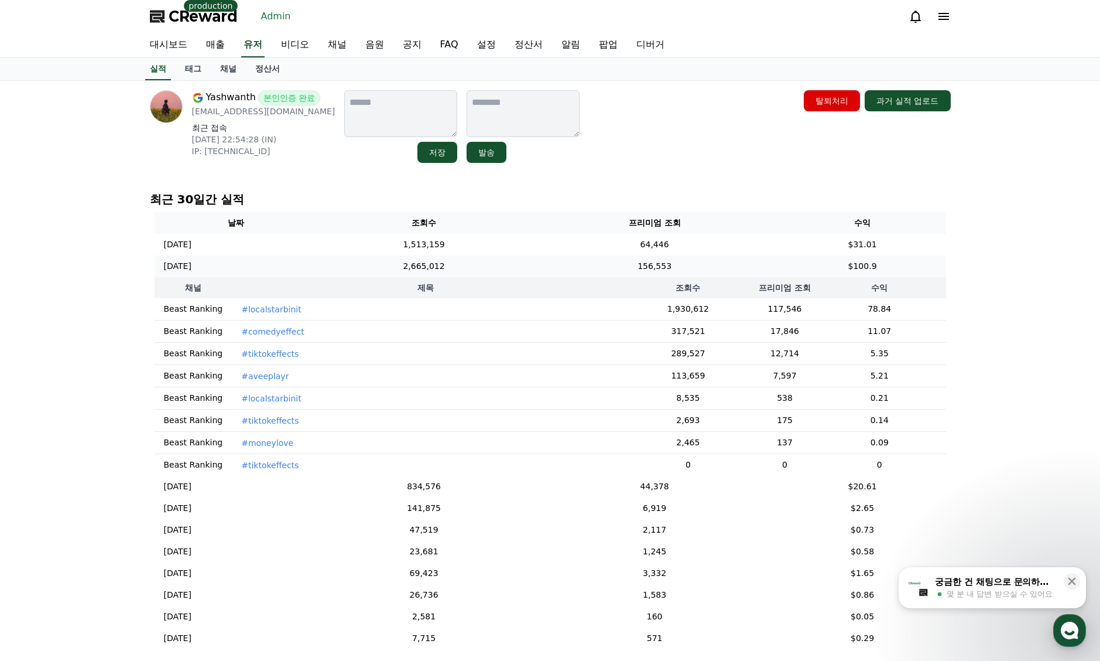
click at [654, 269] on td "156,553" at bounding box center [655, 266] width 249 height 22
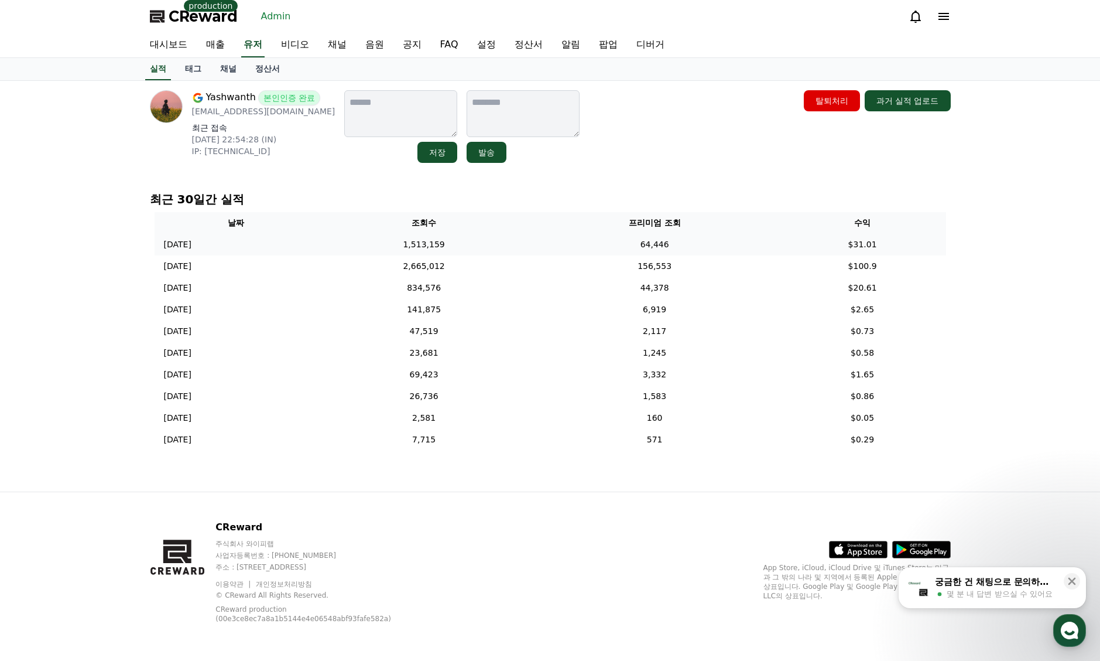
click at [654, 242] on td "64,446" at bounding box center [655, 245] width 249 height 22
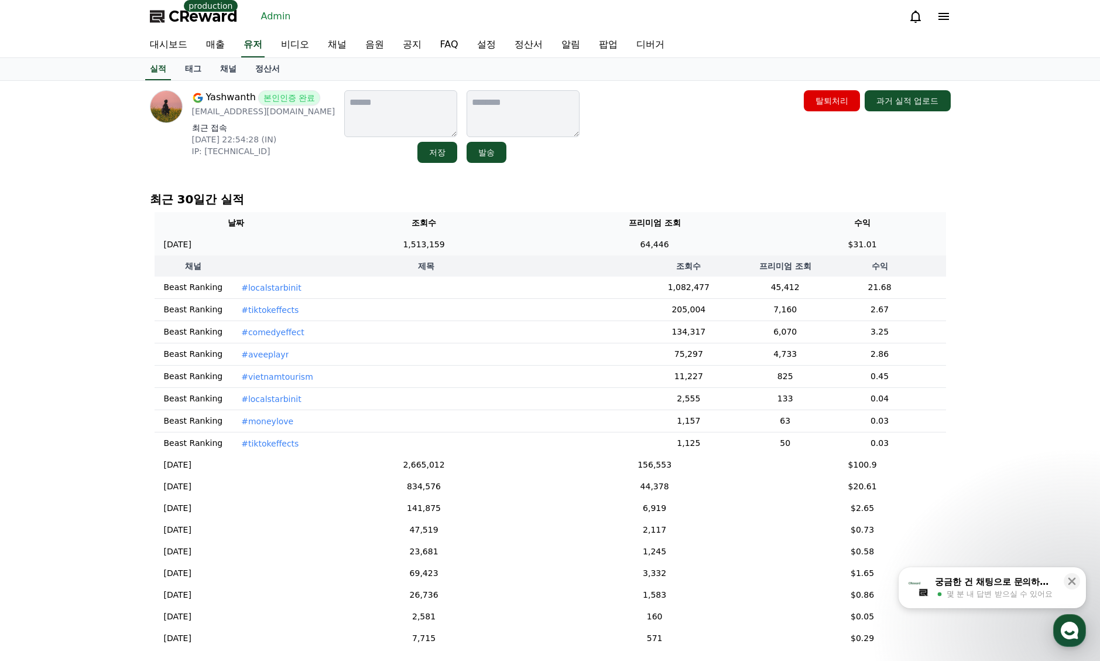
click at [654, 242] on td "64,446" at bounding box center [655, 245] width 249 height 22
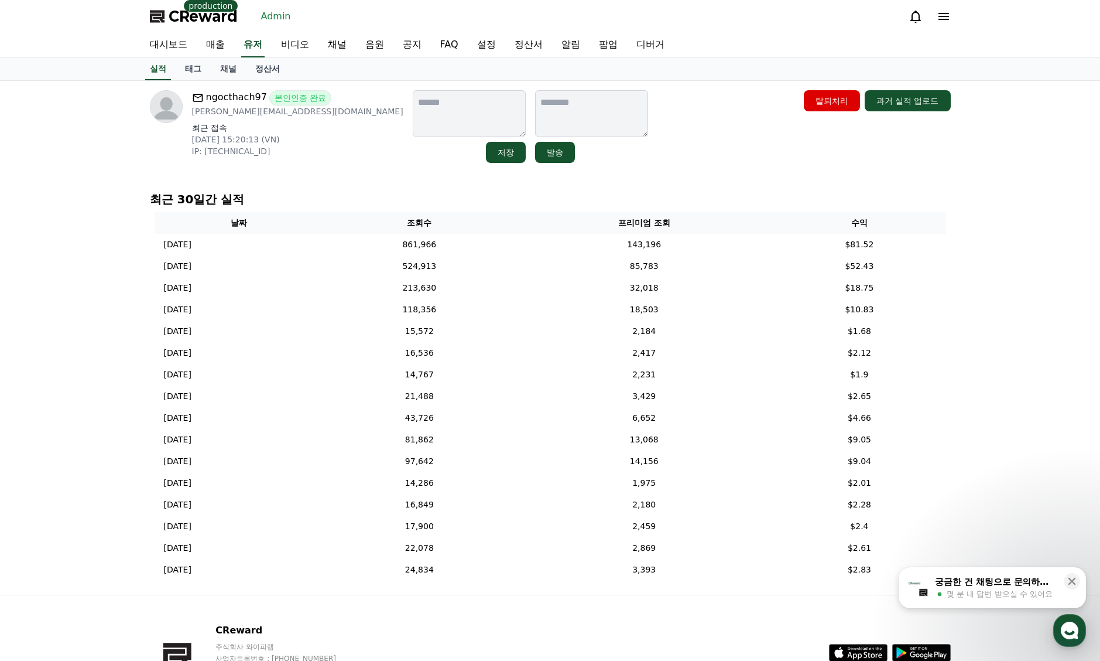
click at [620, 155] on div "ngocthach97 본인인증 완료 [PERSON_NAME][EMAIL_ADDRESS][DOMAIN_NAME] 최근 접속 [DATE] 15:2…" at bounding box center [550, 126] width 801 height 73
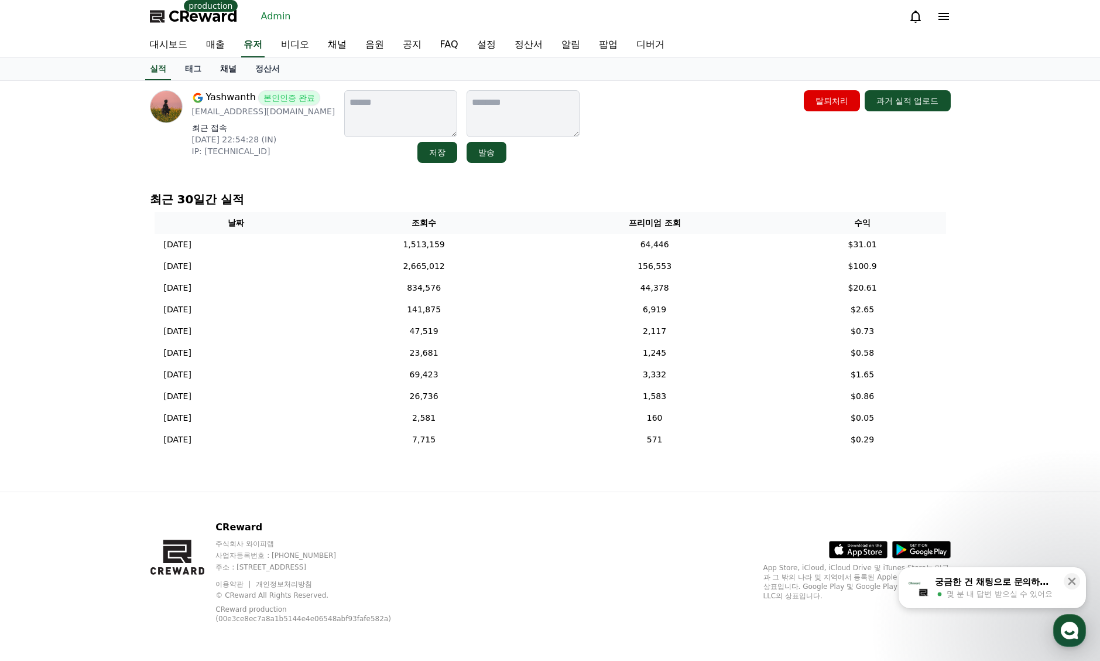
click at [237, 70] on link "채널" at bounding box center [228, 69] width 35 height 22
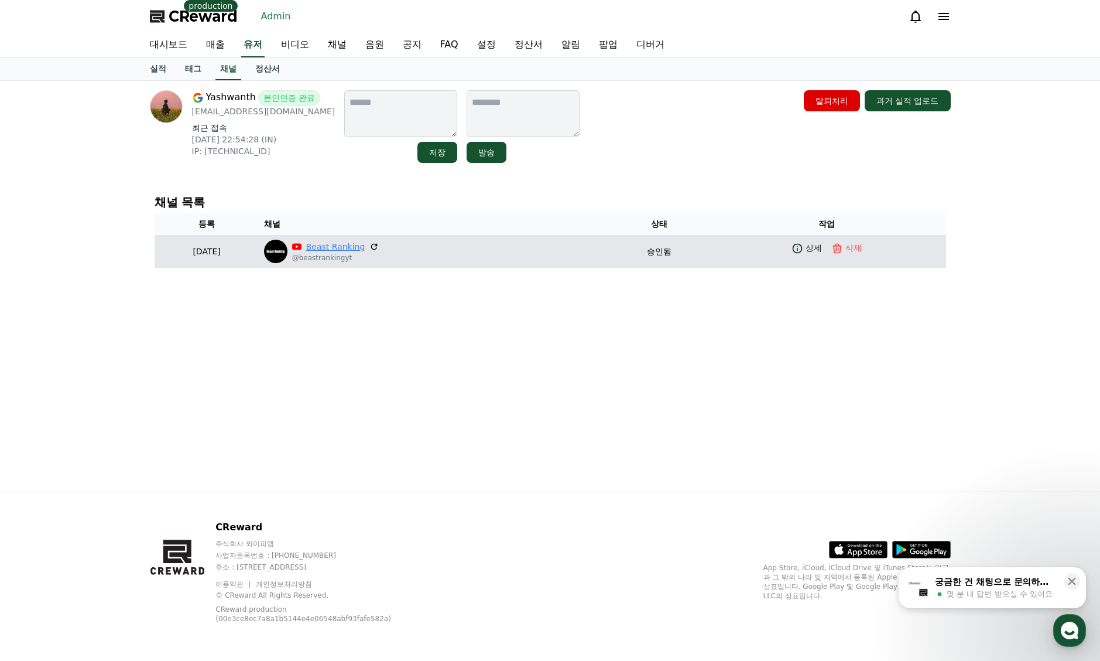
click at [365, 241] on link "Beast Ranking" at bounding box center [335, 247] width 59 height 12
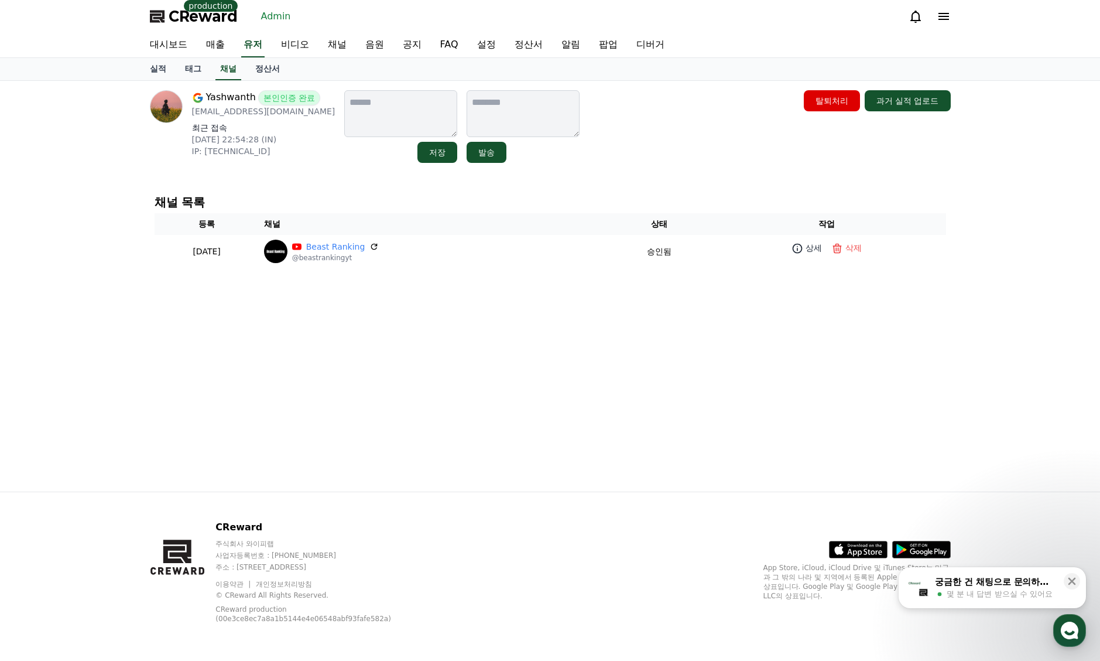
click at [517, 208] on div "채널 목록 등록 채널 상태 작업 2025-08-31 08-31 Beast Ranking @beastrankingyt 승인됨 상세 삭제" at bounding box center [550, 231] width 801 height 81
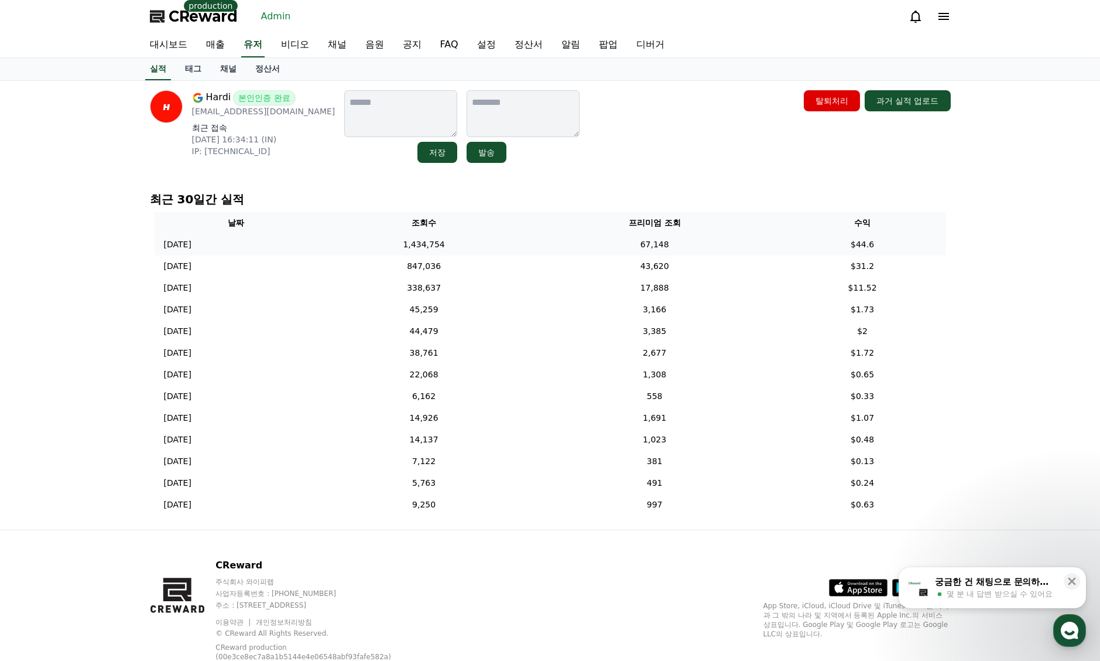
click at [477, 247] on td "1,434,754" at bounding box center [424, 245] width 213 height 22
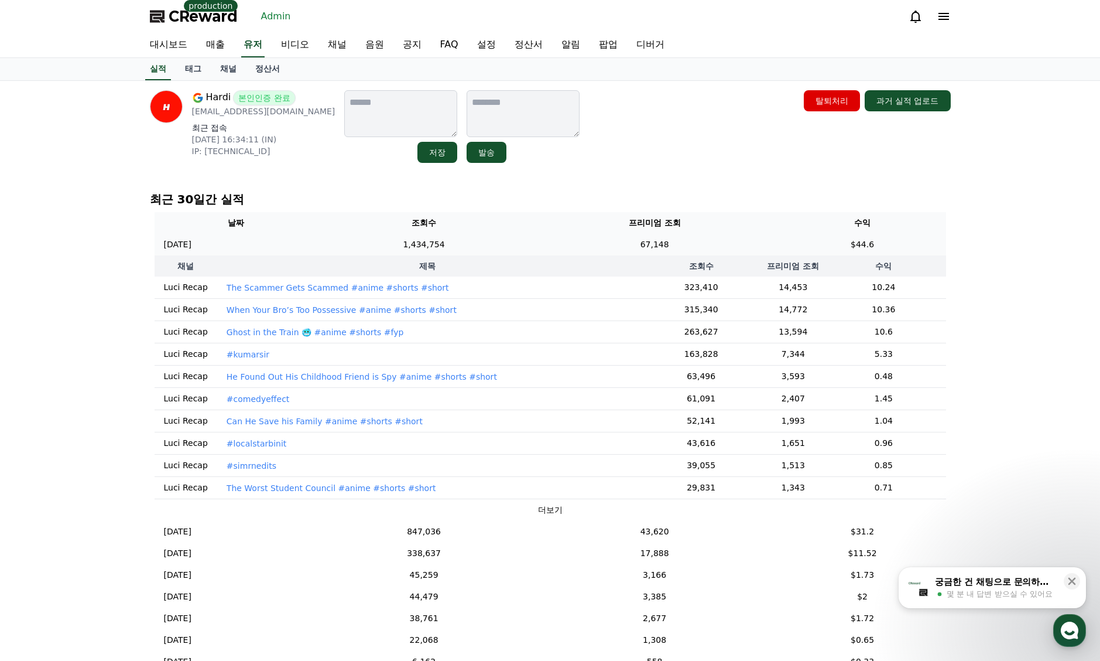
click at [477, 242] on td "1,434,754" at bounding box center [424, 245] width 213 height 22
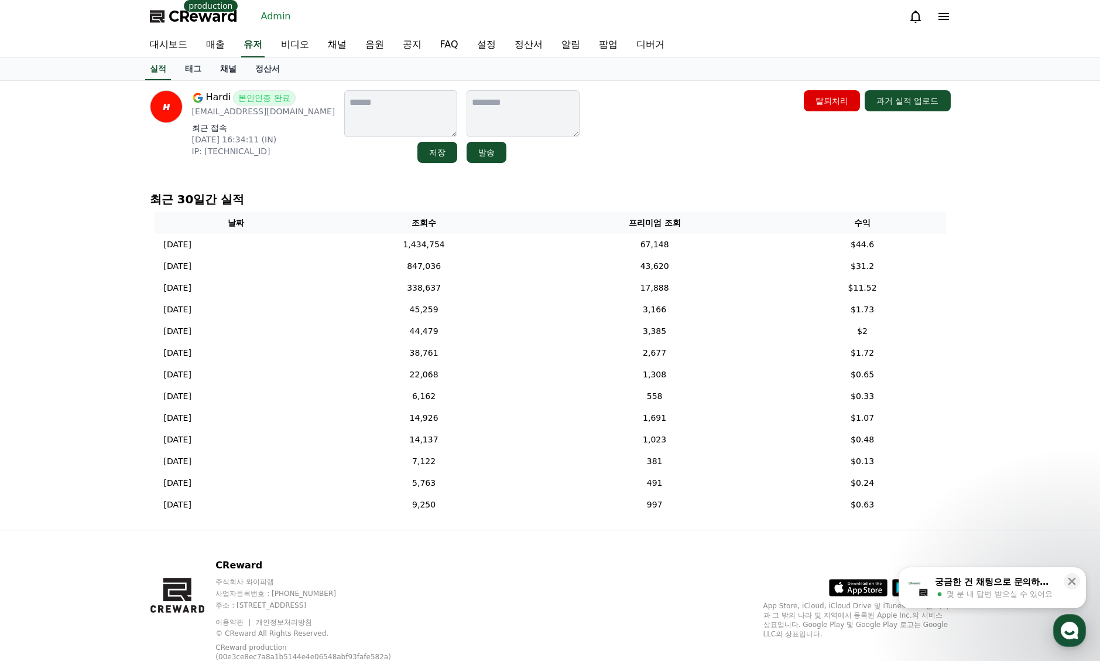
click at [227, 68] on link "채널" at bounding box center [228, 69] width 35 height 22
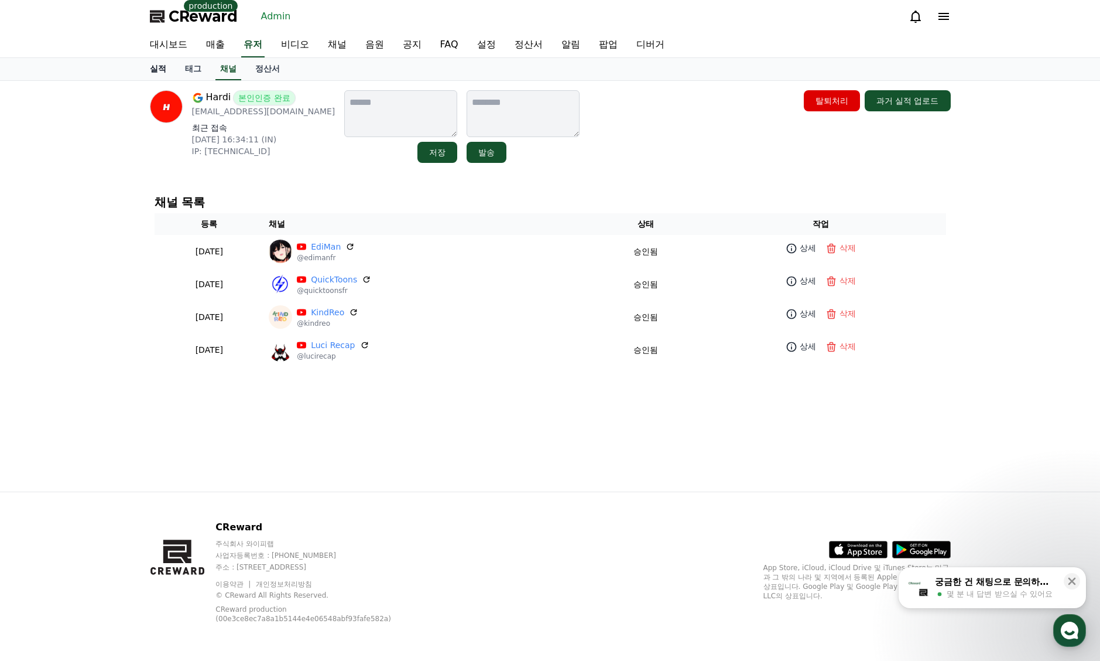
click at [165, 73] on link "실적" at bounding box center [158, 69] width 35 height 22
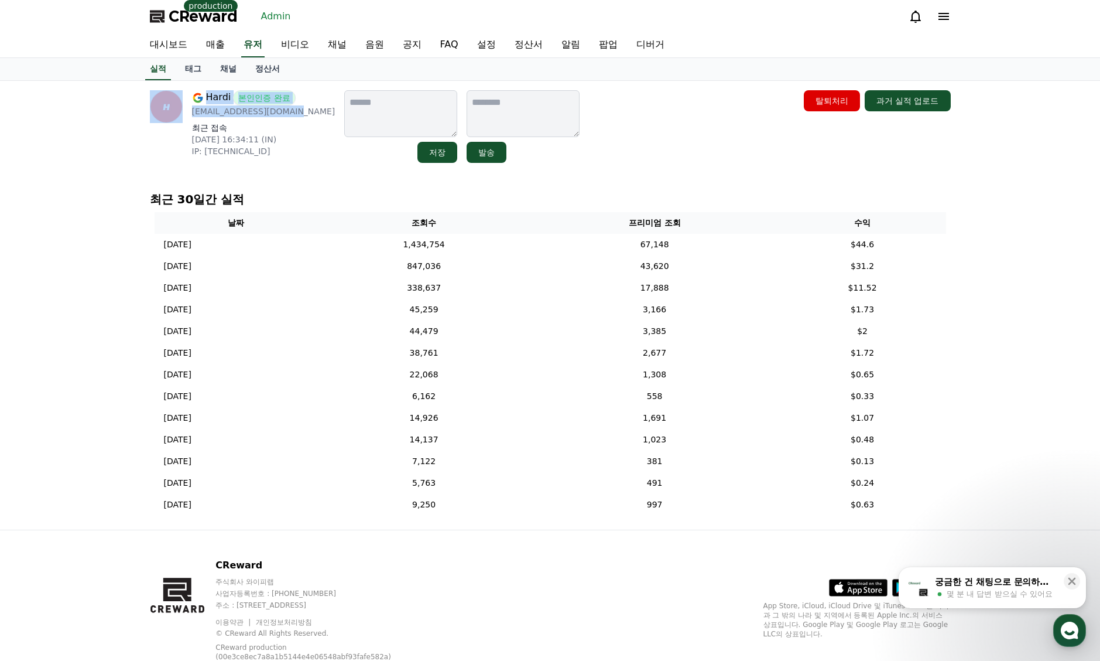
drag, startPoint x: 309, startPoint y: 114, endPoint x: 186, endPoint y: 114, distance: 123.0
click at [186, 114] on div "Hardi 본인인증 완료 workforhardi@gmail.com 최근 접속 2025-09-01 16:34:11 (IN) IP: 2409:40…" at bounding box center [243, 126] width 186 height 73
click at [261, 112] on p "workforhardi@gmail.com" at bounding box center [263, 111] width 143 height 12
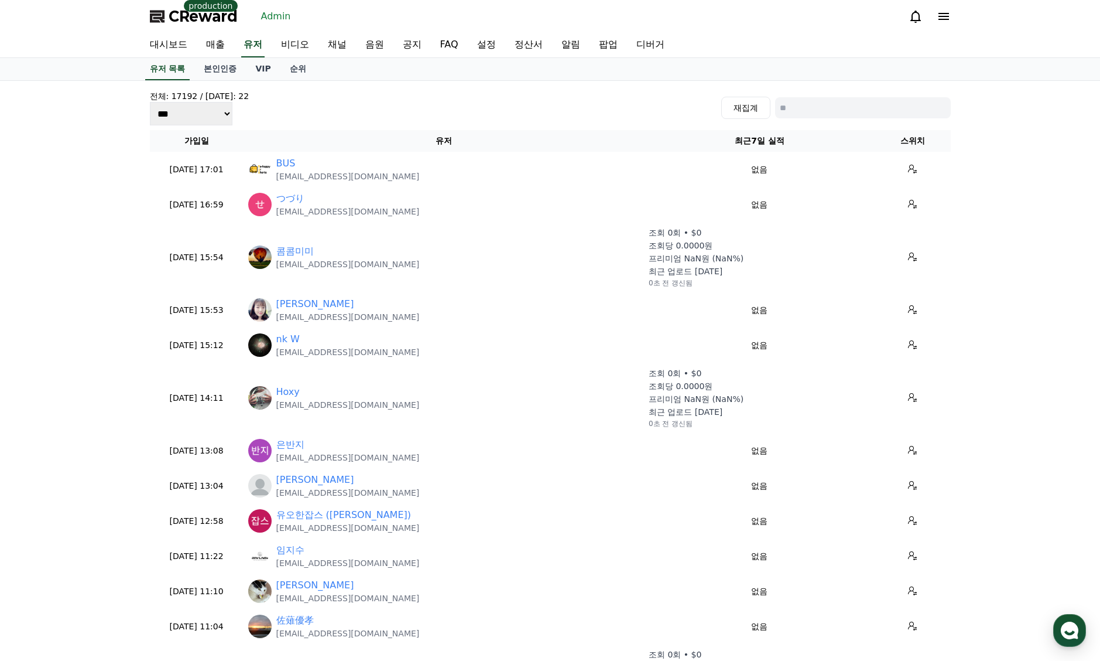
click at [825, 108] on input at bounding box center [863, 107] width 176 height 21
paste input "**********"
click at [911, 102] on input "**********" at bounding box center [863, 107] width 176 height 21
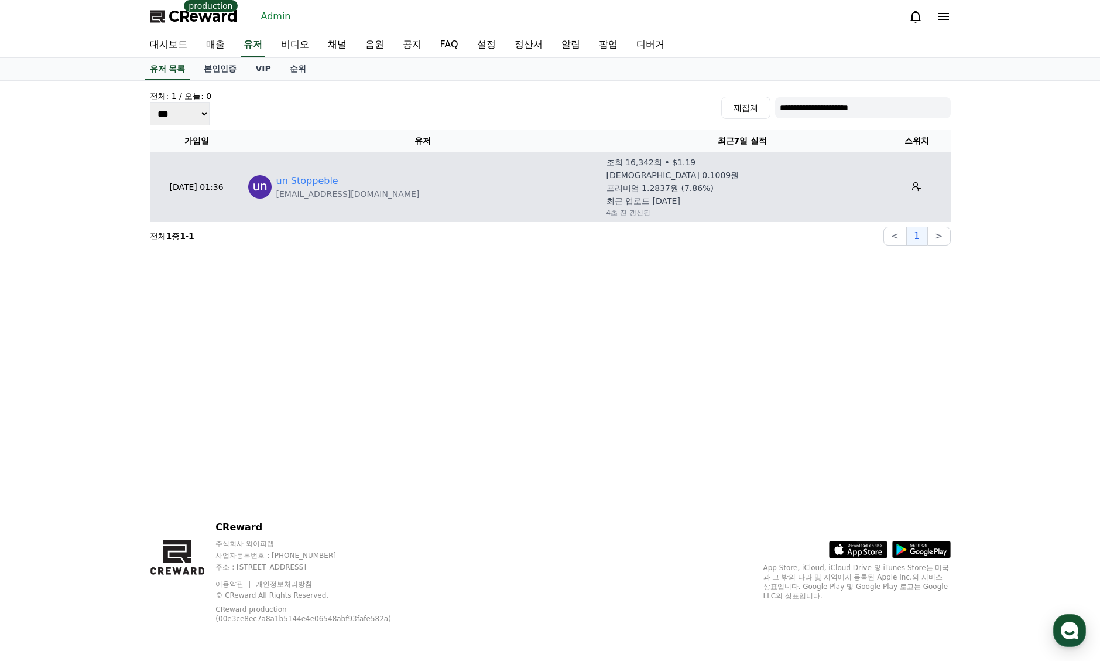
click at [307, 175] on link "un Stoppeble" at bounding box center [307, 181] width 62 height 14
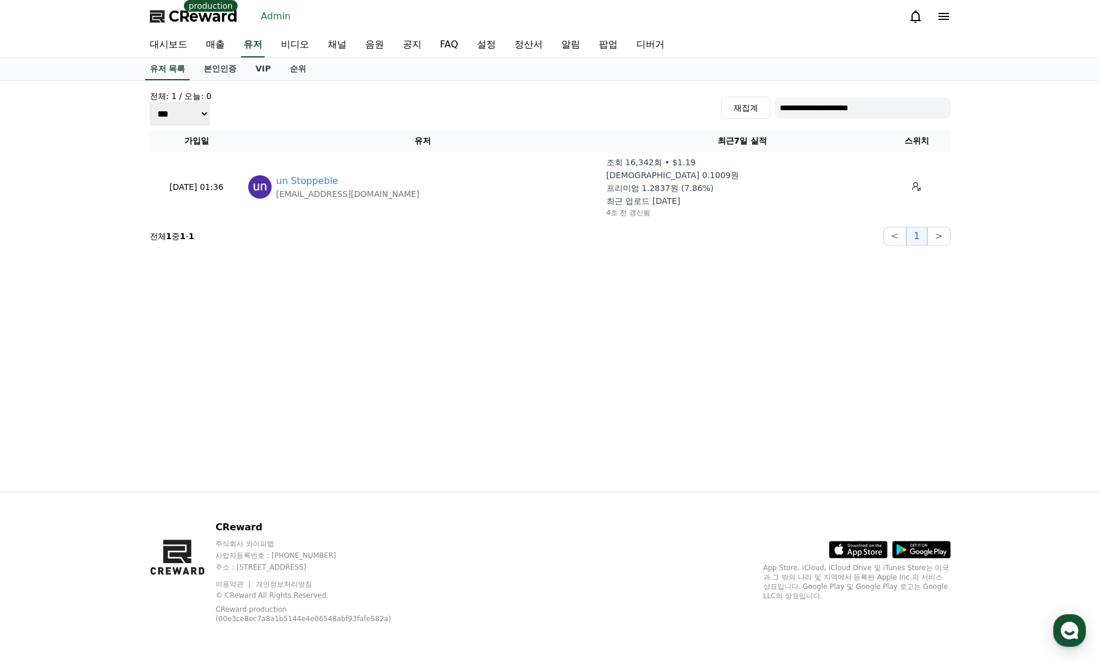
click at [864, 102] on input "**********" at bounding box center [863, 107] width 176 height 21
paste input "**********"
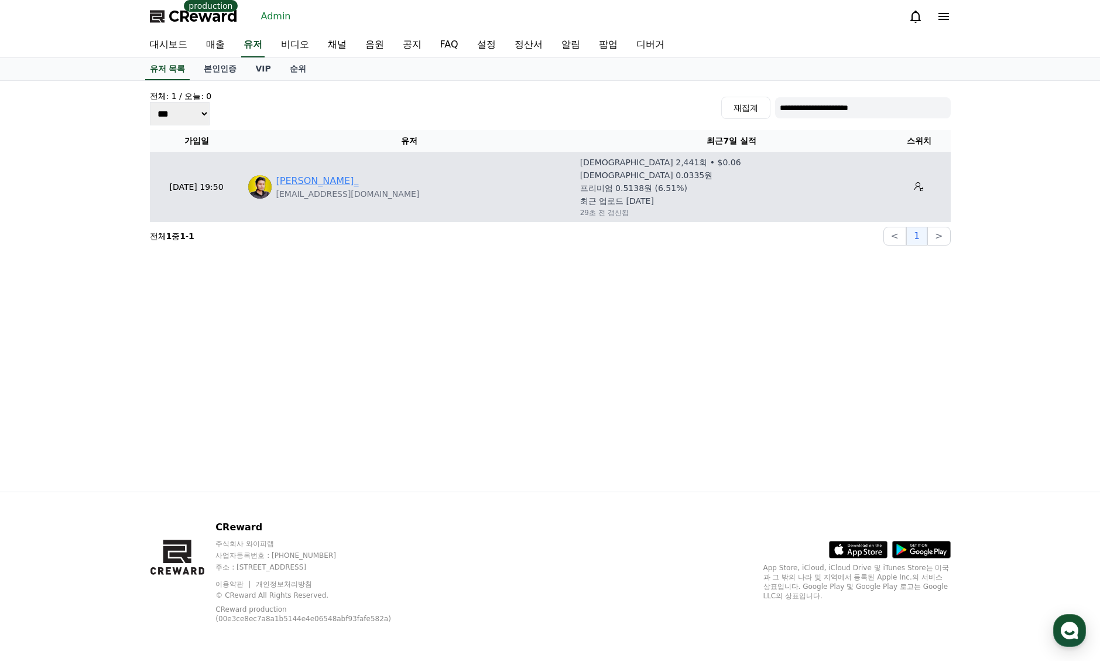
click at [310, 182] on link "[PERSON_NAME]_" at bounding box center [317, 181] width 83 height 14
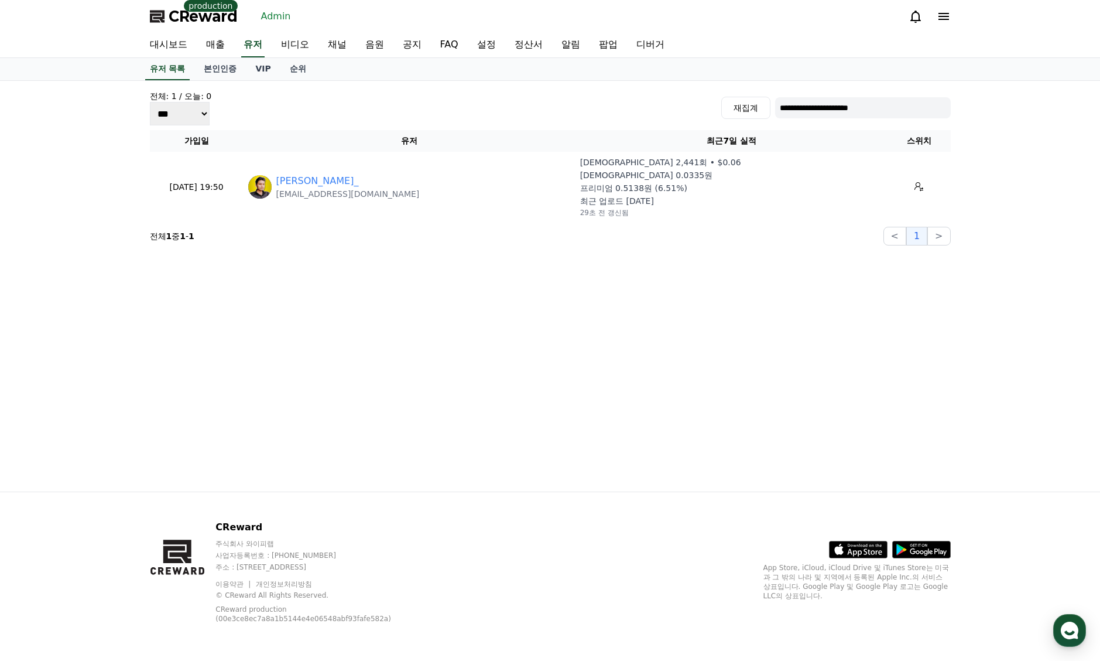
click at [843, 115] on input "**********" at bounding box center [863, 107] width 176 height 21
paste input "******"
type input "**********"
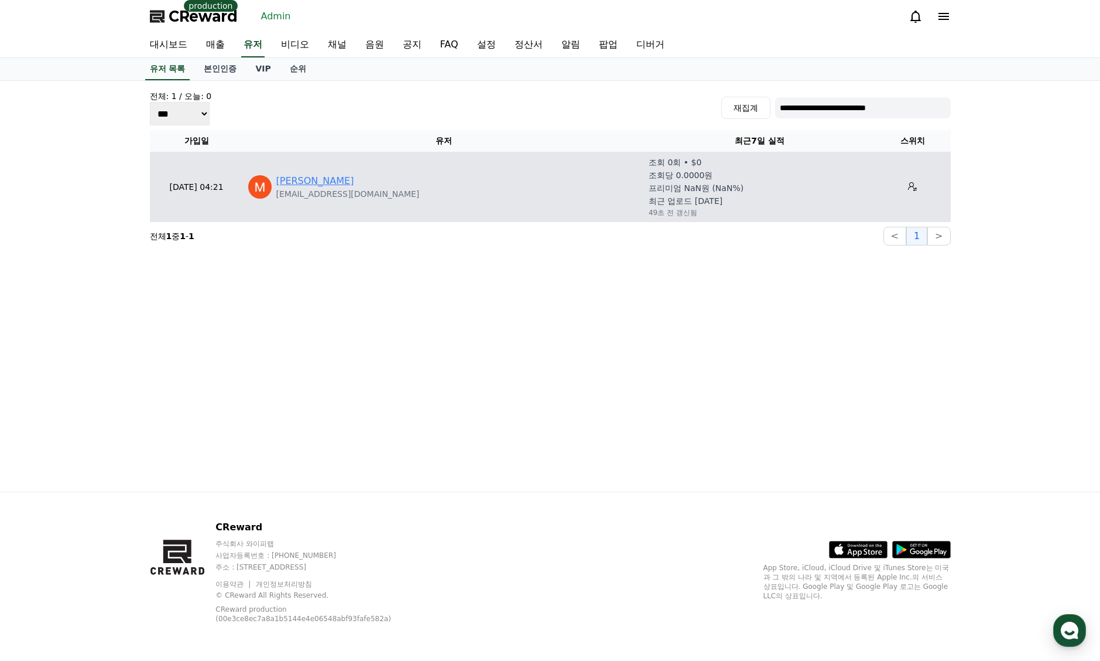
click at [303, 179] on link "Muhammad Sardar" at bounding box center [315, 181] width 78 height 14
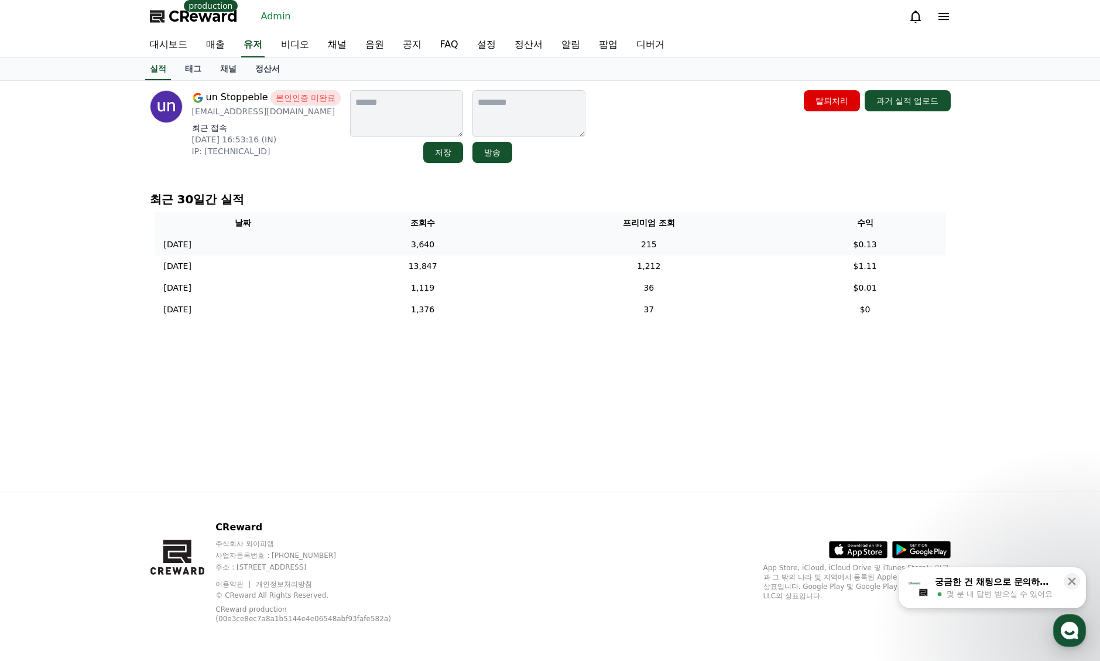
click at [624, 240] on td "215" at bounding box center [649, 245] width 271 height 22
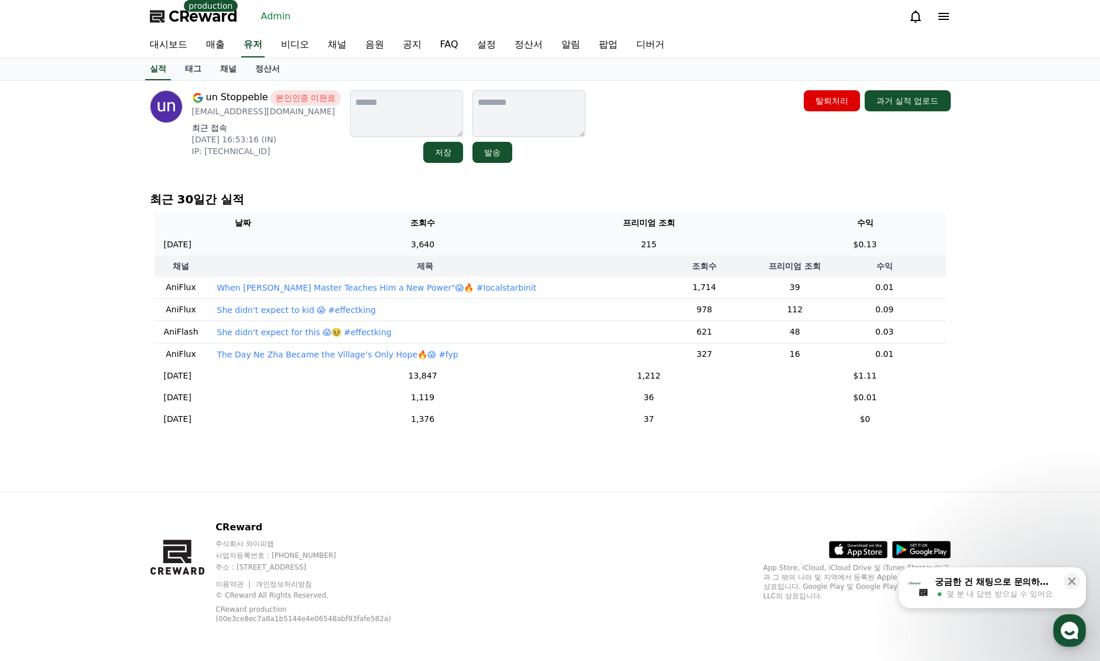
click at [624, 240] on td "215" at bounding box center [649, 245] width 271 height 22
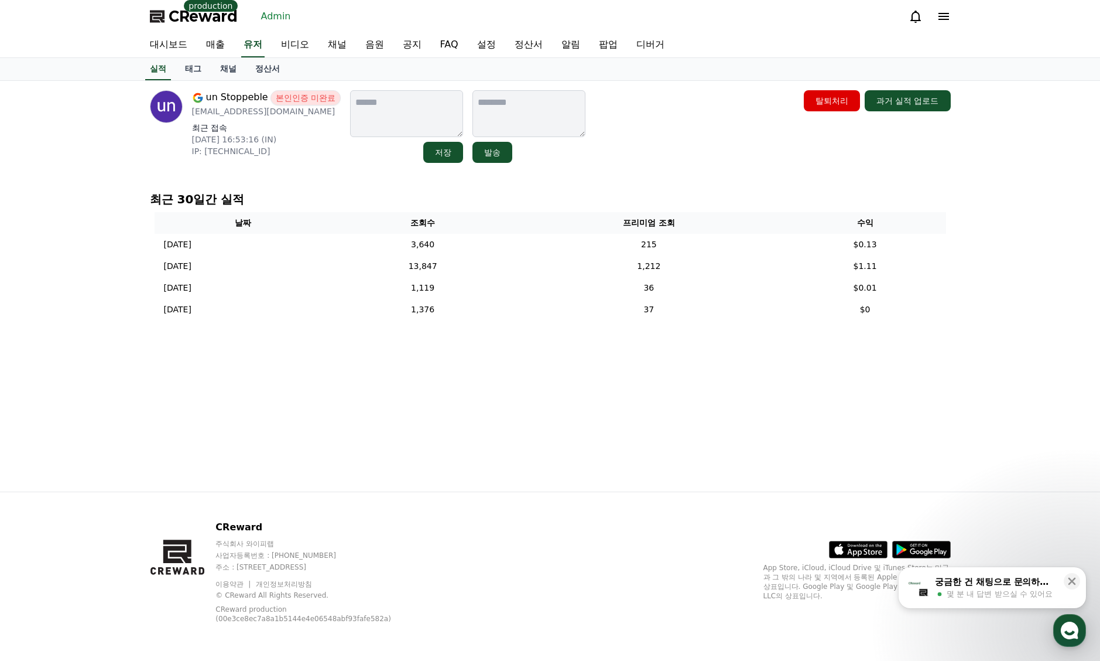
click at [672, 174] on div "un Stoppeble 본인인증 미완료 [EMAIL_ADDRESS][DOMAIN_NAME] 최근 접속 [DATE] 16:53:16 (IN) I…" at bounding box center [551, 286] width 820 height 411
click at [652, 179] on div "un Stoppeble 본인인증 미완료 [EMAIL_ADDRESS][DOMAIN_NAME] 최근 접속 [DATE] 16:53:16 (IN) I…" at bounding box center [551, 286] width 820 height 411
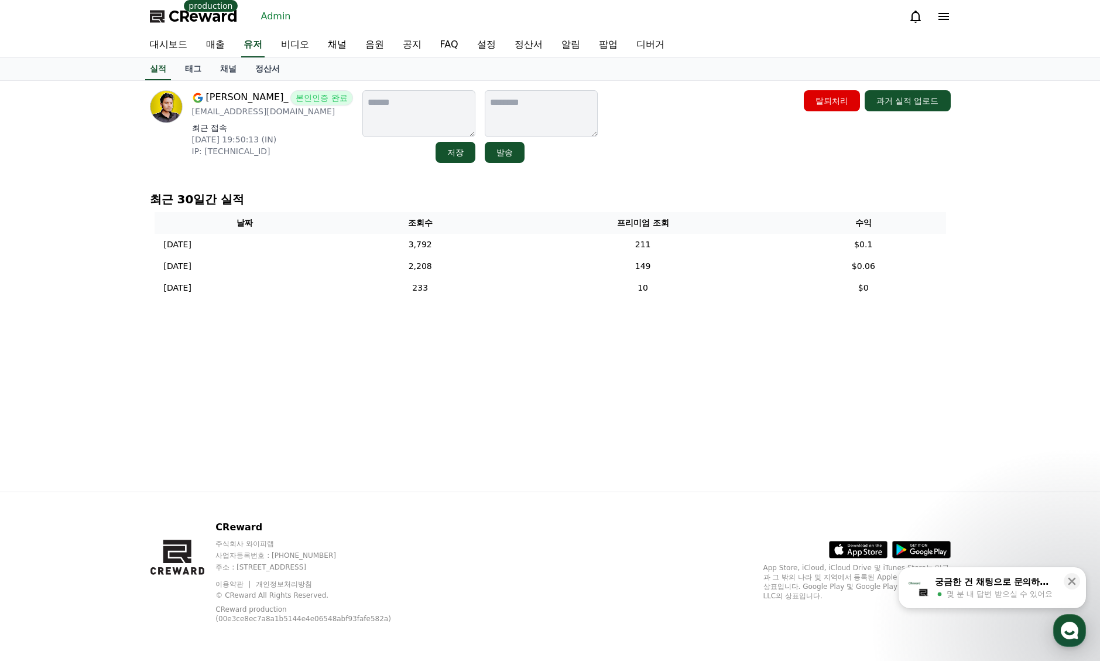
click at [739, 166] on div "[PERSON_NAME]_ 본인인증 완료 [EMAIL_ADDRESS][DOMAIN_NAME] 최근 접속 [DATE] 19:50:13 (IN) …" at bounding box center [550, 127] width 811 height 82
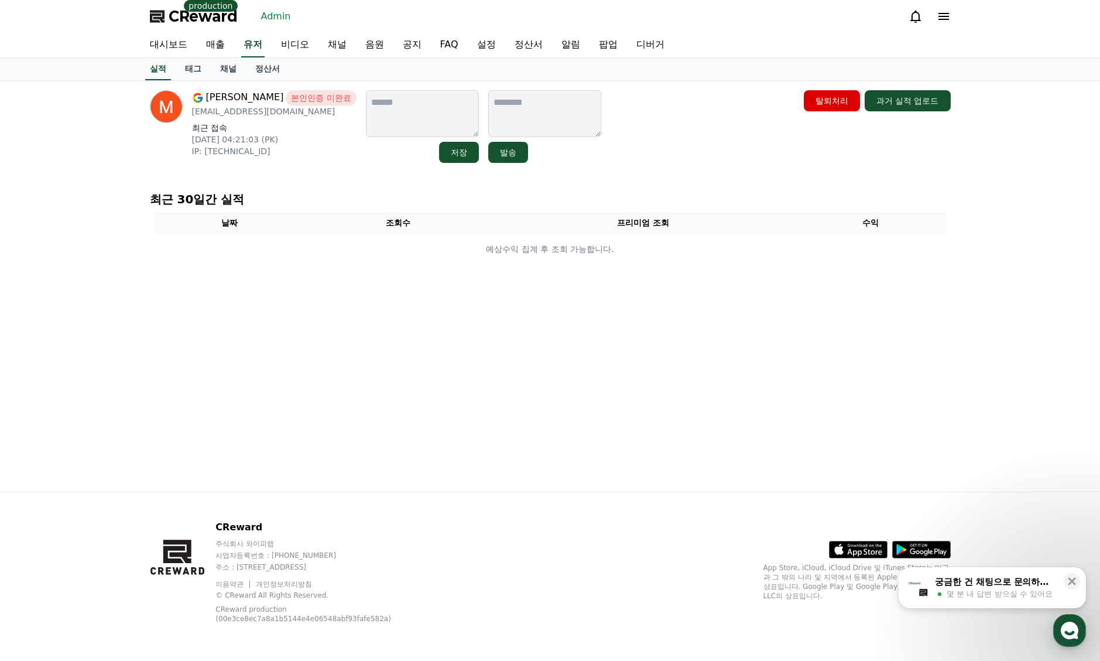
click at [233, 71] on link "채널" at bounding box center [228, 69] width 35 height 22
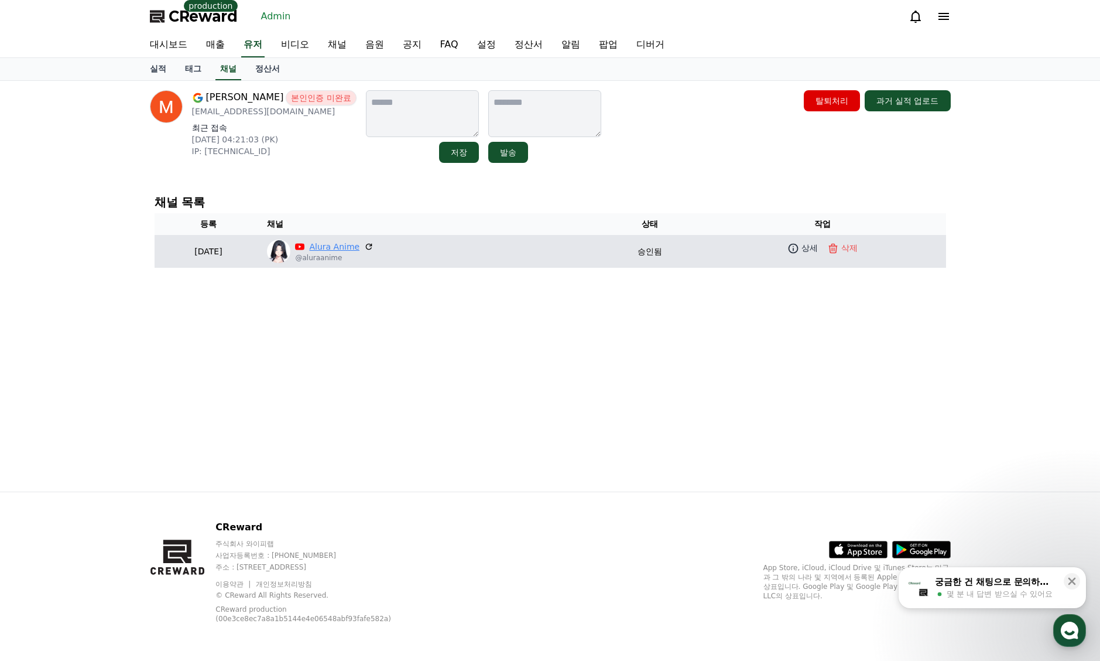
click at [360, 246] on link "Alura Anime" at bounding box center [334, 247] width 50 height 12
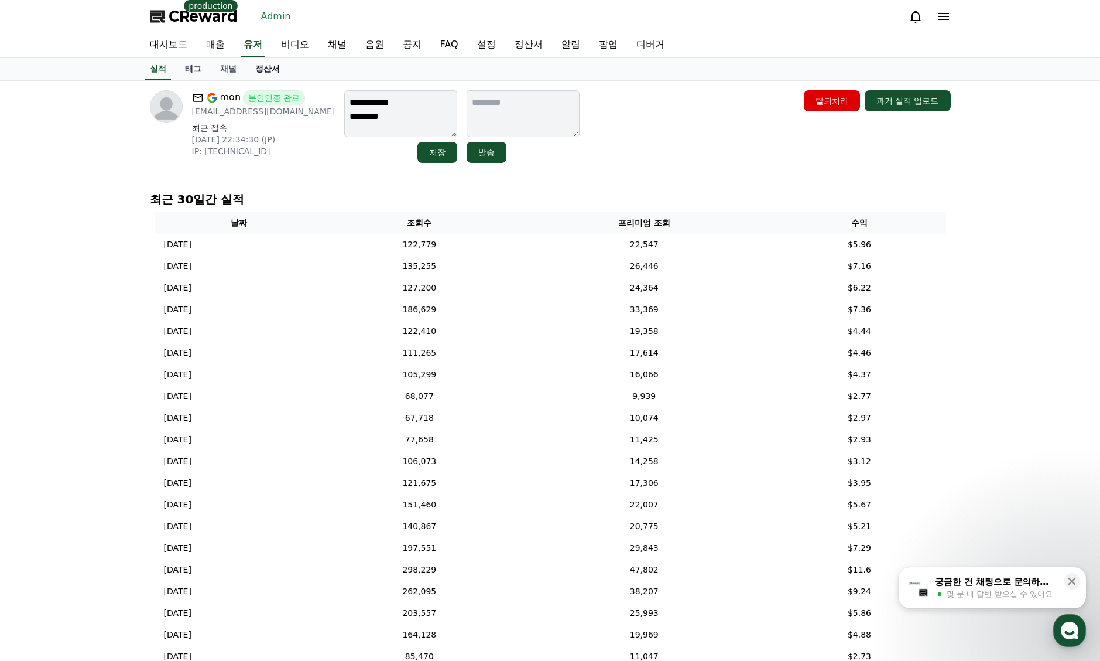
click at [271, 72] on link "정산서" at bounding box center [267, 69] width 43 height 22
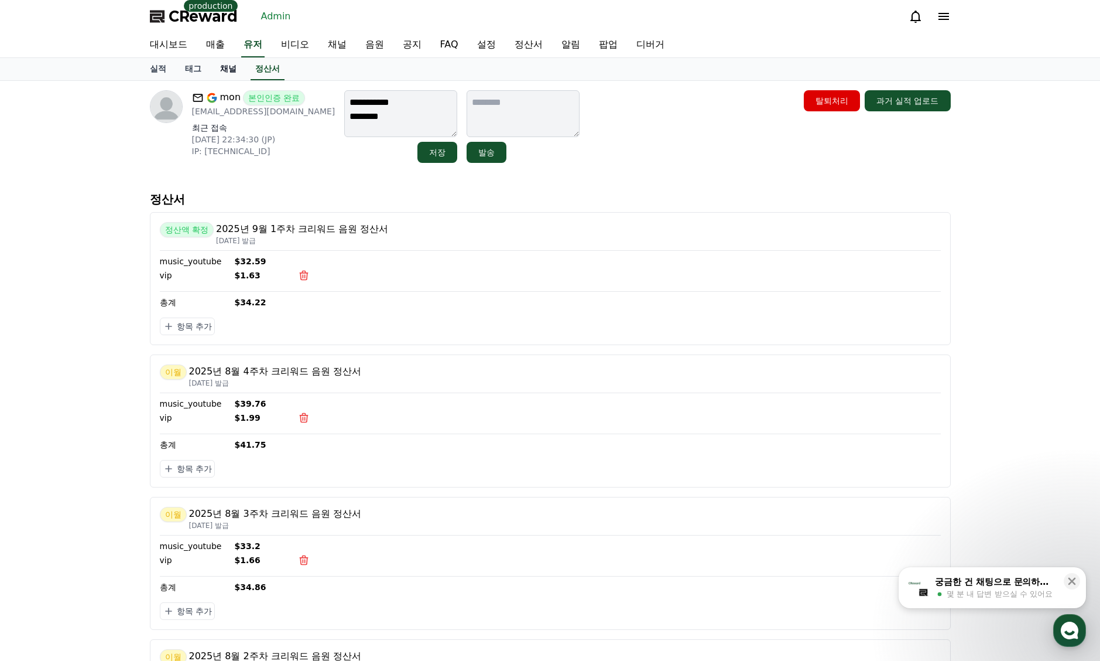
click at [219, 71] on link "채널" at bounding box center [228, 69] width 35 height 22
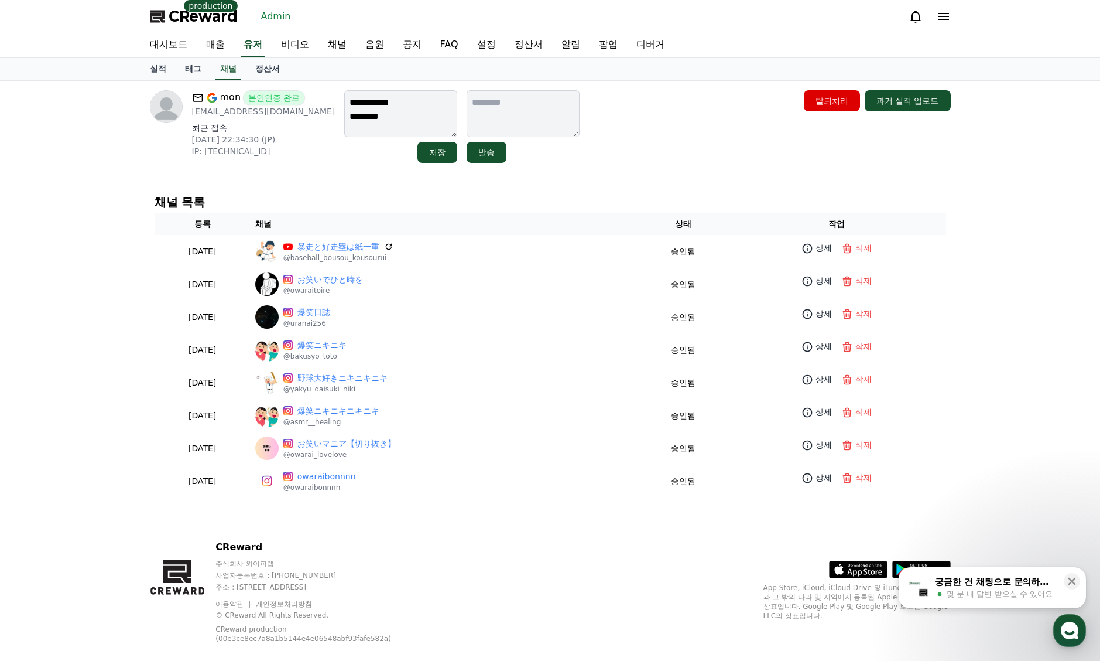
click at [674, 151] on div "**********" at bounding box center [550, 126] width 801 height 73
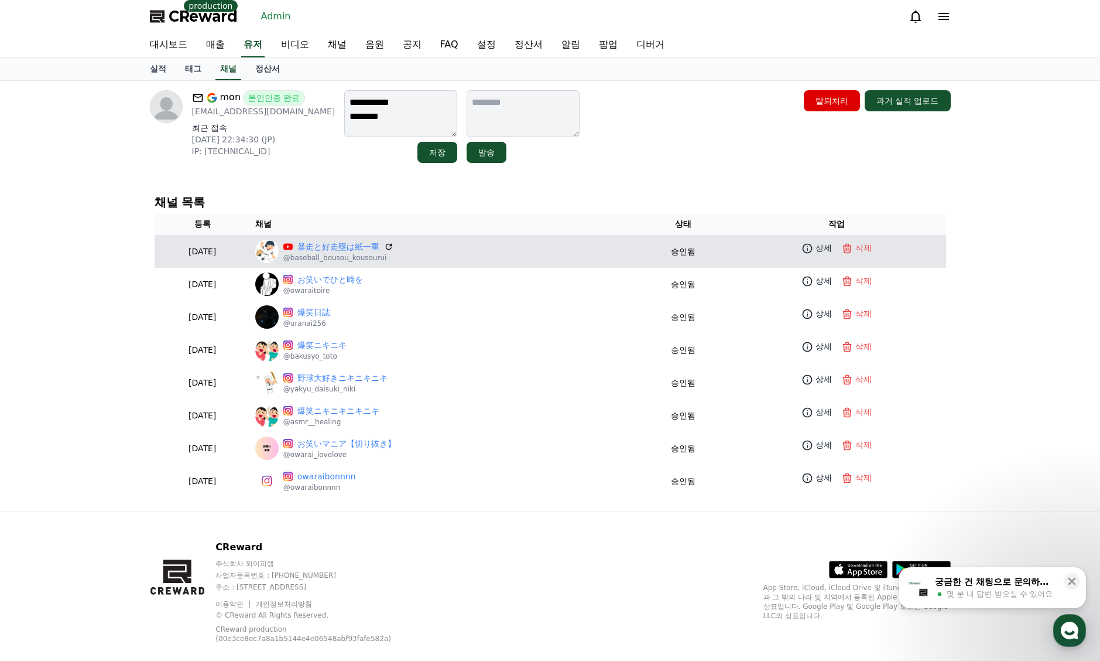
click at [394, 251] on p "暴走と好走塁は紙一重" at bounding box center [338, 247] width 110 height 12
click at [379, 248] on link "暴走と好走塁は紙一重" at bounding box center [339, 247] width 82 height 12
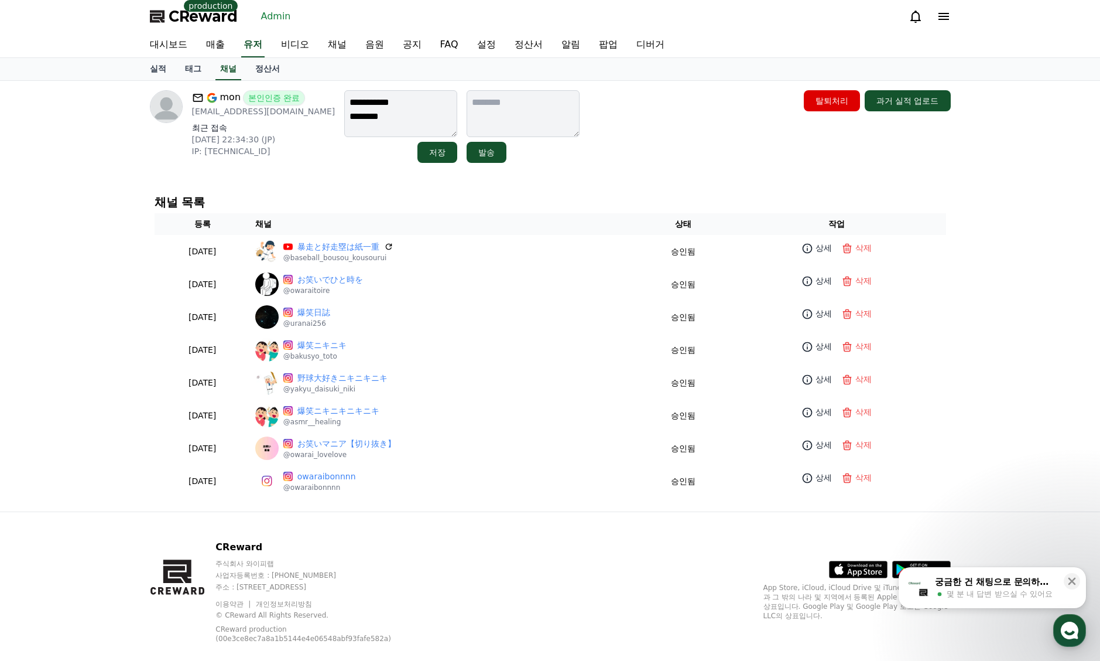
drag, startPoint x: 640, startPoint y: 141, endPoint x: 552, endPoint y: 93, distance: 100.4
click at [640, 142] on div "**********" at bounding box center [550, 126] width 801 height 73
click at [237, 46] on div "대시보드 매출 유저 비디오 채널 음원 공지 FAQ 설정 정산서 알림 팝업 디버거" at bounding box center [551, 45] width 820 height 25
click at [244, 51] on link "유저" at bounding box center [252, 45] width 23 height 25
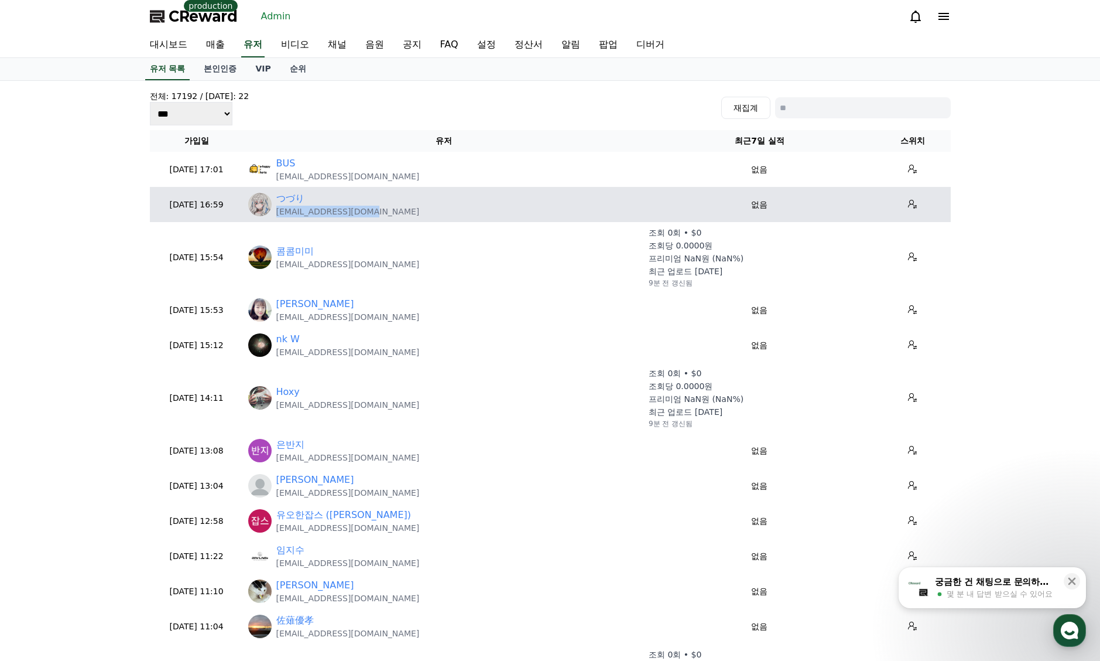
drag, startPoint x: 371, startPoint y: 213, endPoint x: 276, endPoint y: 216, distance: 94.9
click at [276, 216] on div "つづり sekito0827@gmail.com" at bounding box center [443, 205] width 391 height 26
copy p "sekito0827@gmail.com"
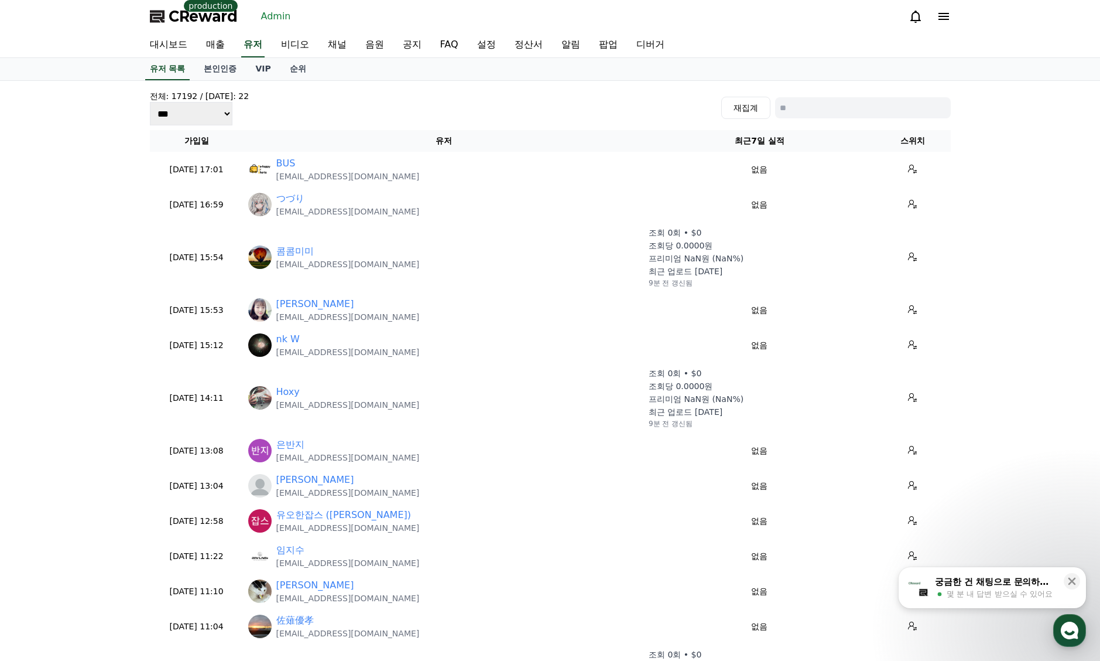
click at [239, 43] on div "대시보드 매출 유저 비디오 채널 음원 공지 FAQ 설정 정산서 알림 팝업 디버거" at bounding box center [551, 45] width 820 height 25
click at [252, 43] on link "유저" at bounding box center [252, 45] width 23 height 25
click at [867, 103] on input at bounding box center [863, 107] width 176 height 21
paste input "**********"
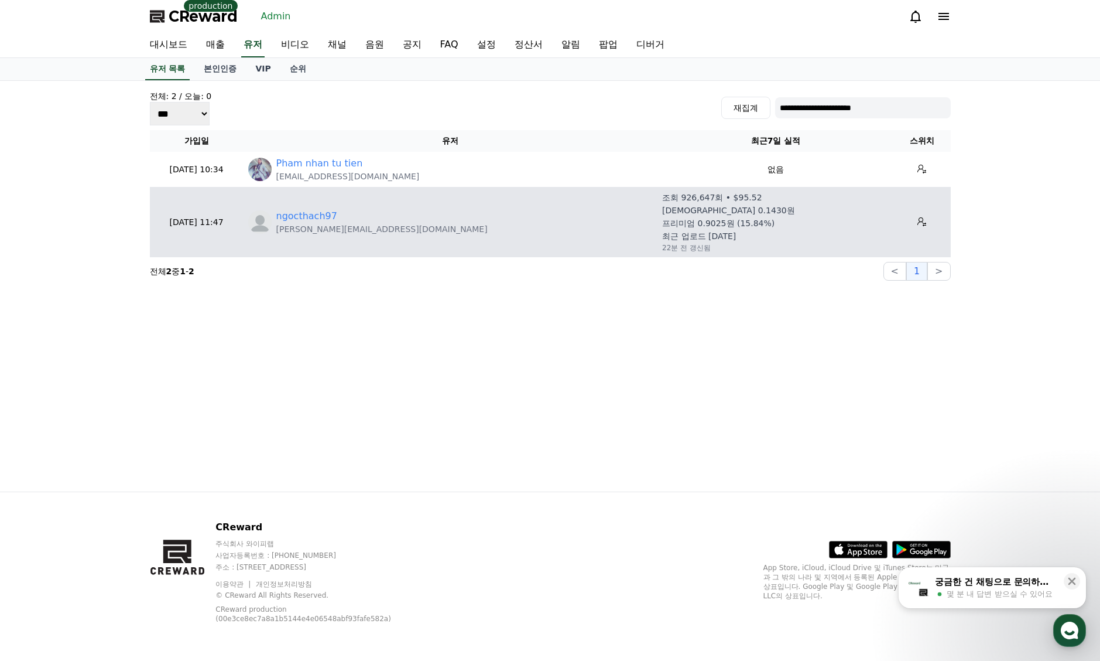
type input "**********"
click at [326, 216] on link "ngocthach97" at bounding box center [306, 216] width 61 height 14
click at [320, 219] on link "ngocthach97" at bounding box center [306, 216] width 61 height 14
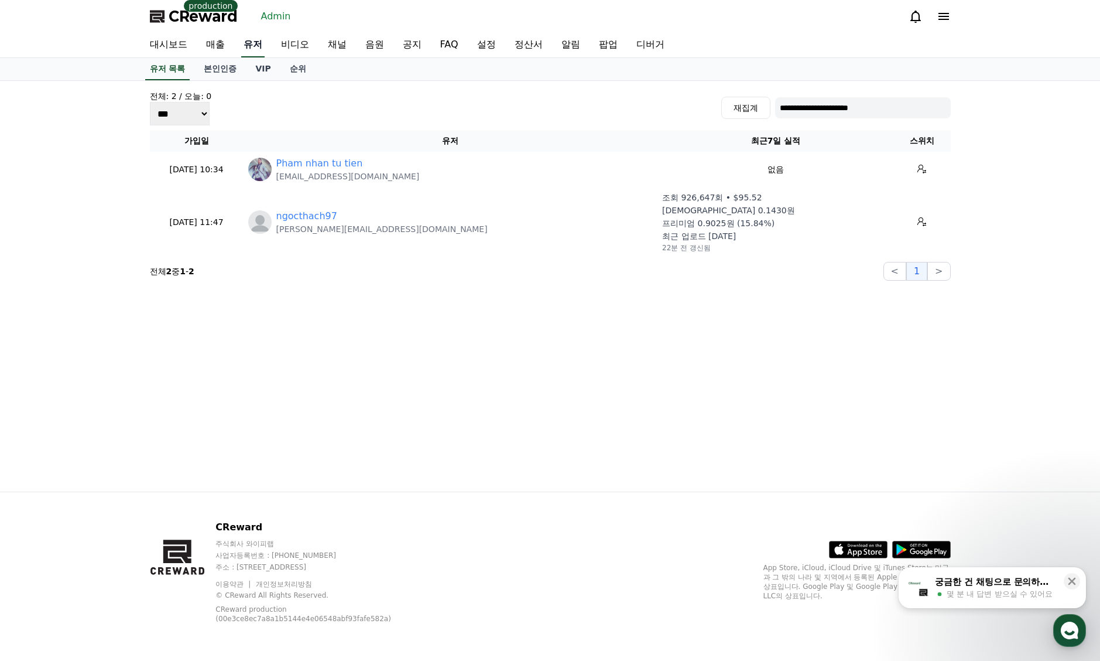
click at [261, 45] on link "유저" at bounding box center [252, 45] width 23 height 25
click at [806, 109] on input "**********" at bounding box center [863, 107] width 176 height 21
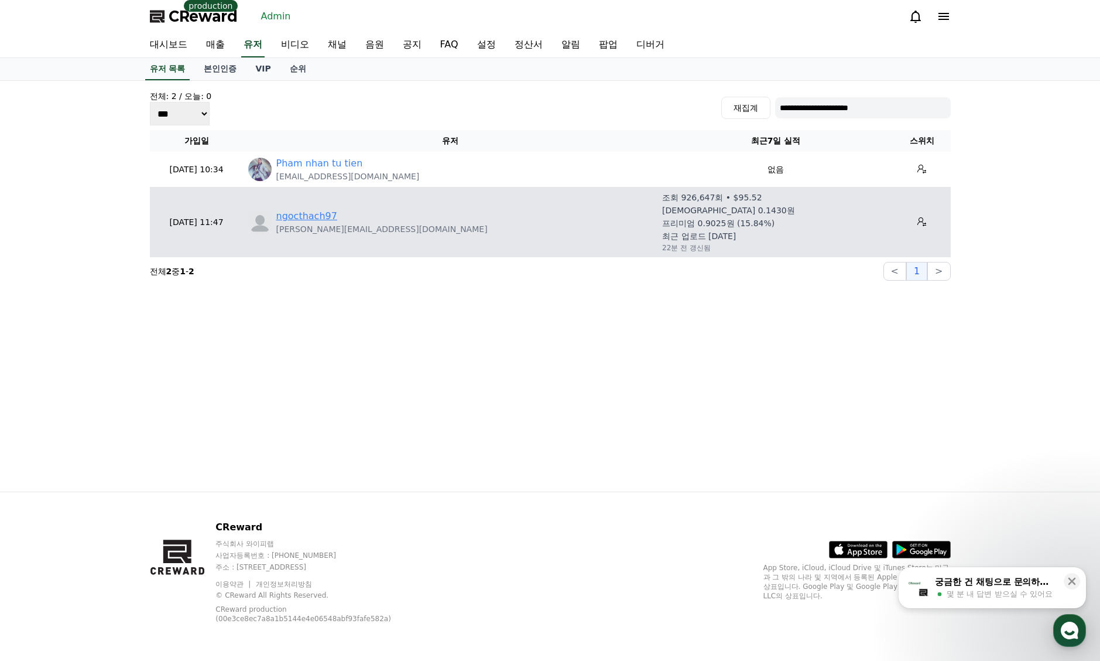
click at [305, 219] on link "ngocthach97" at bounding box center [306, 216] width 61 height 14
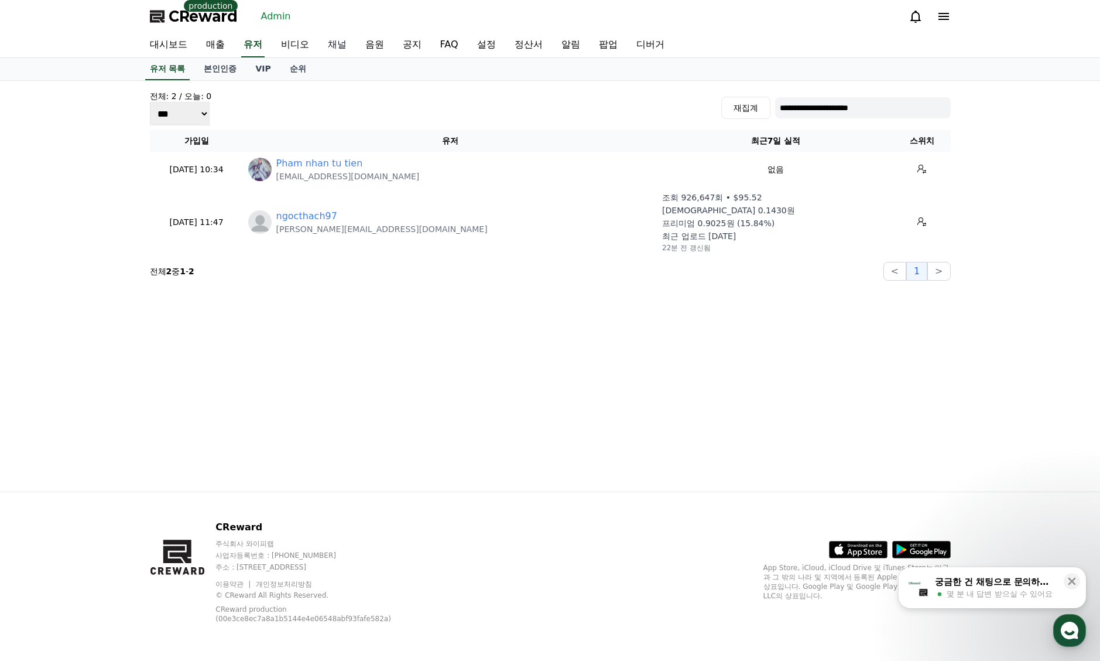
click at [335, 41] on link "채널" at bounding box center [337, 45] width 37 height 25
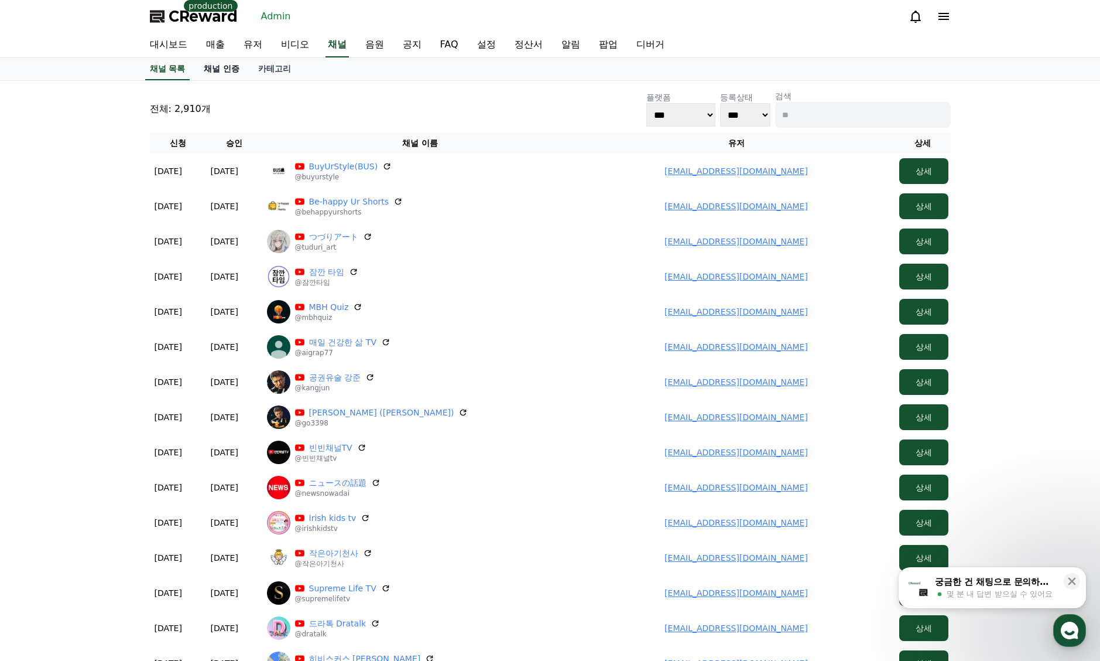
click at [227, 64] on link "채널 인증" at bounding box center [221, 69] width 54 height 22
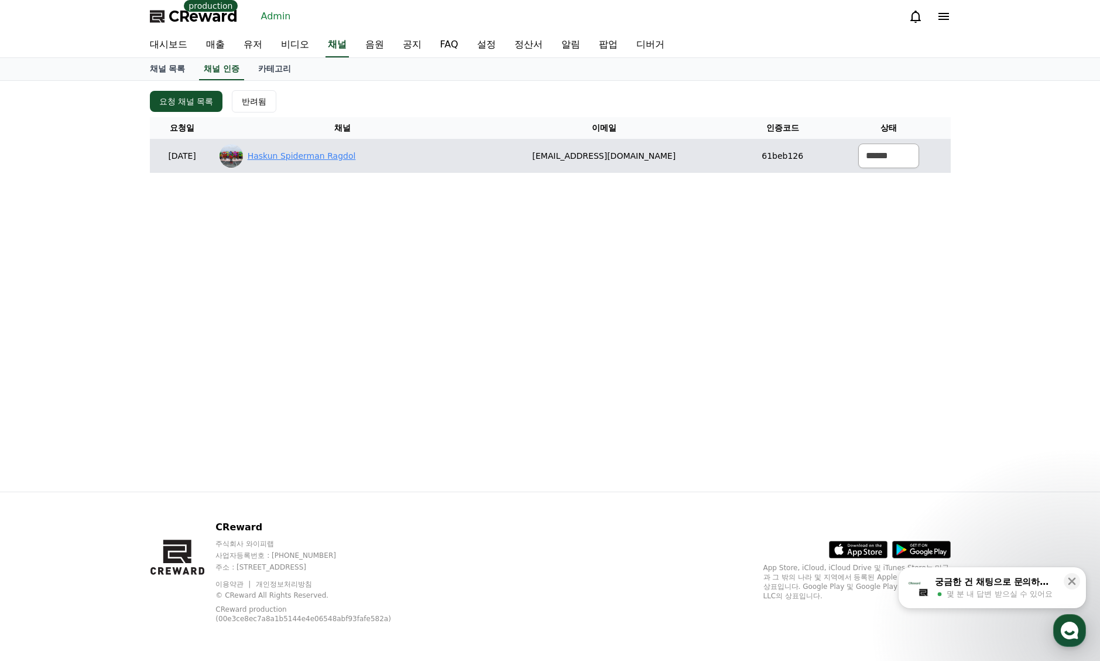
click at [313, 158] on link "Haskun Spiderman Ragdol" at bounding box center [302, 156] width 108 height 12
drag, startPoint x: 558, startPoint y: 156, endPoint x: 700, endPoint y: 165, distance: 142.6
click at [700, 165] on td "mianhassau@gmail.com" at bounding box center [604, 156] width 268 height 34
copy td "mianhassau@gmail.com"
click at [911, 156] on select "****** *** ***" at bounding box center [889, 155] width 61 height 25
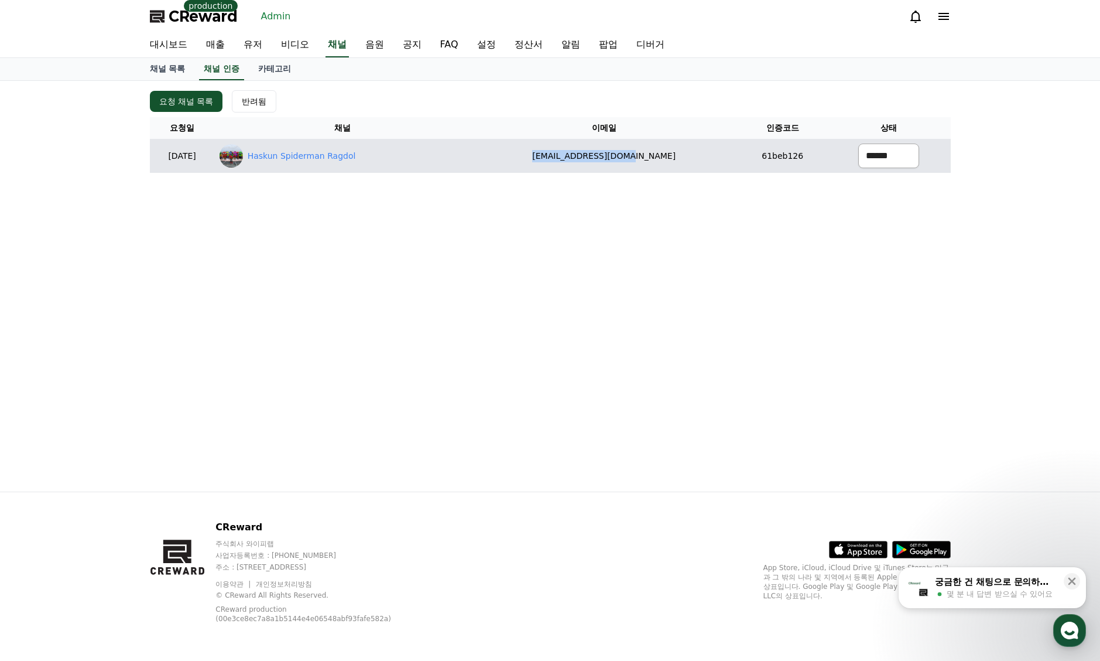
select select "********"
click at [859, 143] on select "****** *** ***" at bounding box center [889, 155] width 61 height 25
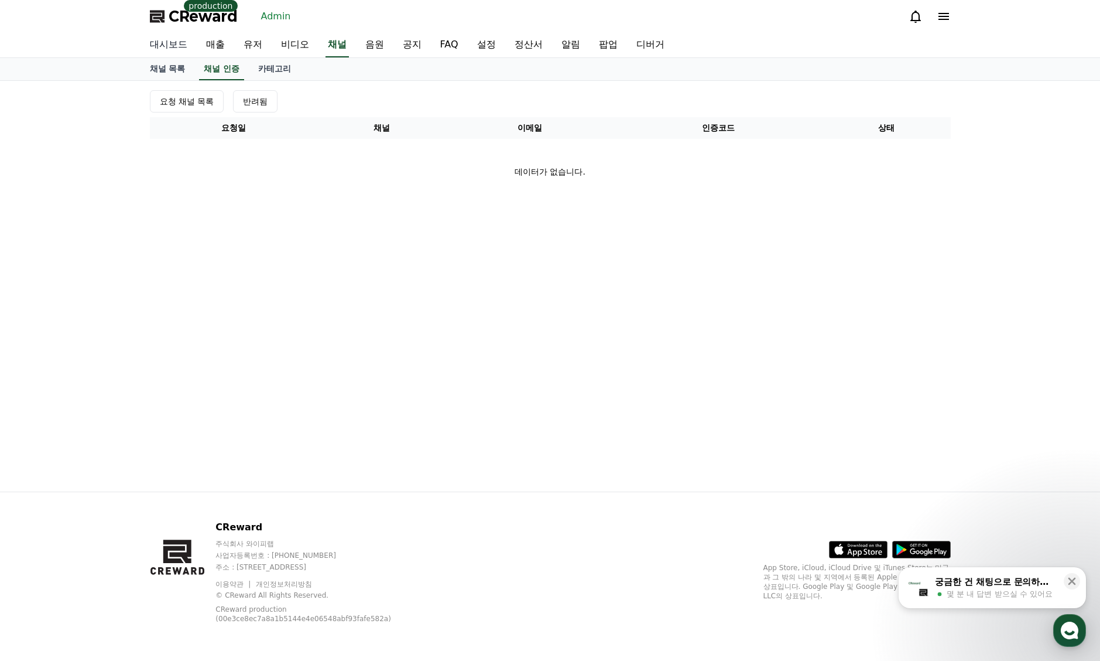
click at [169, 43] on link "대시보드" at bounding box center [169, 45] width 56 height 25
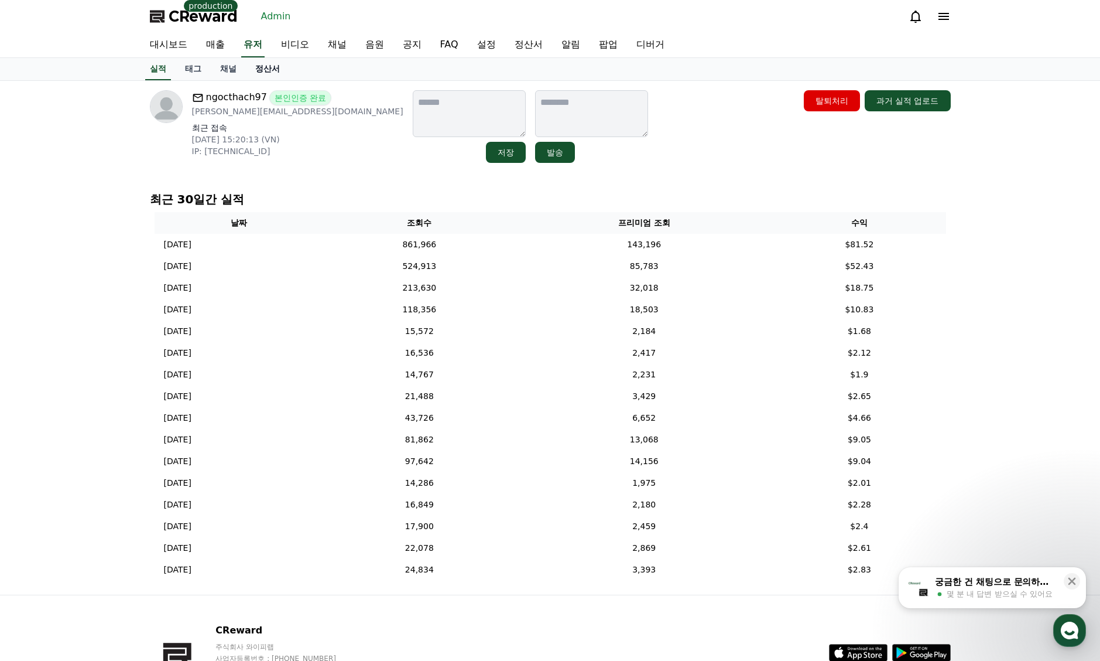
click at [268, 76] on link "정산서" at bounding box center [267, 69] width 43 height 22
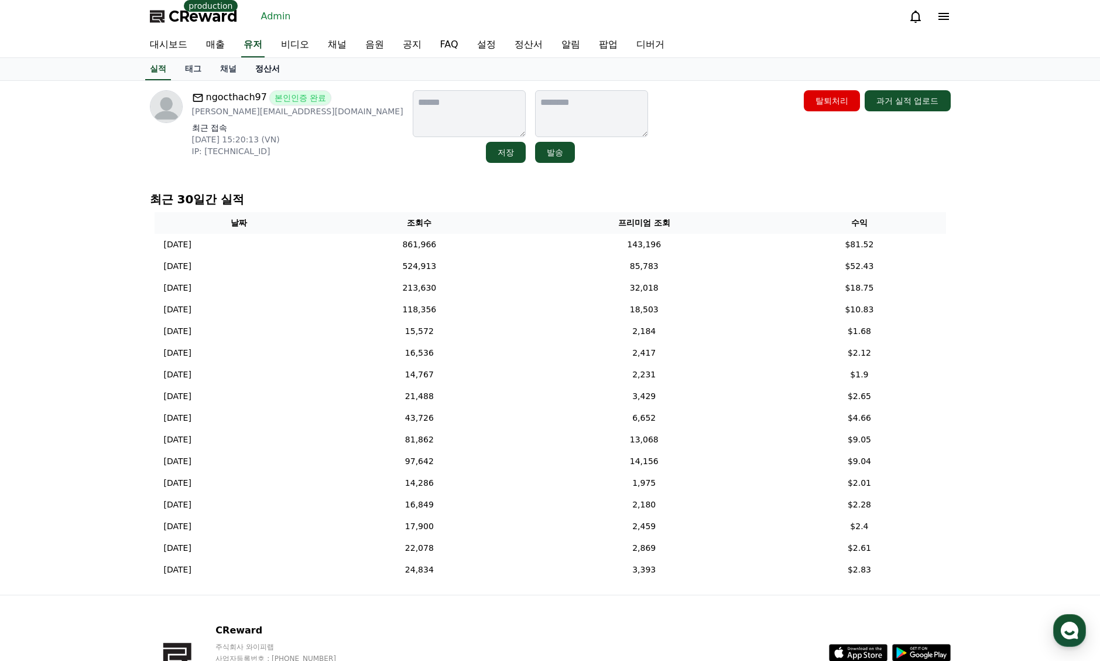
click at [266, 69] on link "정산서" at bounding box center [267, 69] width 43 height 22
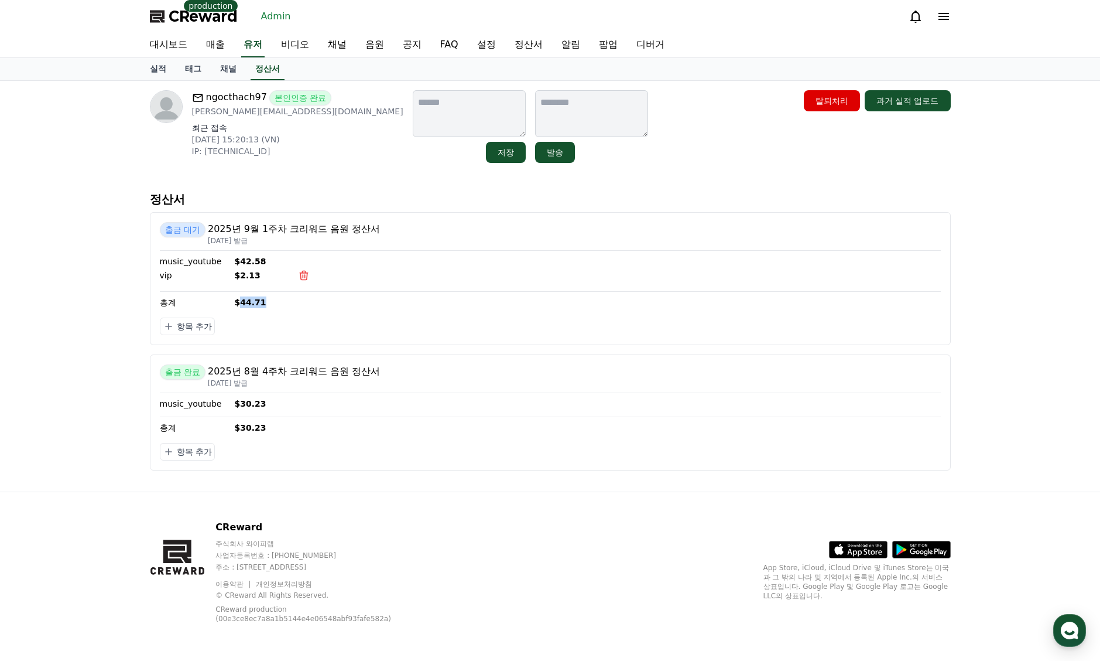
drag, startPoint x: 263, startPoint y: 304, endPoint x: 240, endPoint y: 303, distance: 23.5
click at [240, 303] on p "$44.71" at bounding box center [588, 302] width 706 height 12
copy p "44.71"
click at [630, 185] on div "ngocthach97 본인인증 완료 Alexnam123997@gmail.com 최근 접속 2025-08-30 15:20:13 (VN) IP: …" at bounding box center [551, 286] width 820 height 411
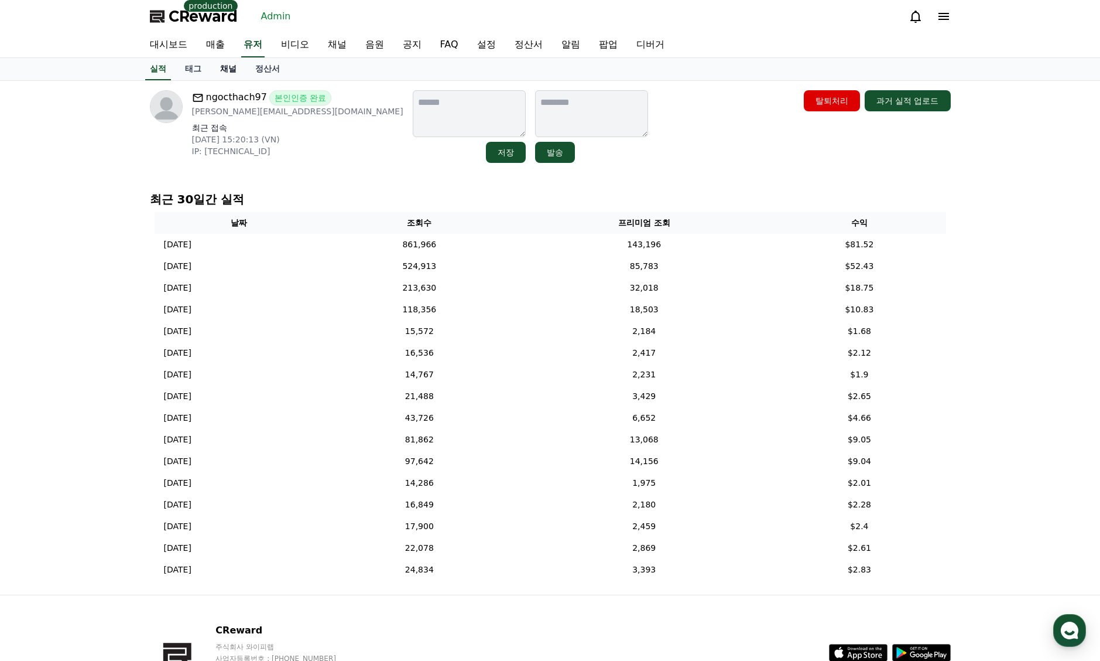
click at [230, 72] on link "채널" at bounding box center [228, 69] width 35 height 22
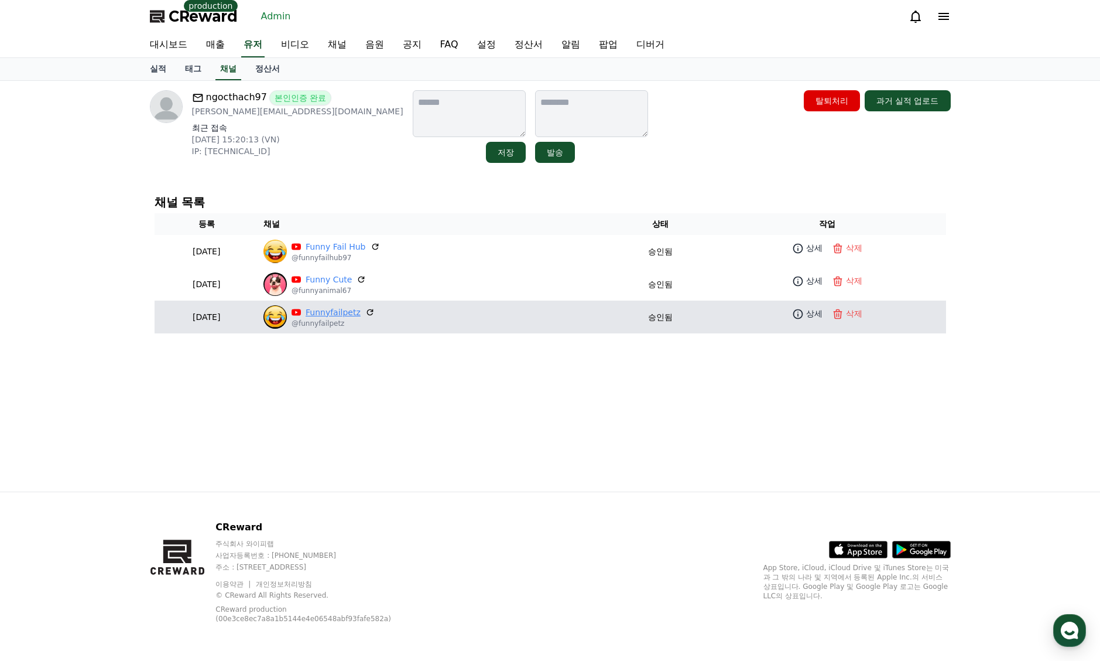
click at [361, 312] on link "Funnyfailpetz" at bounding box center [333, 312] width 55 height 12
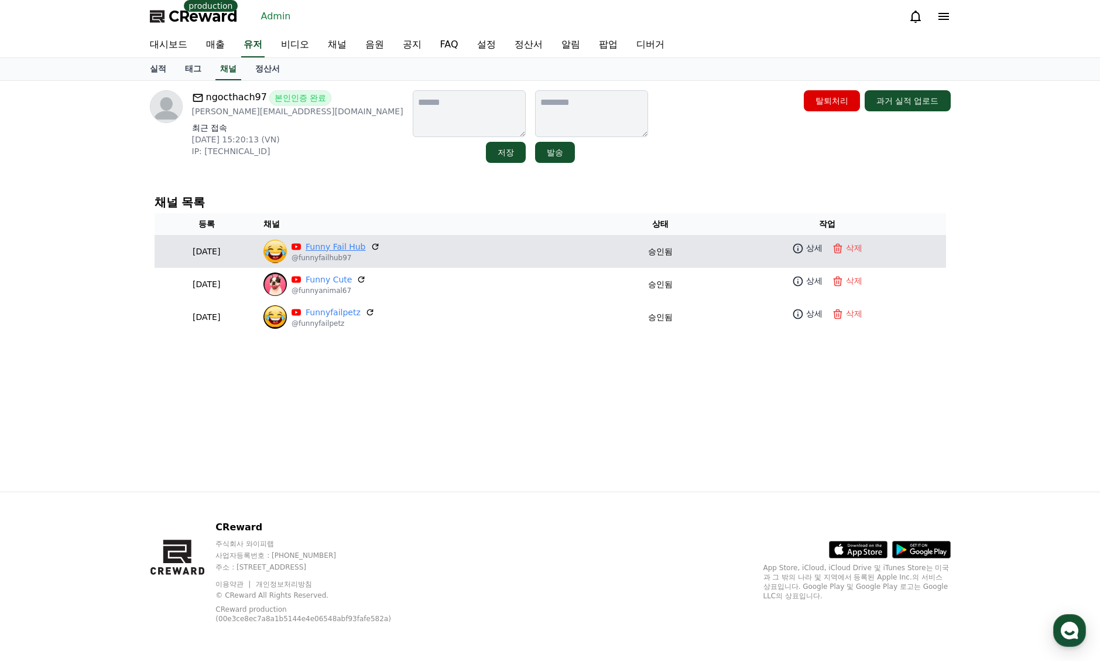
click at [366, 246] on link "Funny Fail Hub" at bounding box center [336, 247] width 60 height 12
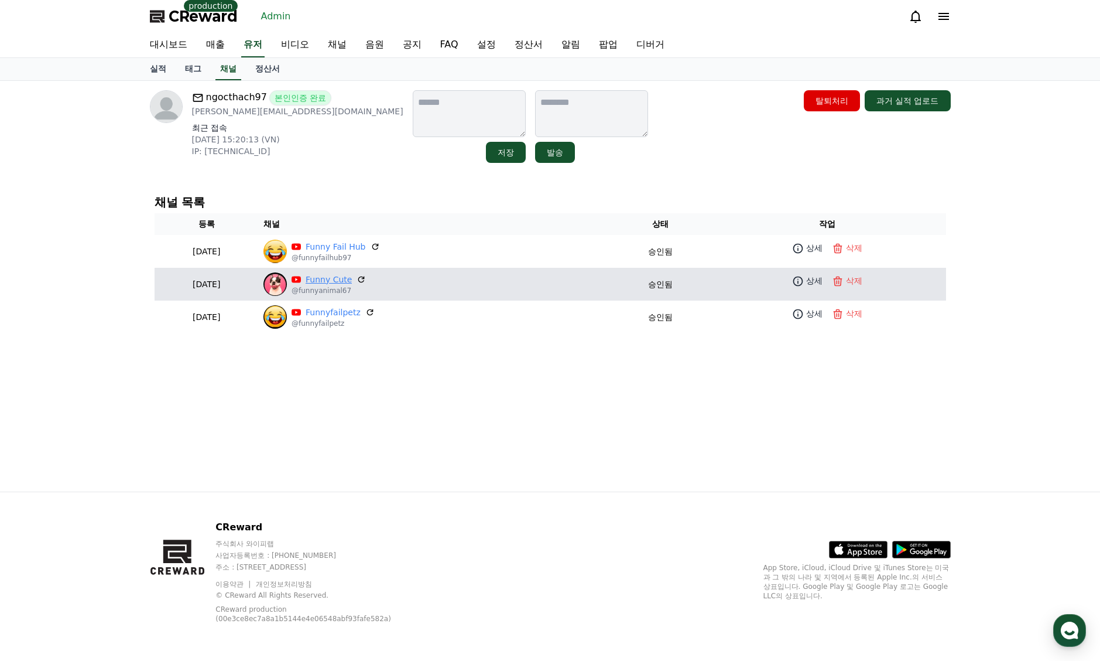
click at [352, 273] on link "Funny Cute" at bounding box center [329, 279] width 46 height 12
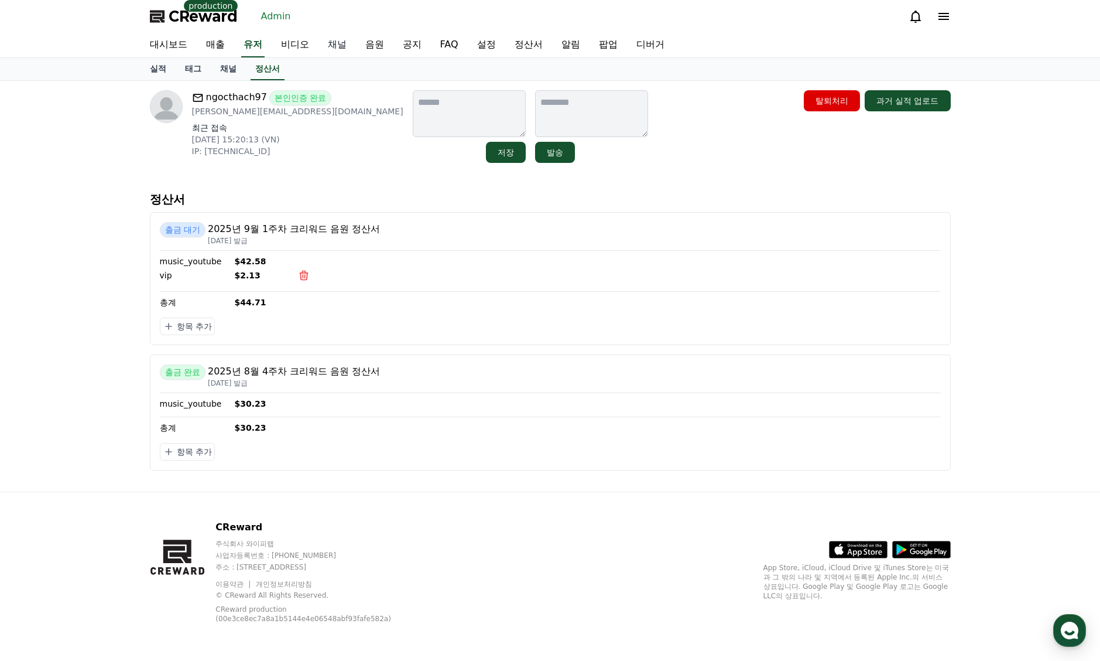
click at [333, 42] on link "채널" at bounding box center [337, 45] width 37 height 25
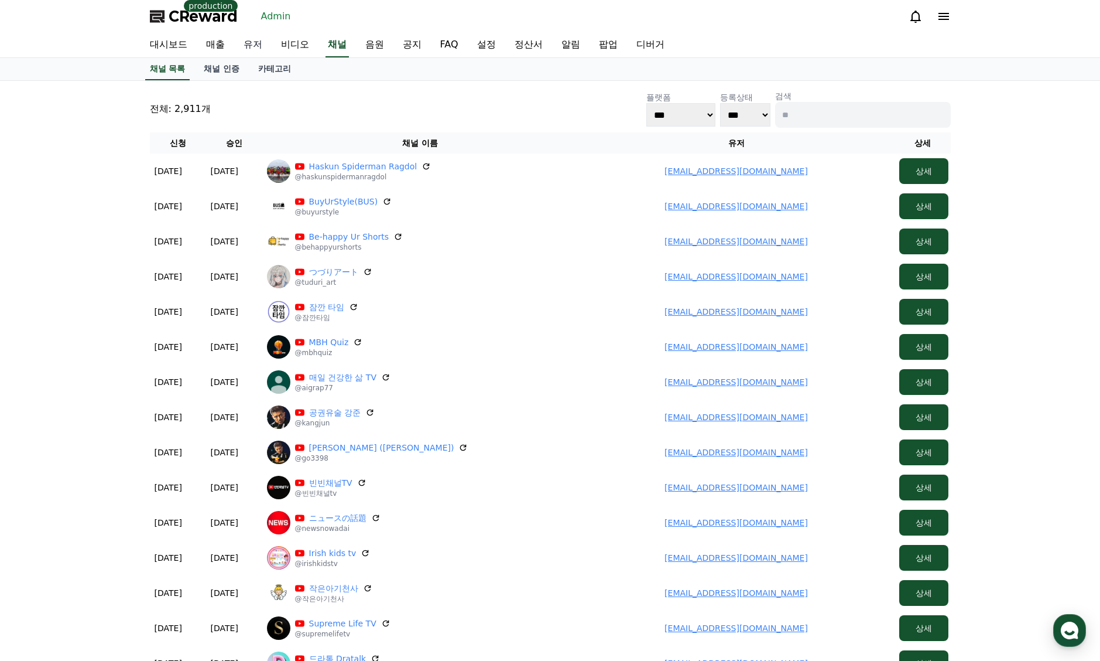
click at [248, 46] on link "유저" at bounding box center [252, 45] width 37 height 25
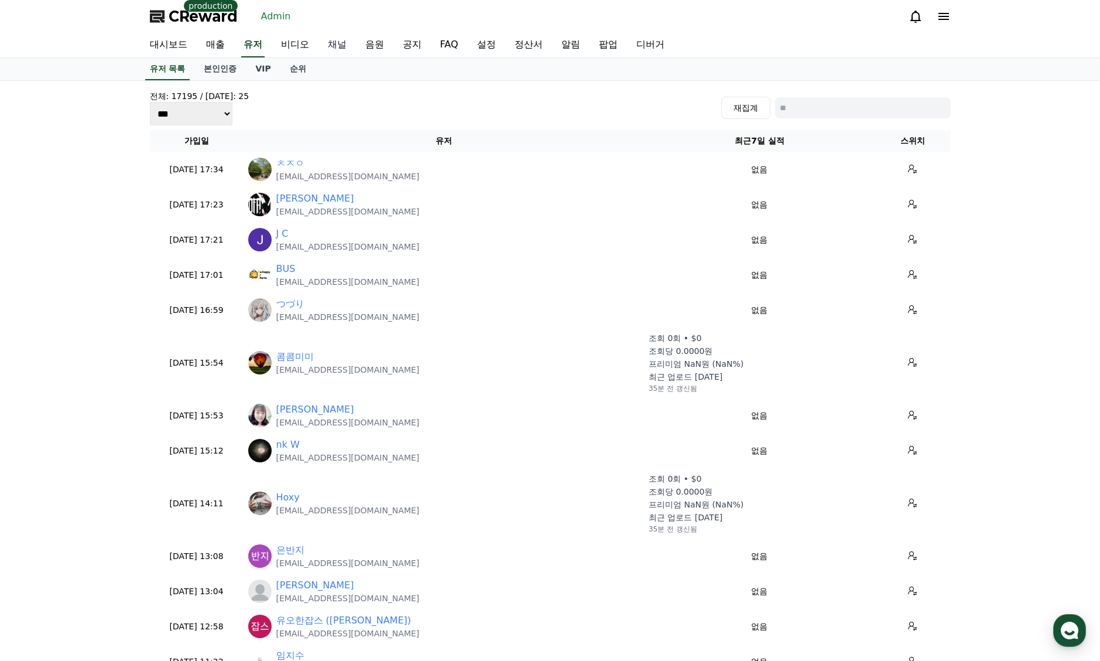
click at [340, 42] on link "채널" at bounding box center [337, 45] width 37 height 25
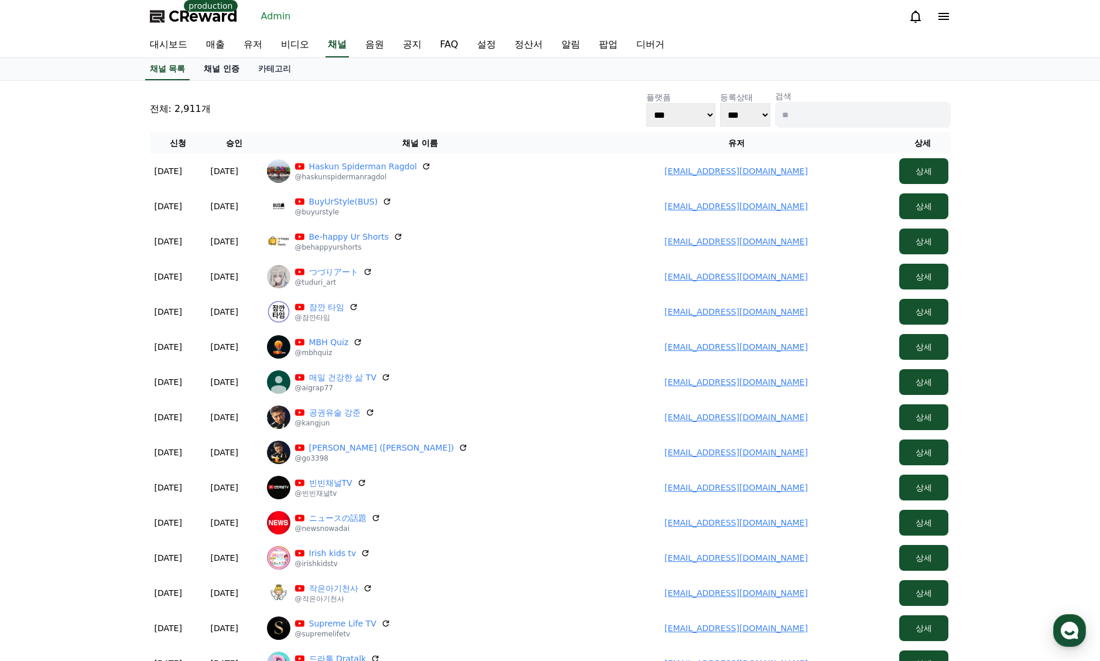
click at [223, 64] on link "채널 인증" at bounding box center [221, 69] width 54 height 22
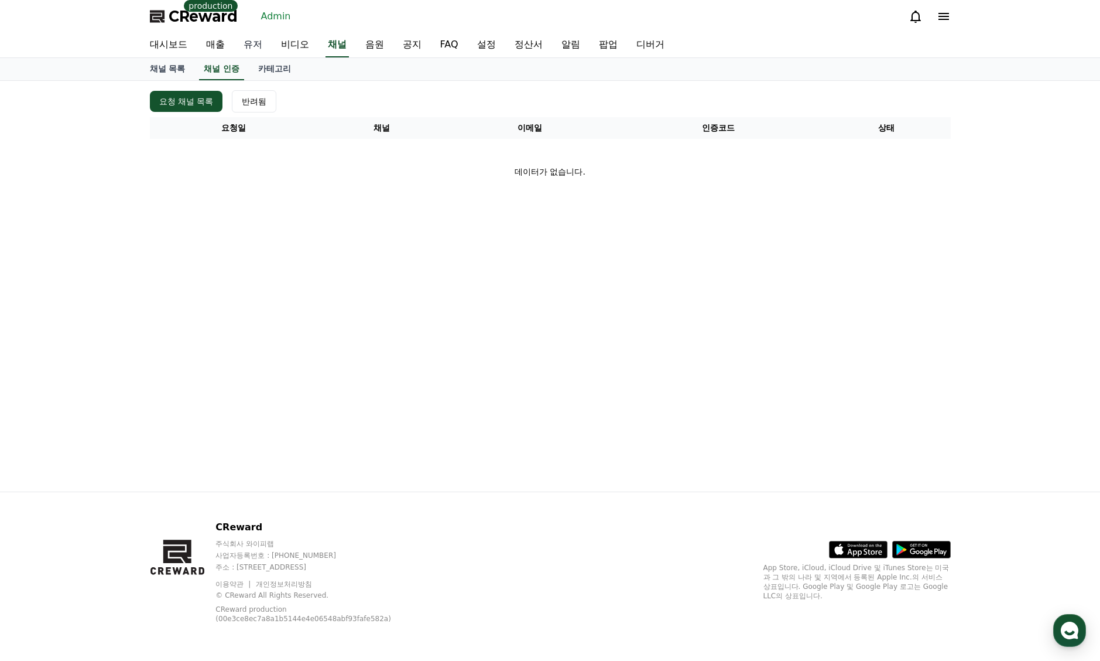
click at [266, 39] on link "유저" at bounding box center [252, 45] width 37 height 25
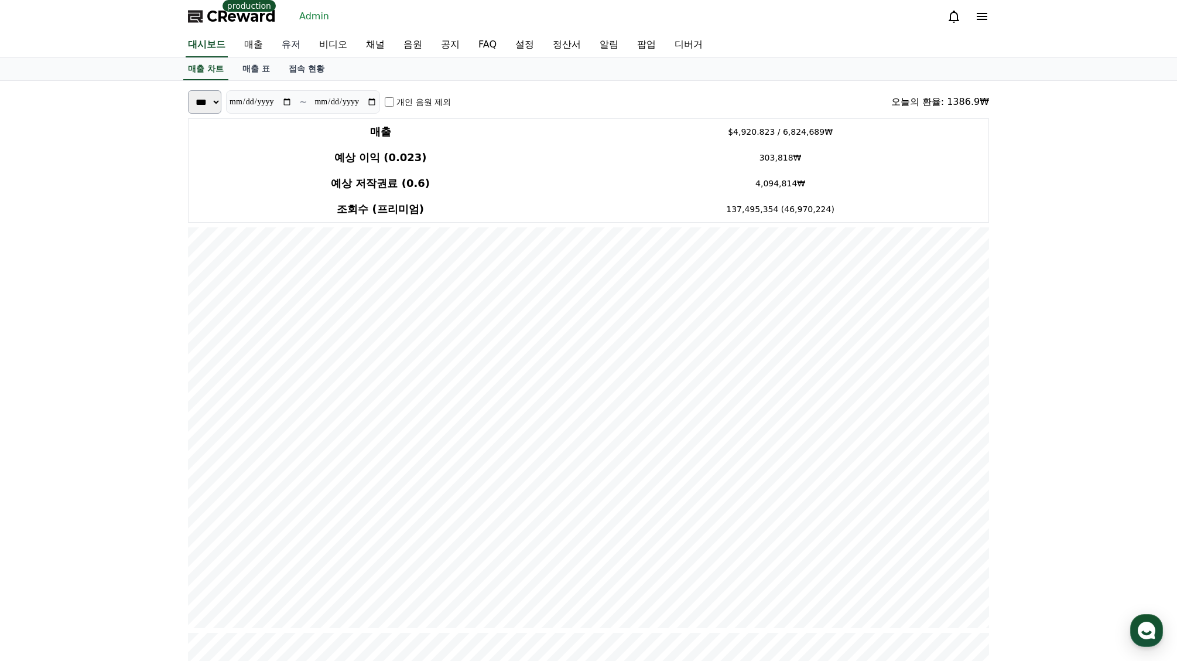
click at [288, 48] on link "유저" at bounding box center [290, 45] width 37 height 25
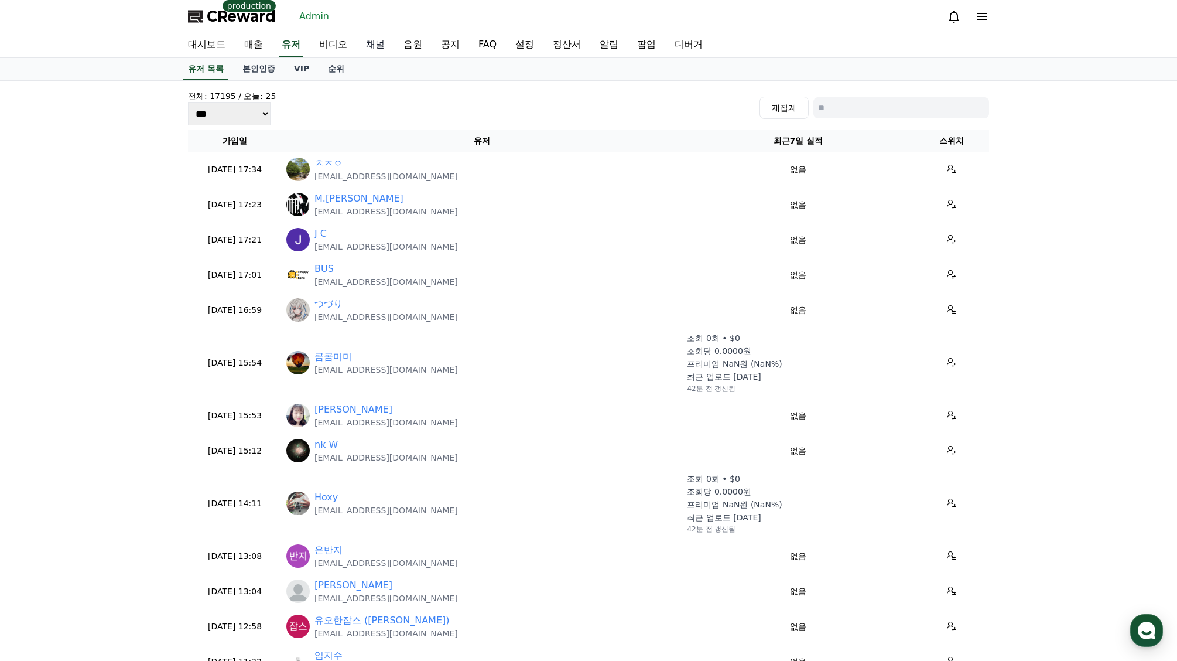
click at [375, 44] on link "채널" at bounding box center [375, 45] width 37 height 25
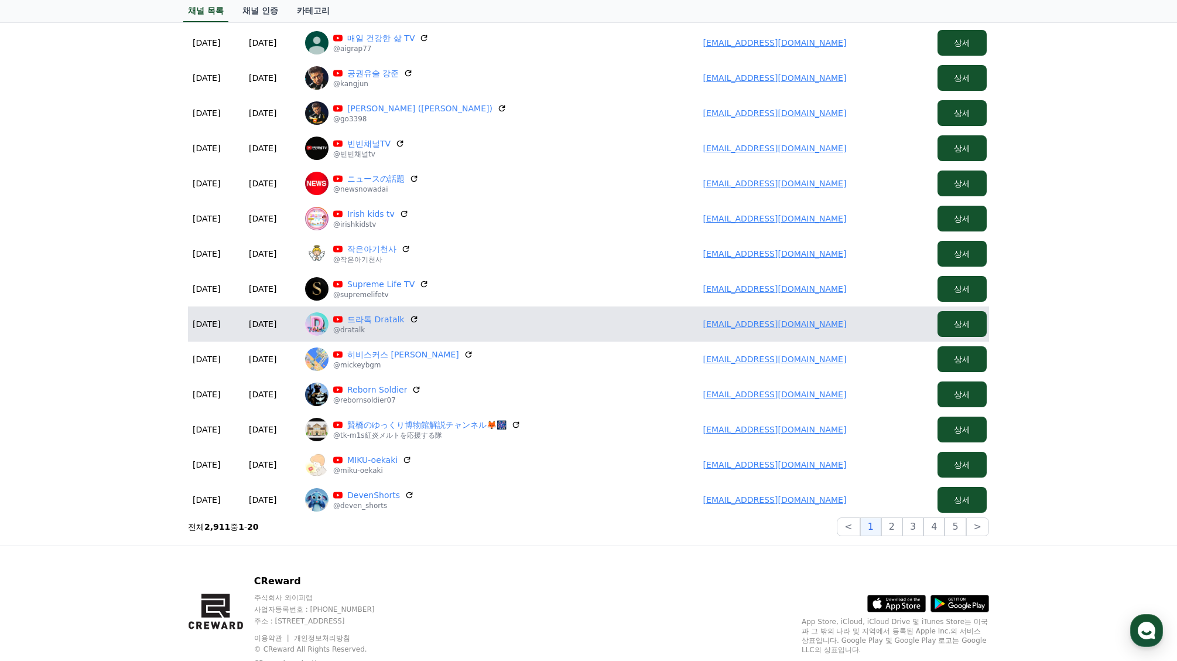
scroll to position [334, 0]
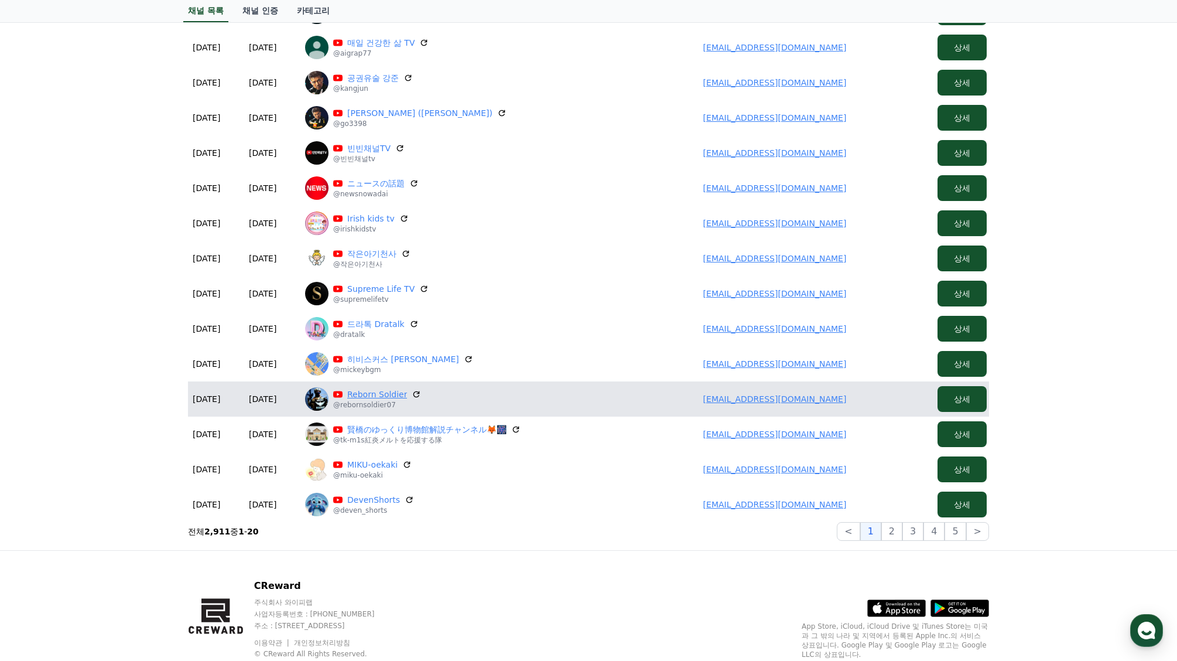
click at [371, 397] on link "Reborn Soldier" at bounding box center [377, 394] width 60 height 12
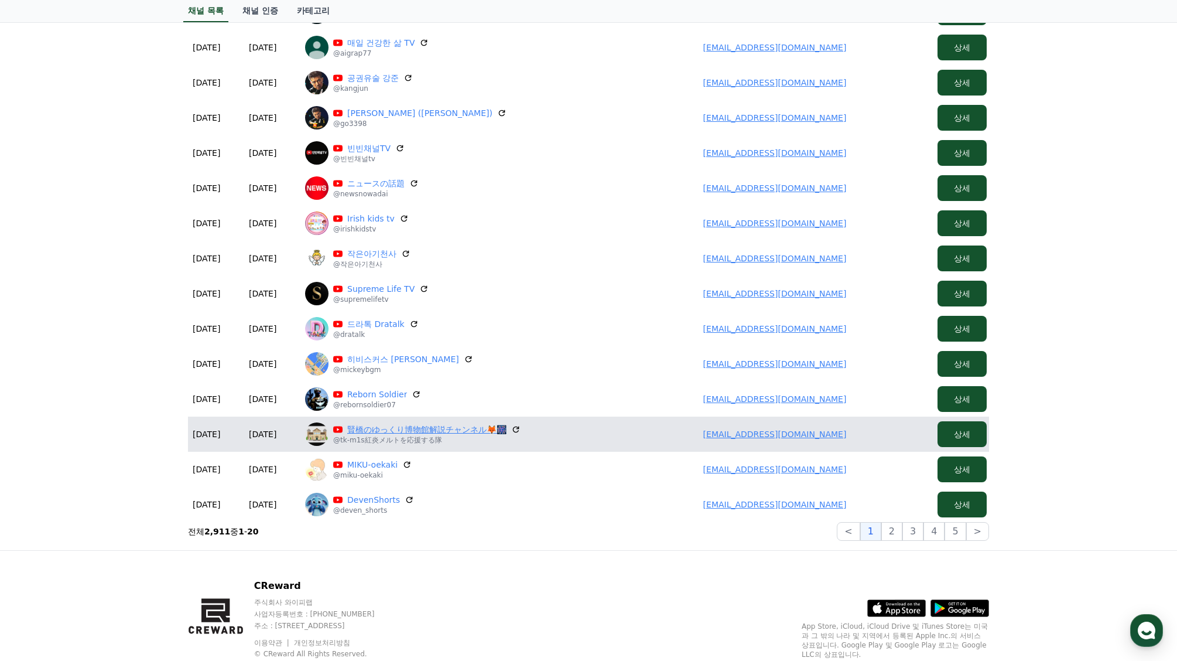
click at [400, 434] on link "賢橋のゆっくり博物館解説チャンネル🦊🎆" at bounding box center [426, 429] width 159 height 12
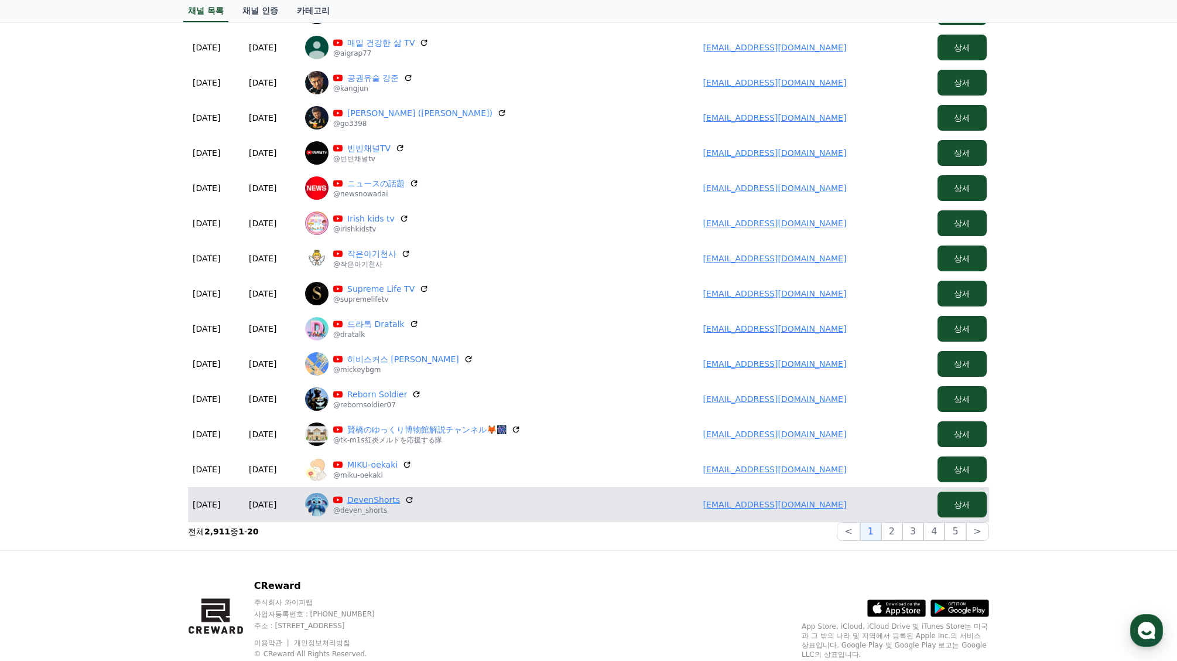
click at [369, 501] on link "DevenShorts" at bounding box center [373, 500] width 53 height 12
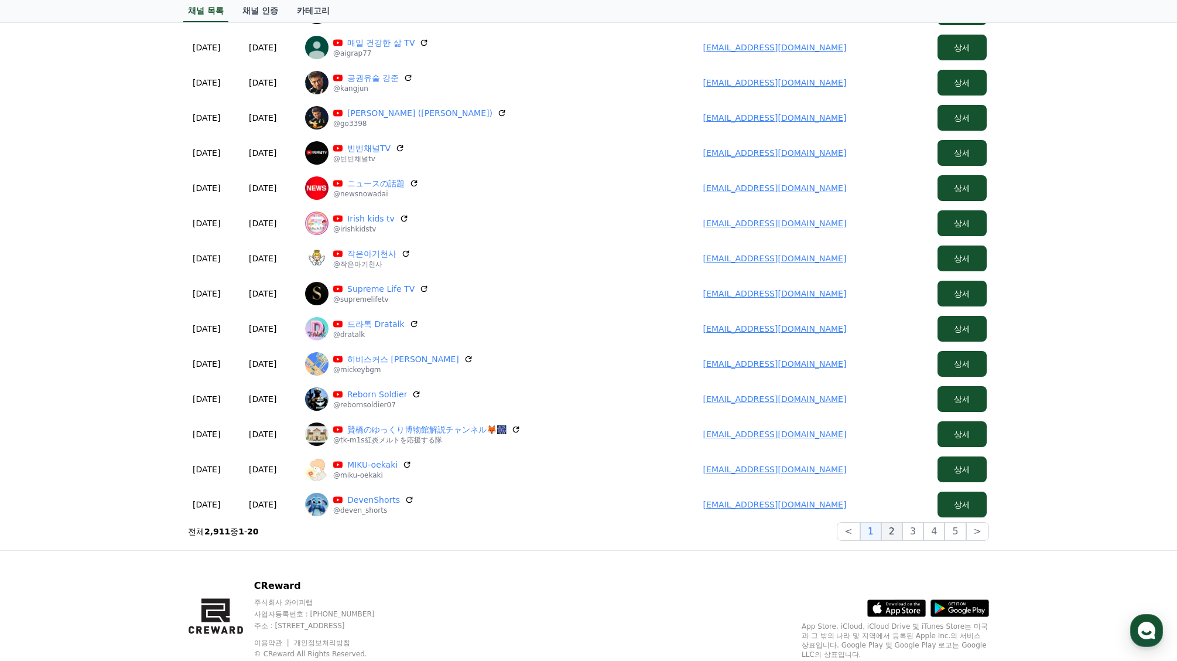
click at [897, 538] on button "2" at bounding box center [891, 531] width 21 height 19
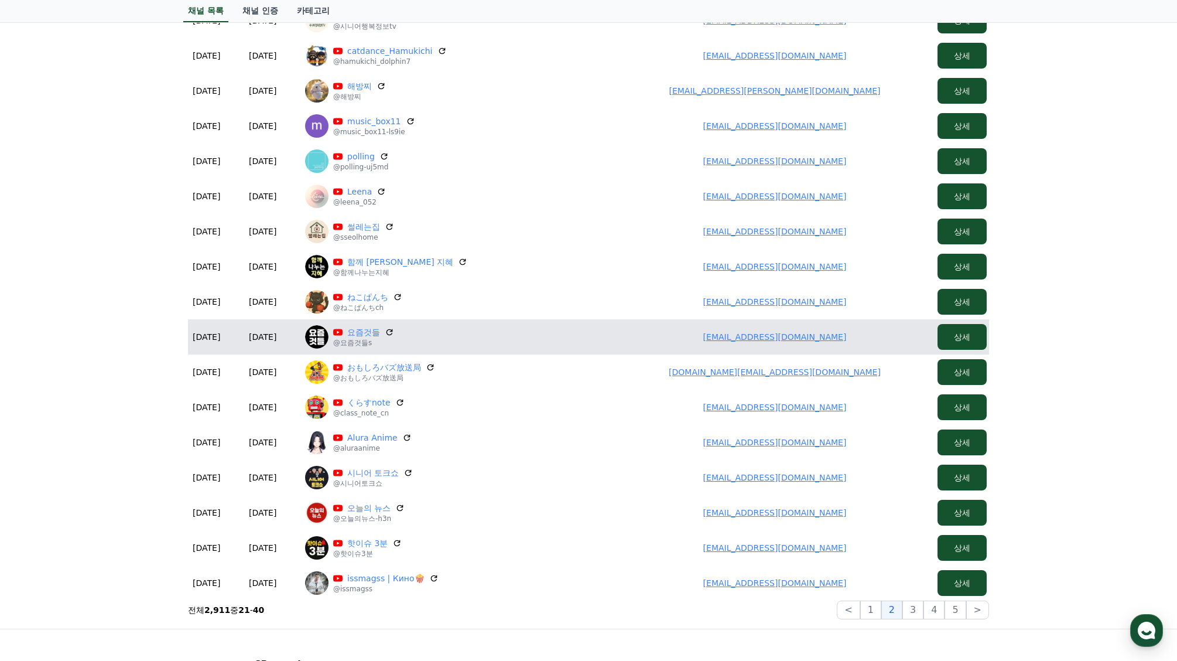
scroll to position [276, 0]
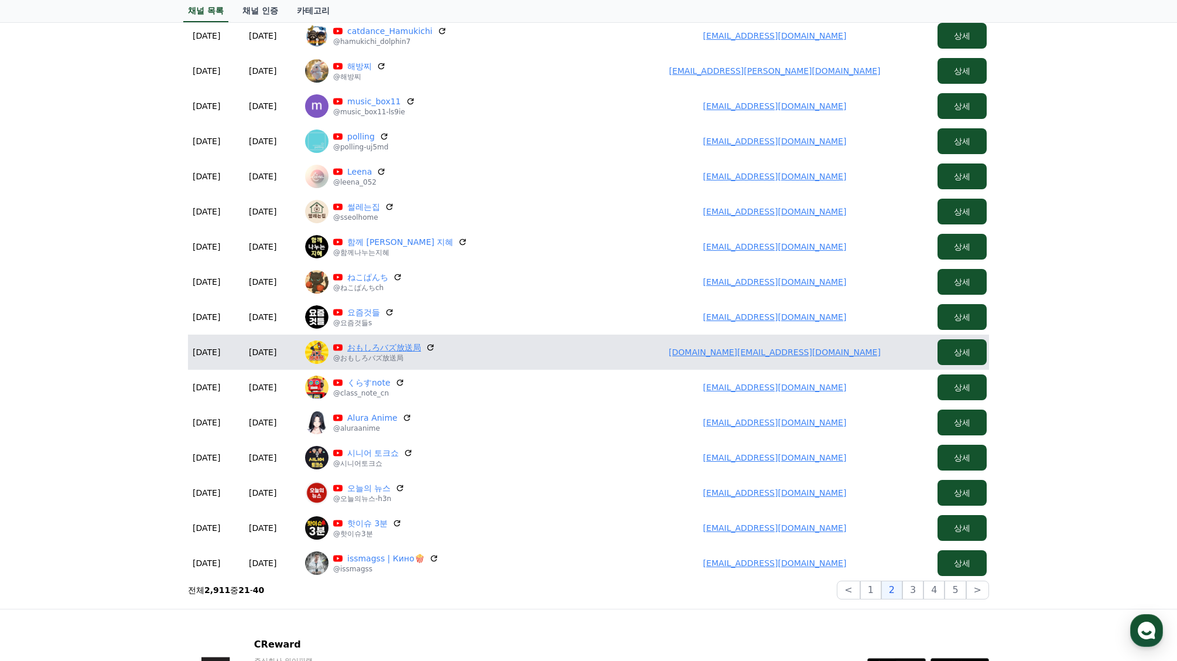
click at [374, 353] on link "おもしろバズ放送局" at bounding box center [384, 347] width 74 height 12
